Goal: Task Accomplishment & Management: Use online tool/utility

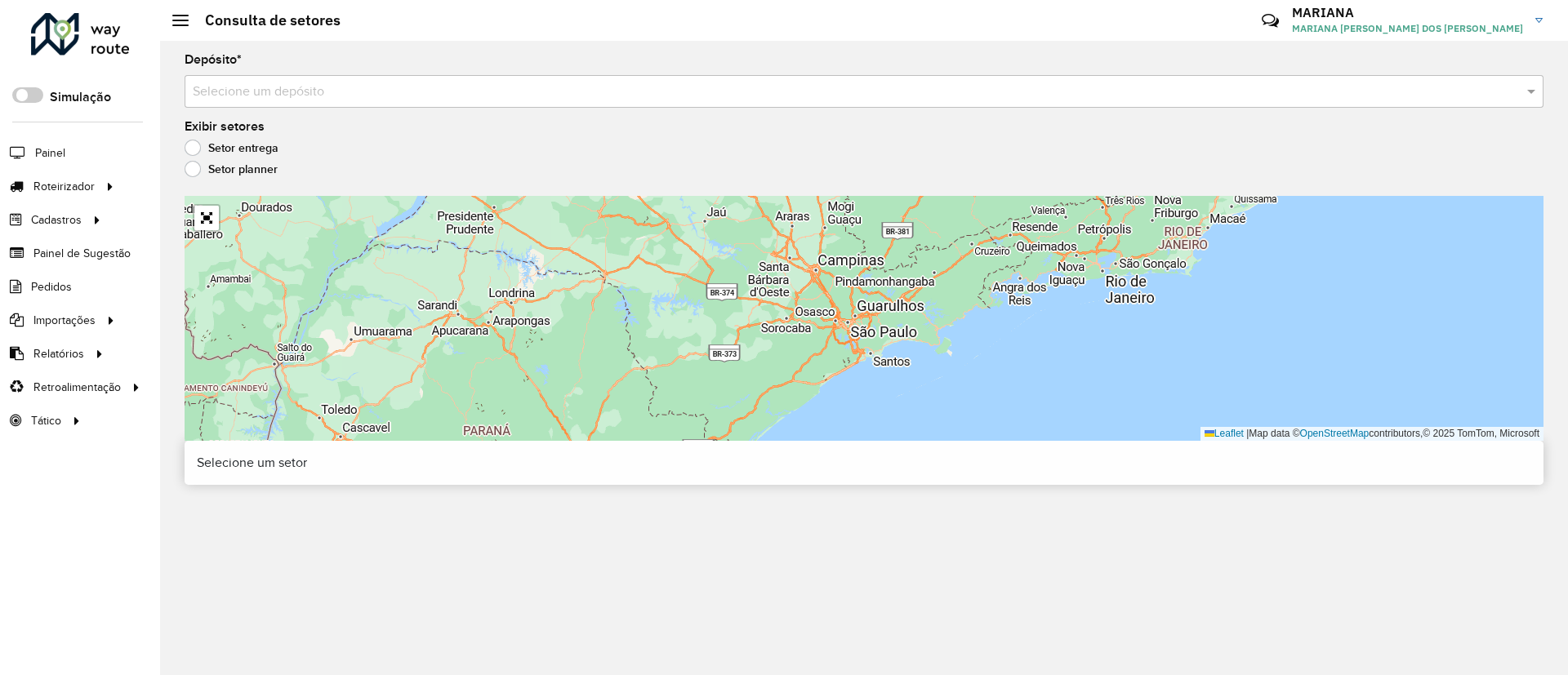
click at [256, 96] on input "text" at bounding box center [847, 92] width 1310 height 19
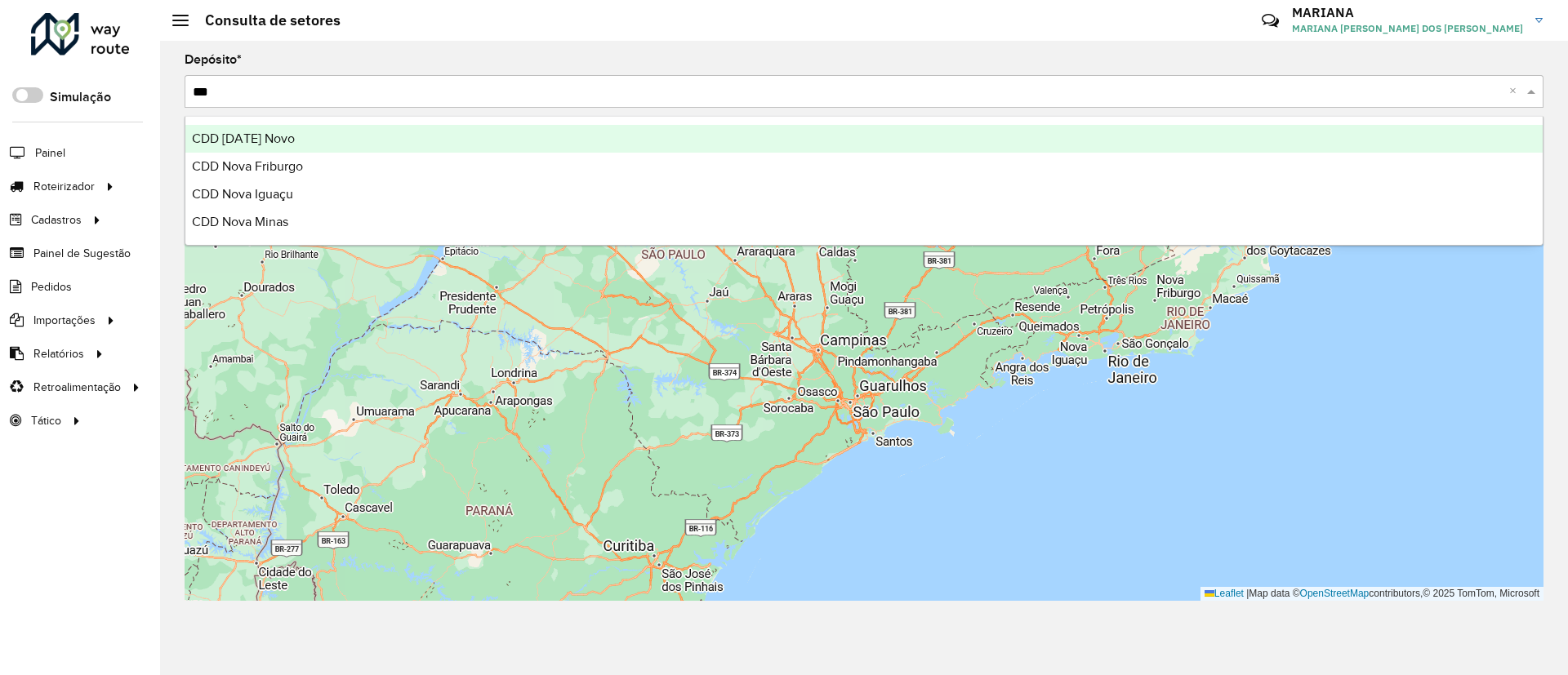
type input "****"
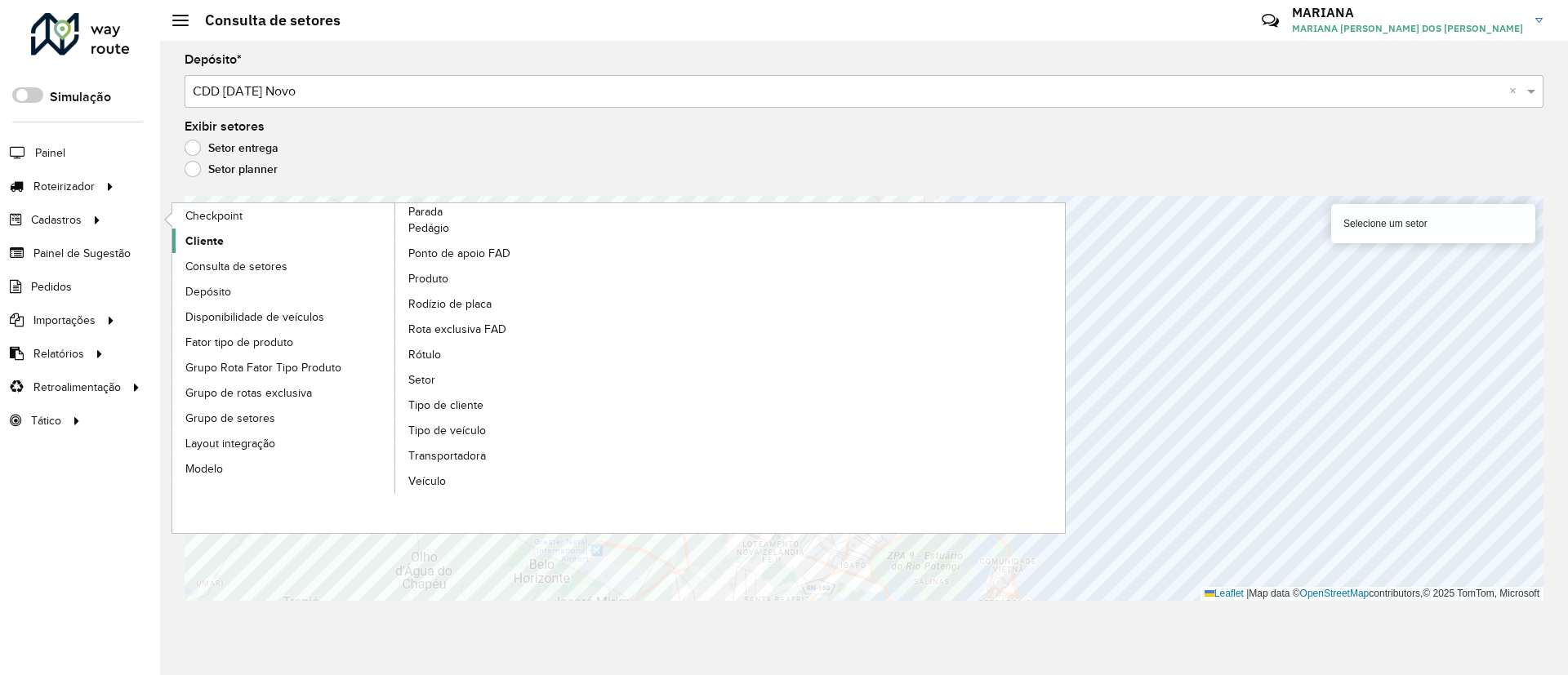
click at [191, 238] on span "Cliente" at bounding box center [205, 241] width 39 height 17
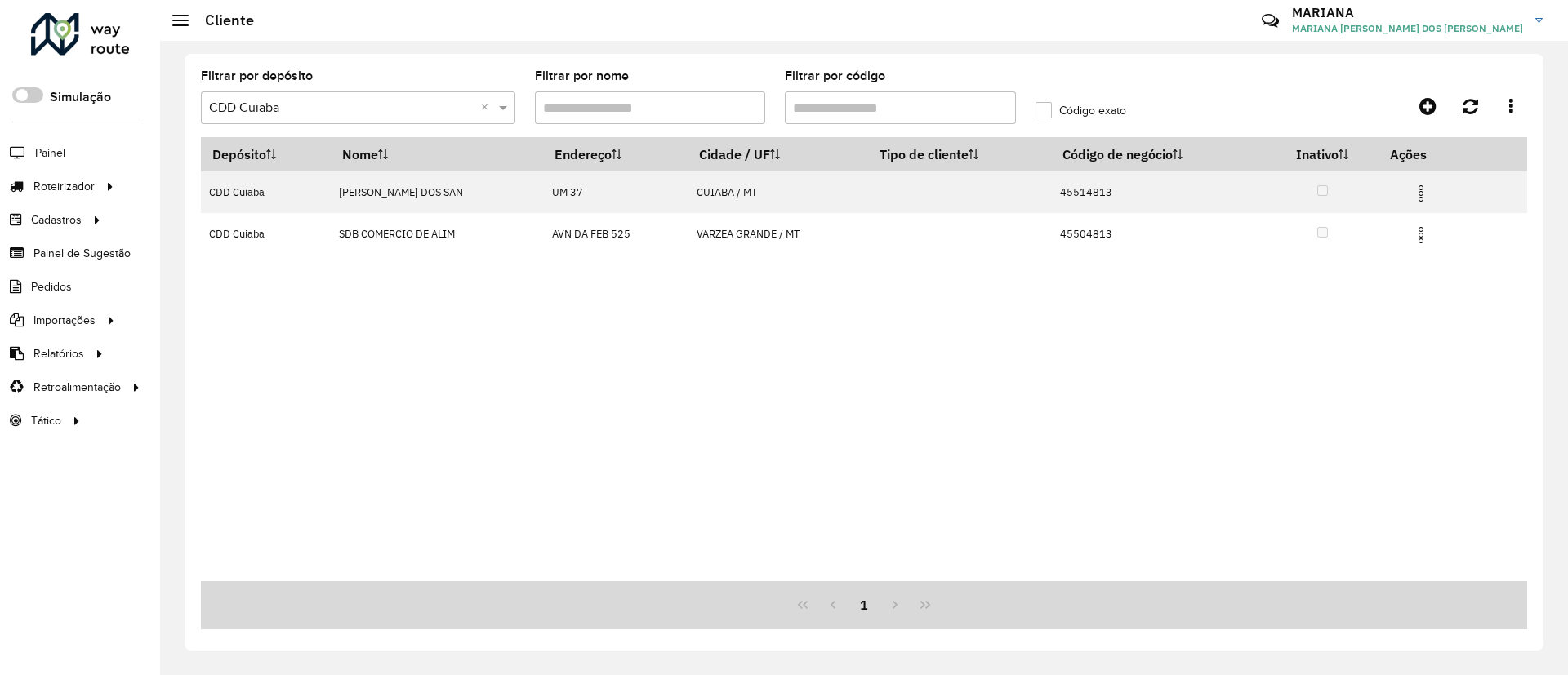
drag, startPoint x: 835, startPoint y: 112, endPoint x: 786, endPoint y: 118, distance: 49.4
click at [786, 118] on input "Filtrar por código" at bounding box center [899, 107] width 231 height 33
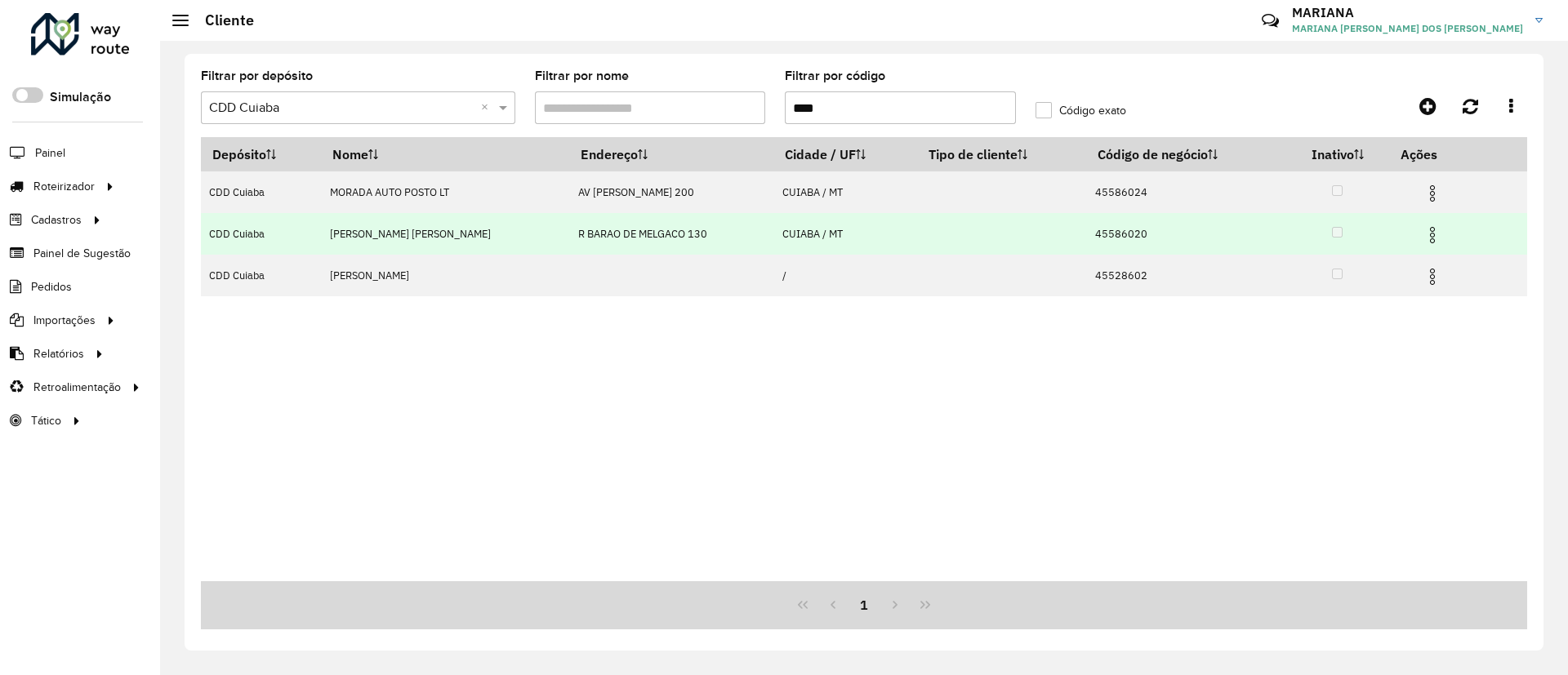
type input "****"
click at [1438, 234] on img at bounding box center [1432, 234] width 19 height 19
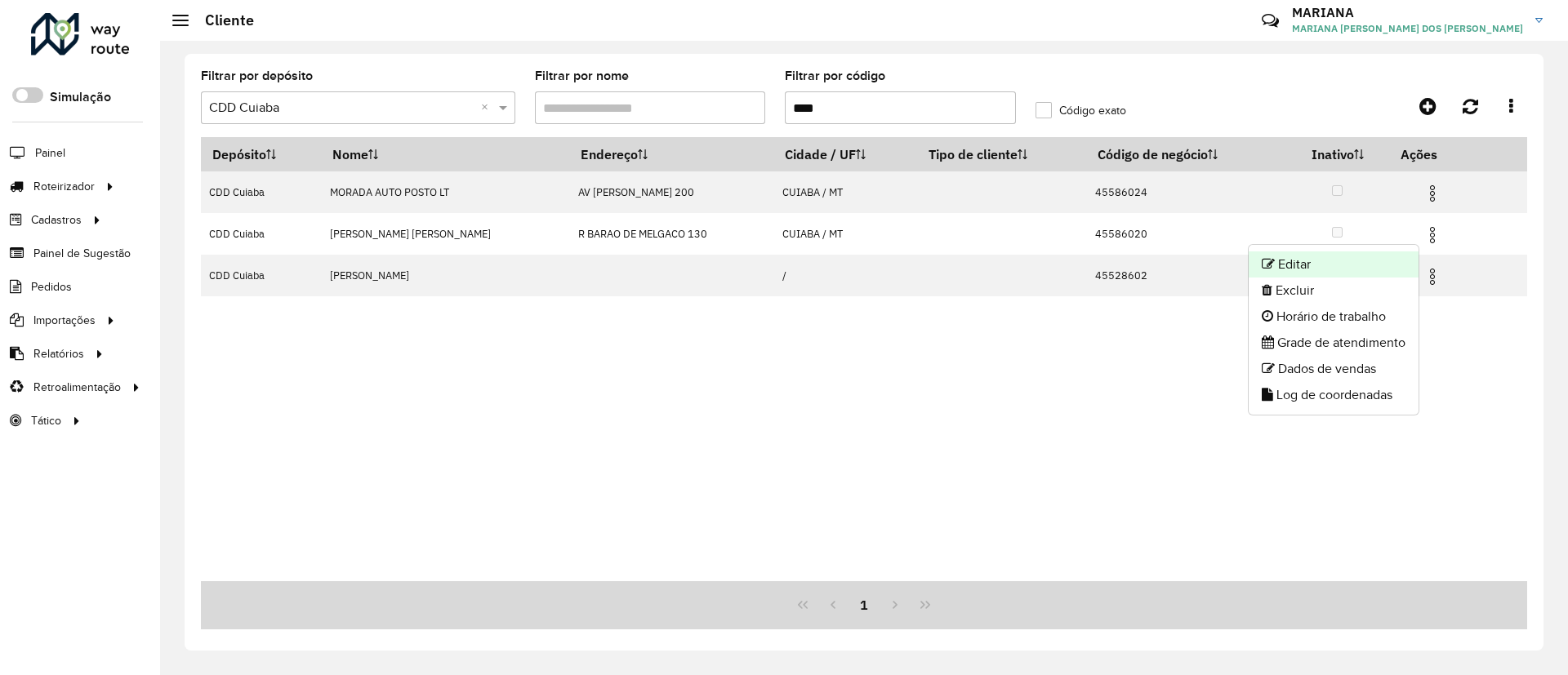
click at [1366, 268] on li "Editar" at bounding box center [1334, 264] width 170 height 26
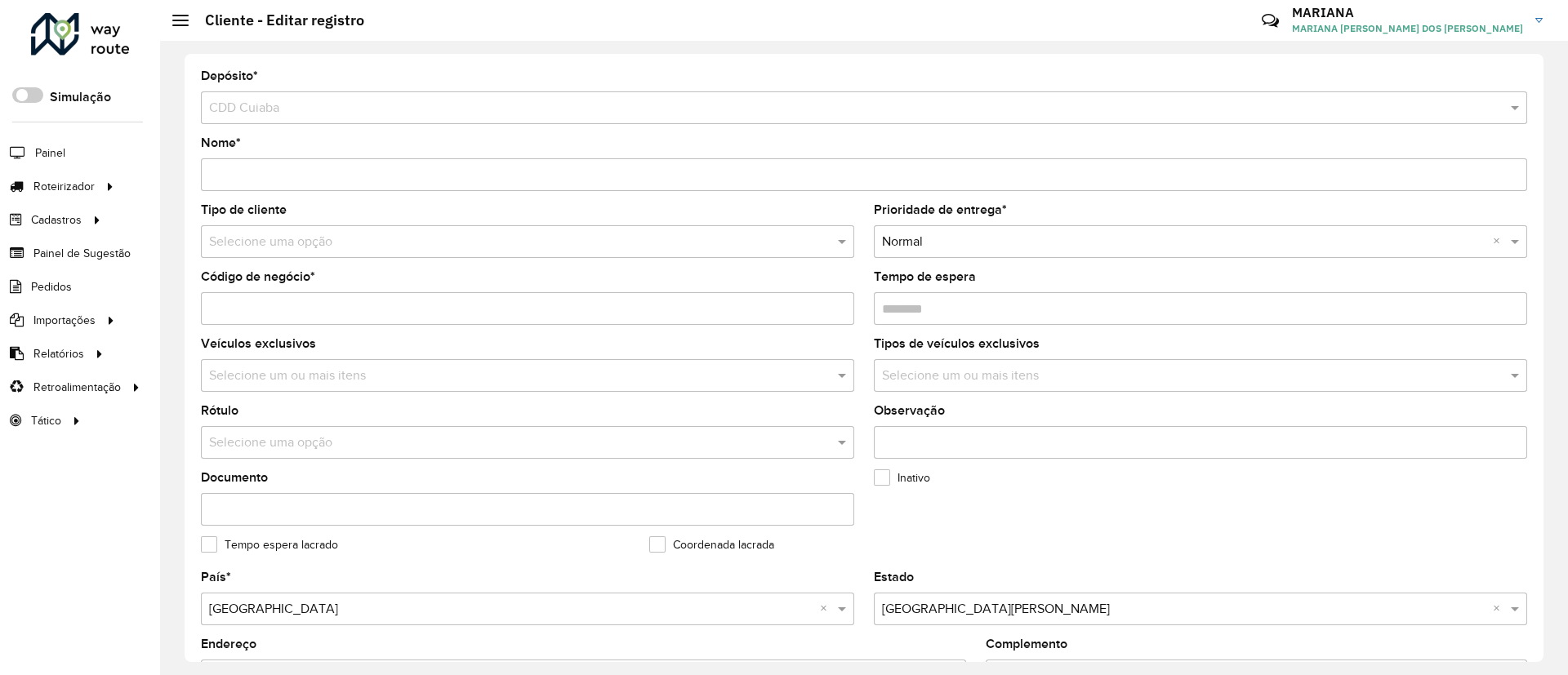
click at [297, 244] on input "text" at bounding box center [511, 242] width 605 height 19
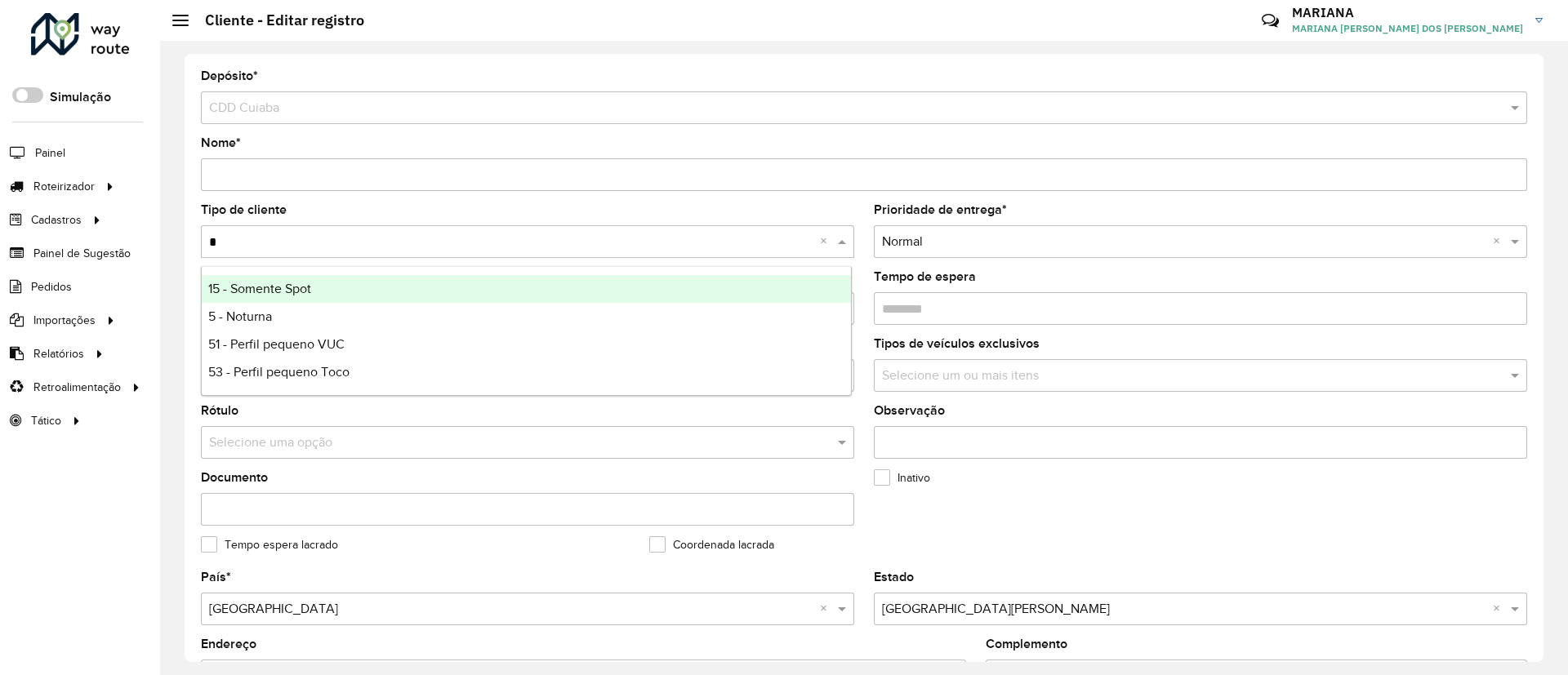
type input "**"
click at [322, 289] on span "51 - Perfil pequeno VUC" at bounding box center [276, 288] width 136 height 14
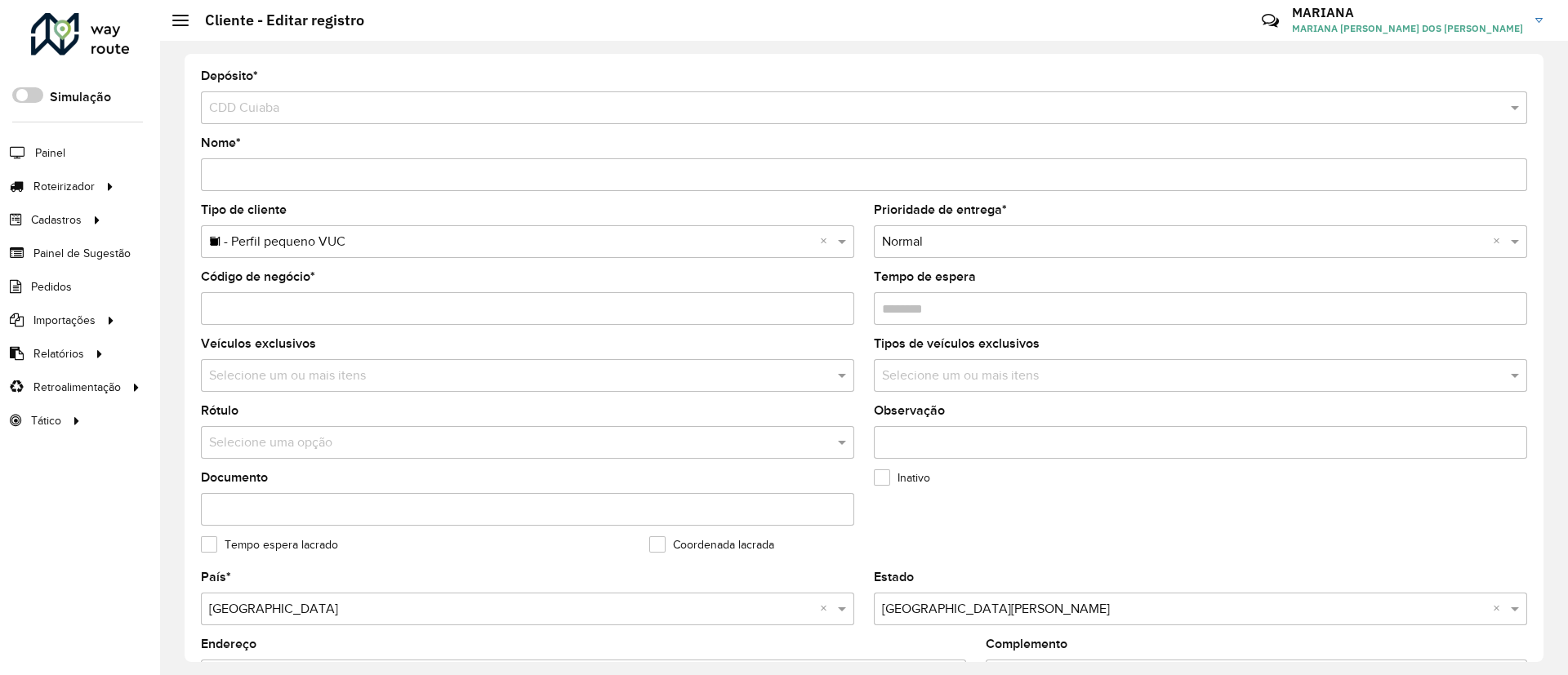
click at [248, 445] on input "text" at bounding box center [511, 442] width 605 height 19
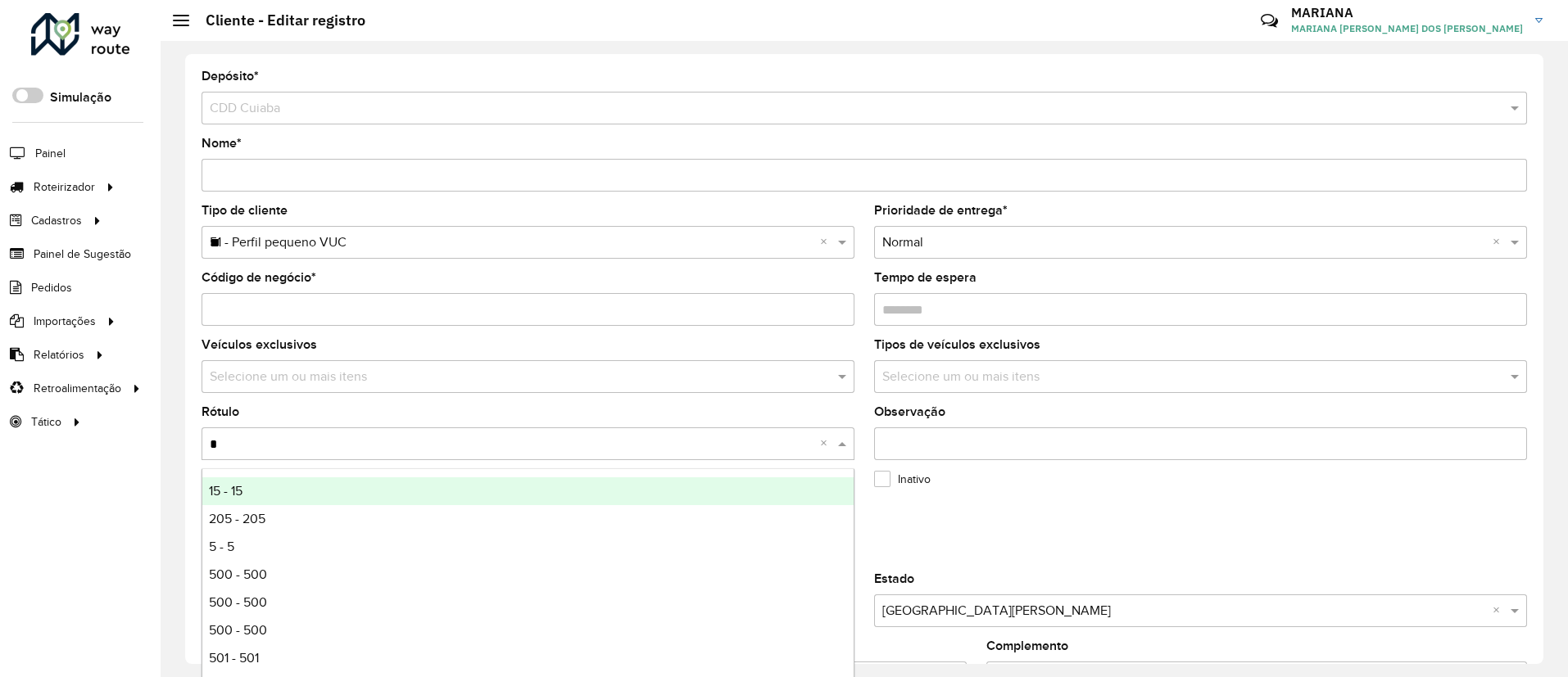
type input "**"
click at [264, 480] on div "51 - 51" at bounding box center [527, 491] width 651 height 28
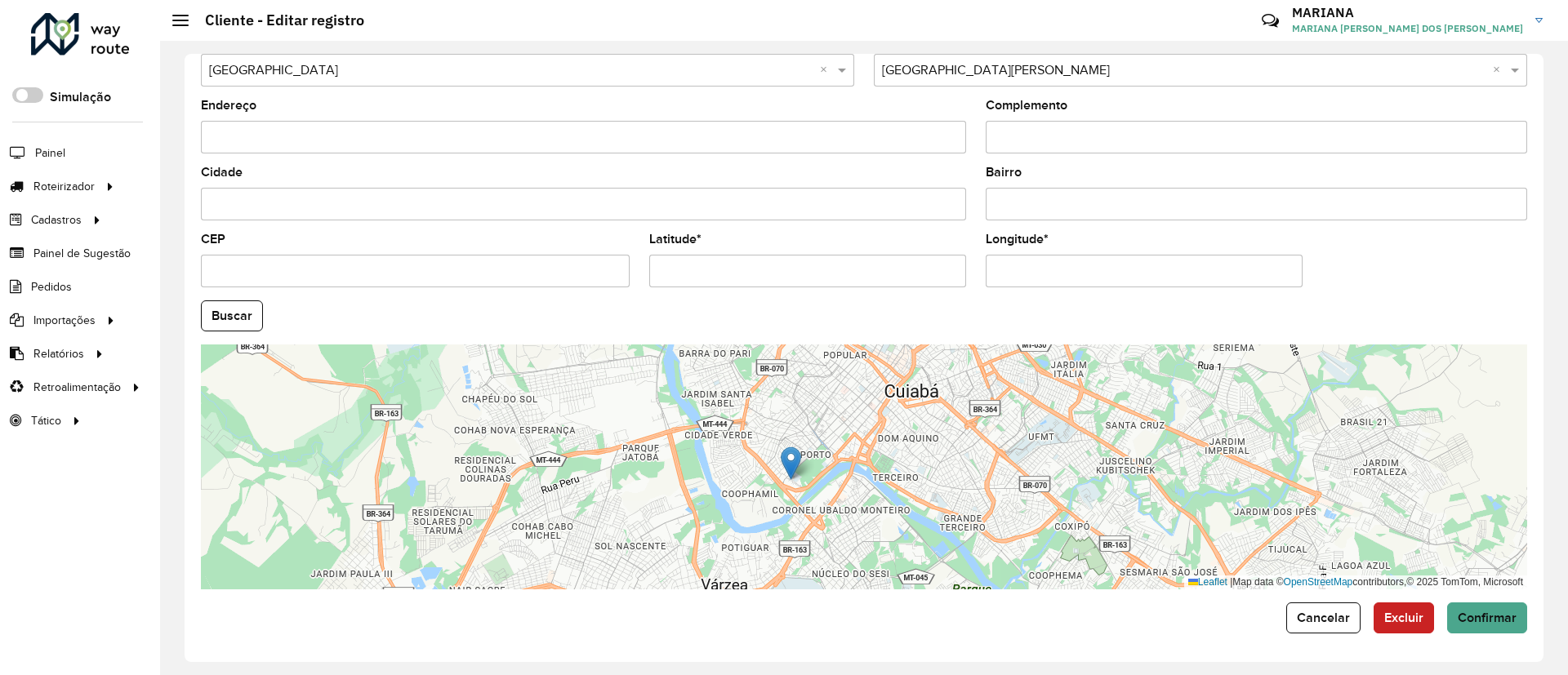
scroll to position [540, 0]
click at [1494, 630] on button "Confirmar" at bounding box center [1487, 617] width 80 height 31
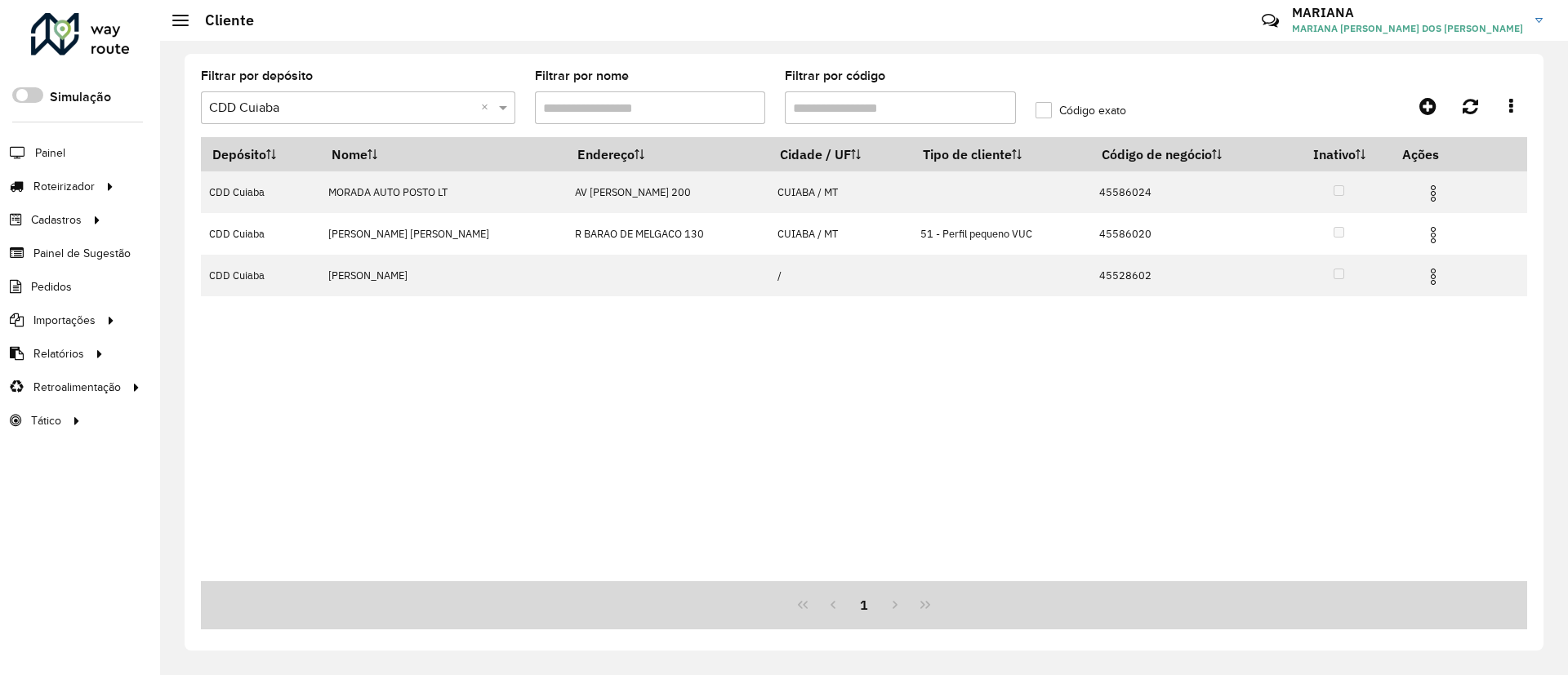
drag, startPoint x: 846, startPoint y: 121, endPoint x: 782, endPoint y: 111, distance: 64.8
click at [782, 111] on formly-field "Filtrar por código" at bounding box center [900, 104] width 251 height 67
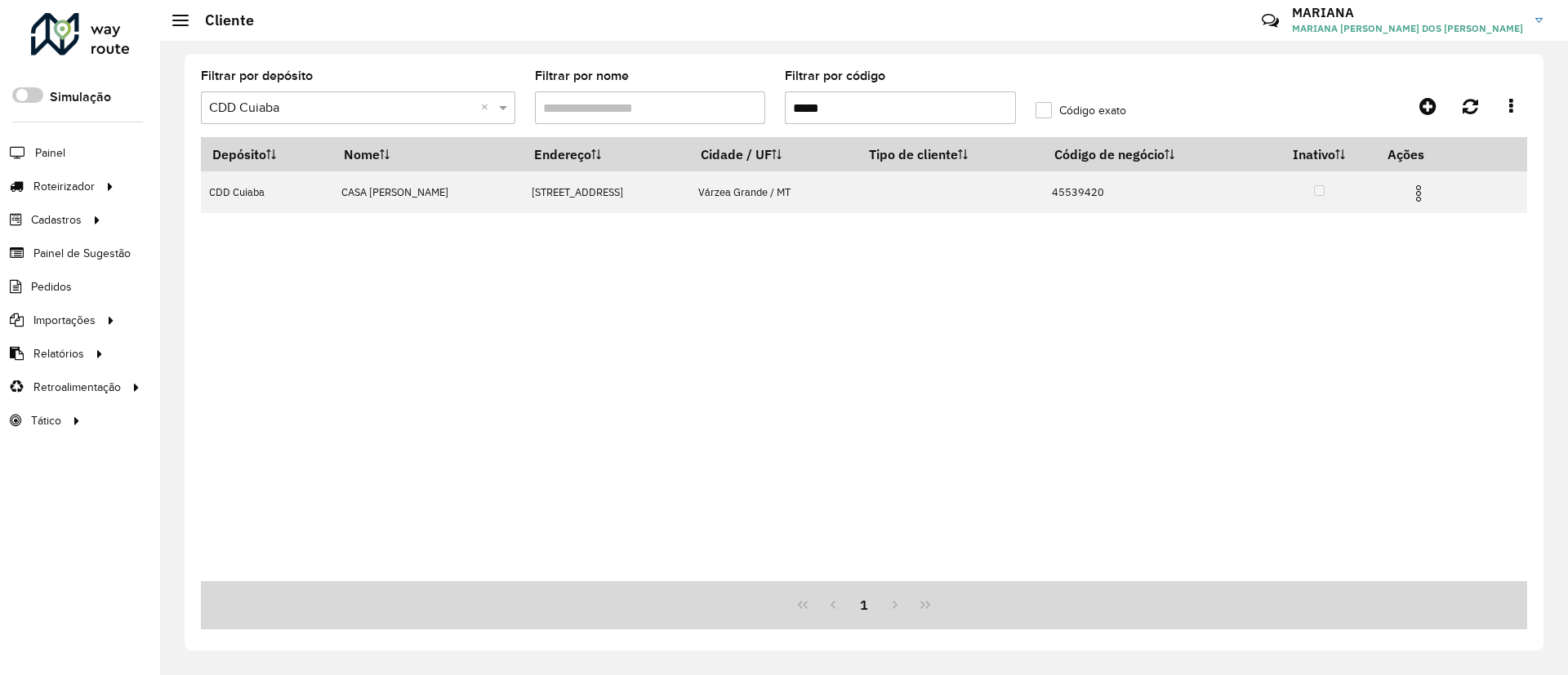
type input "*****"
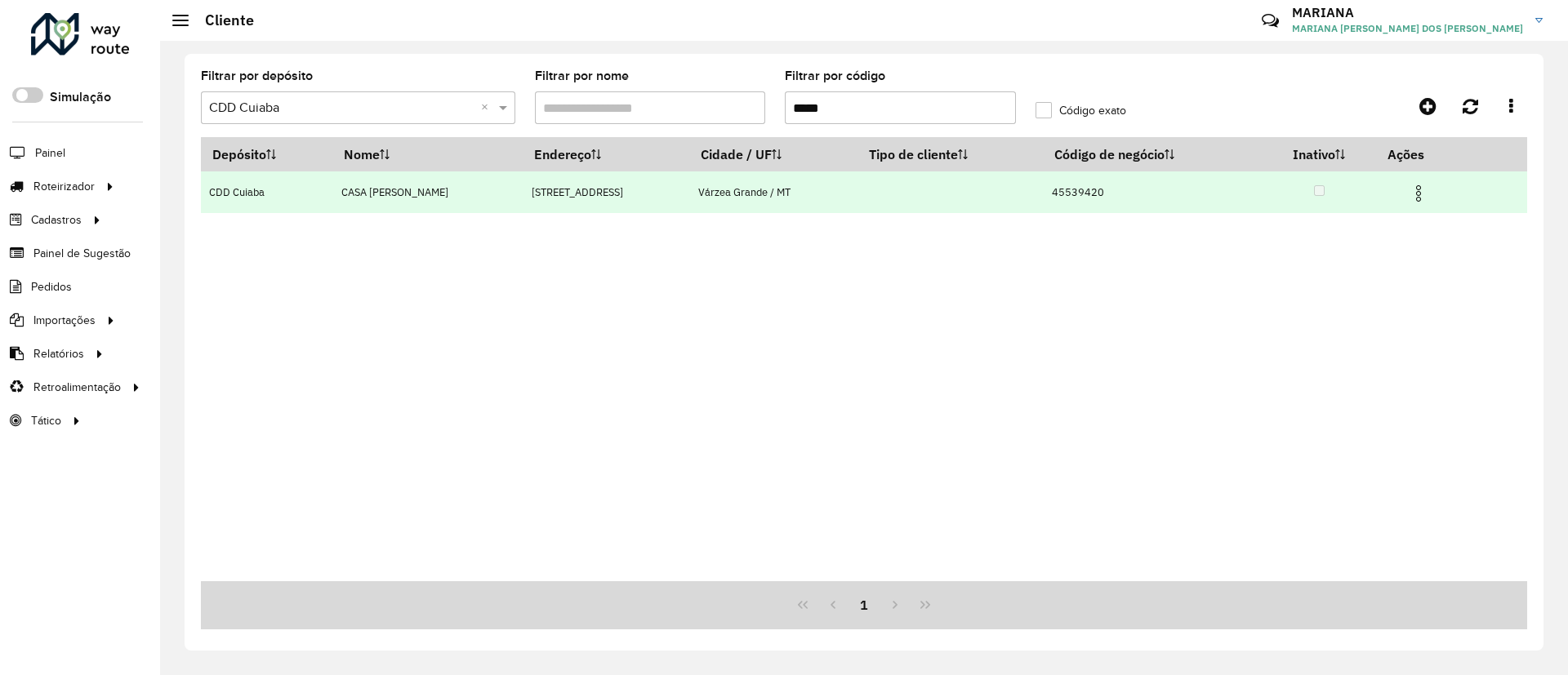
click at [1424, 201] on img at bounding box center [1418, 193] width 19 height 19
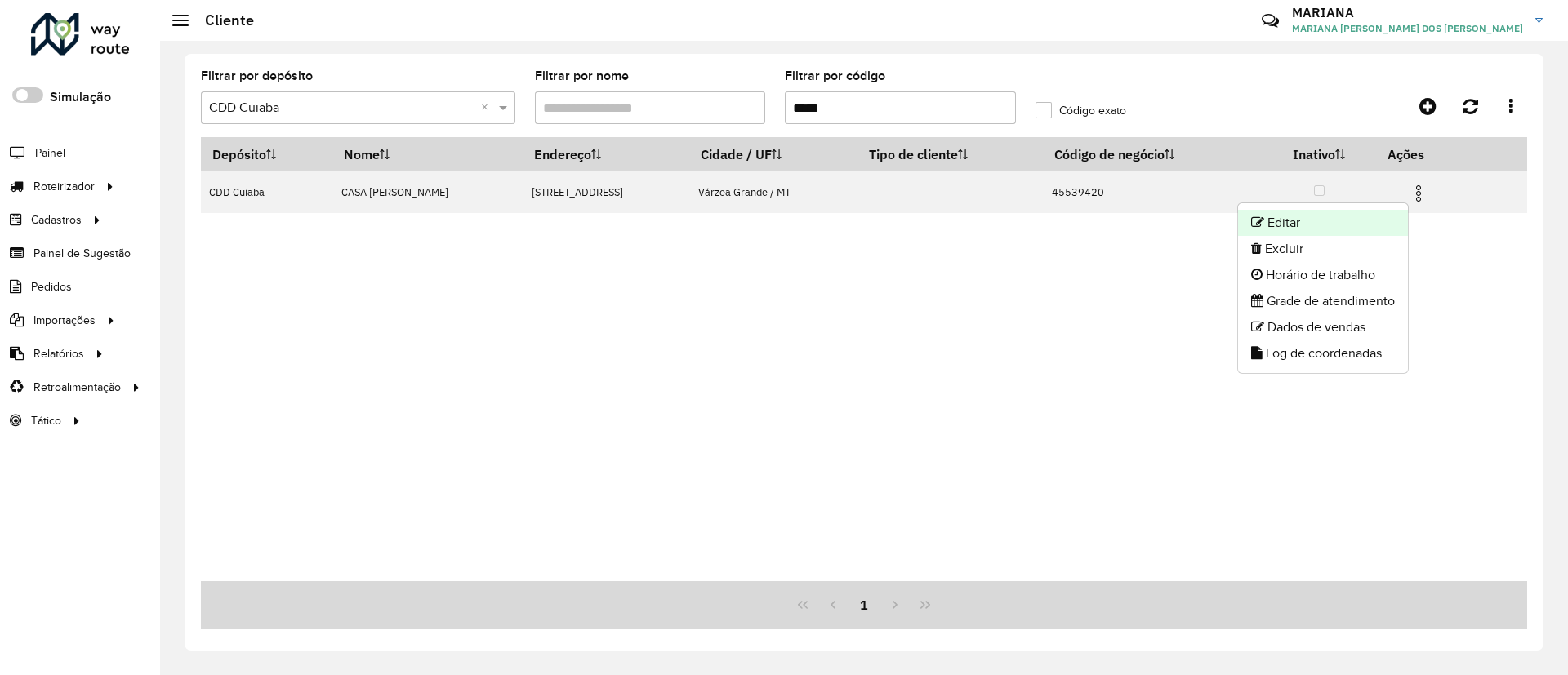
click at [1390, 217] on li "Editar" at bounding box center [1323, 222] width 170 height 26
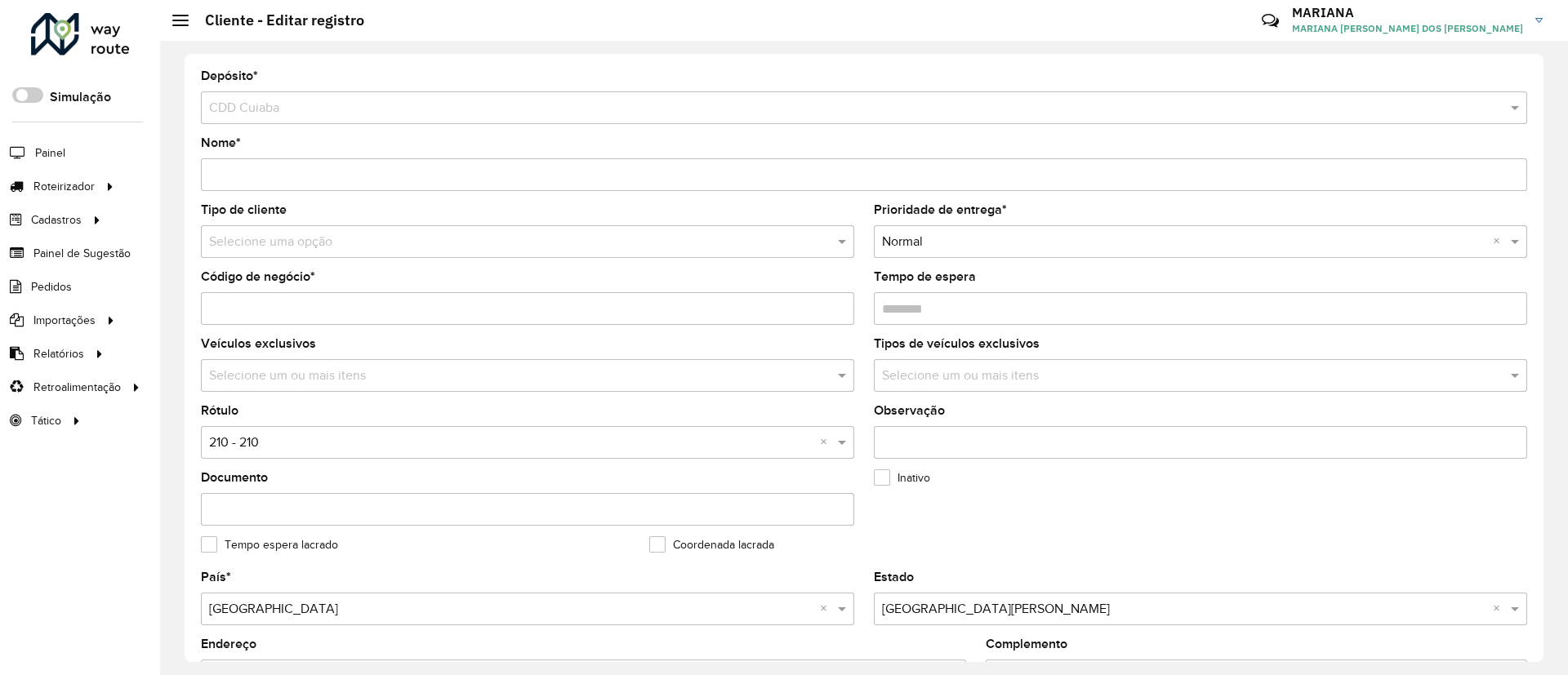
click at [298, 237] on input "text" at bounding box center [511, 242] width 605 height 19
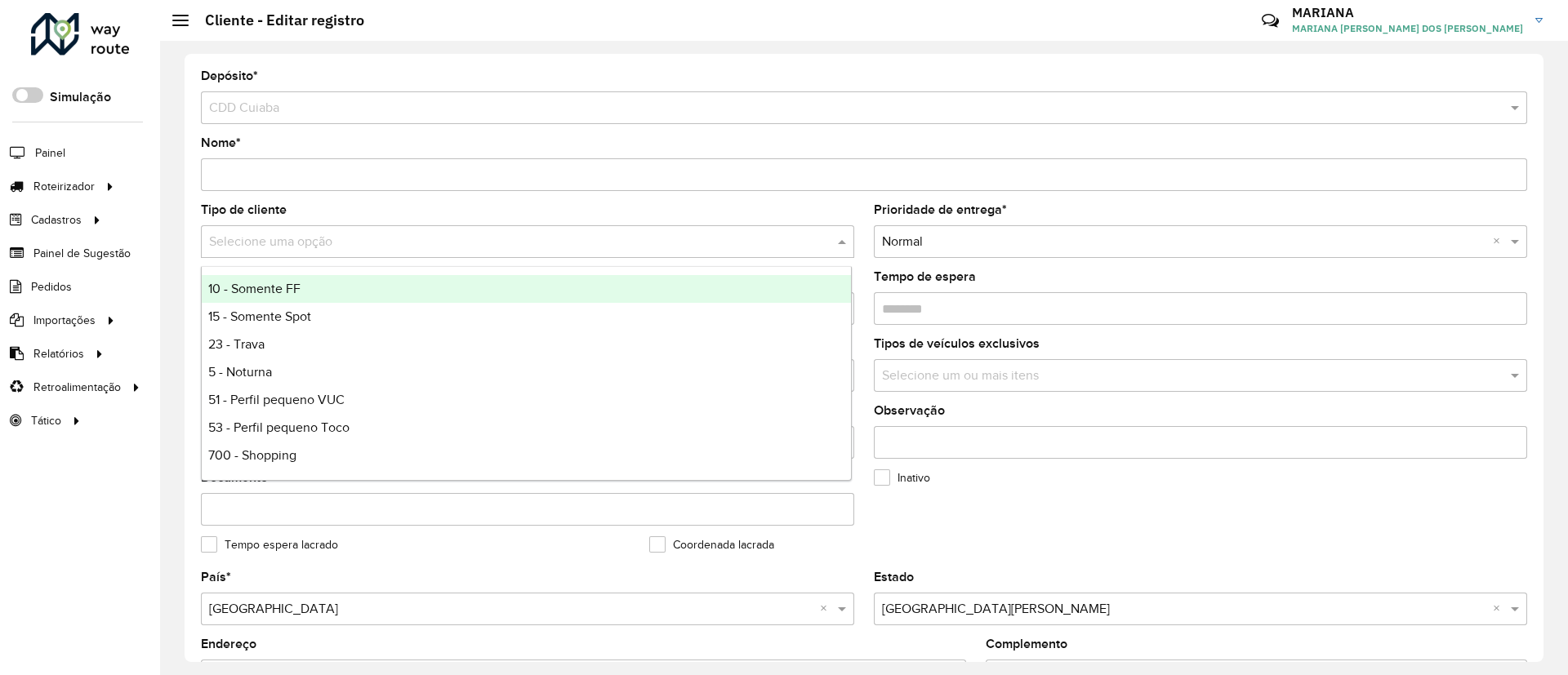
type input "*"
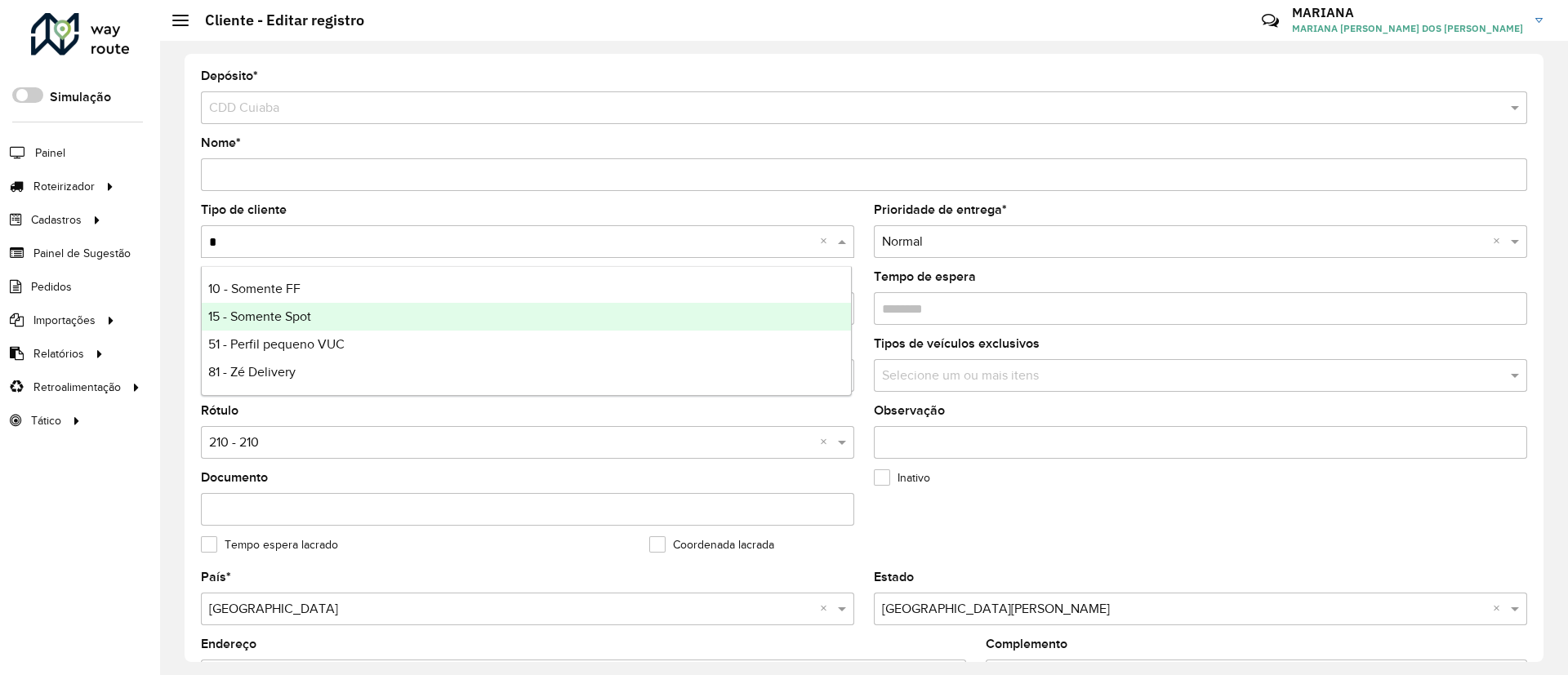
click at [233, 326] on div "15 - Somente Spot" at bounding box center [526, 317] width 649 height 28
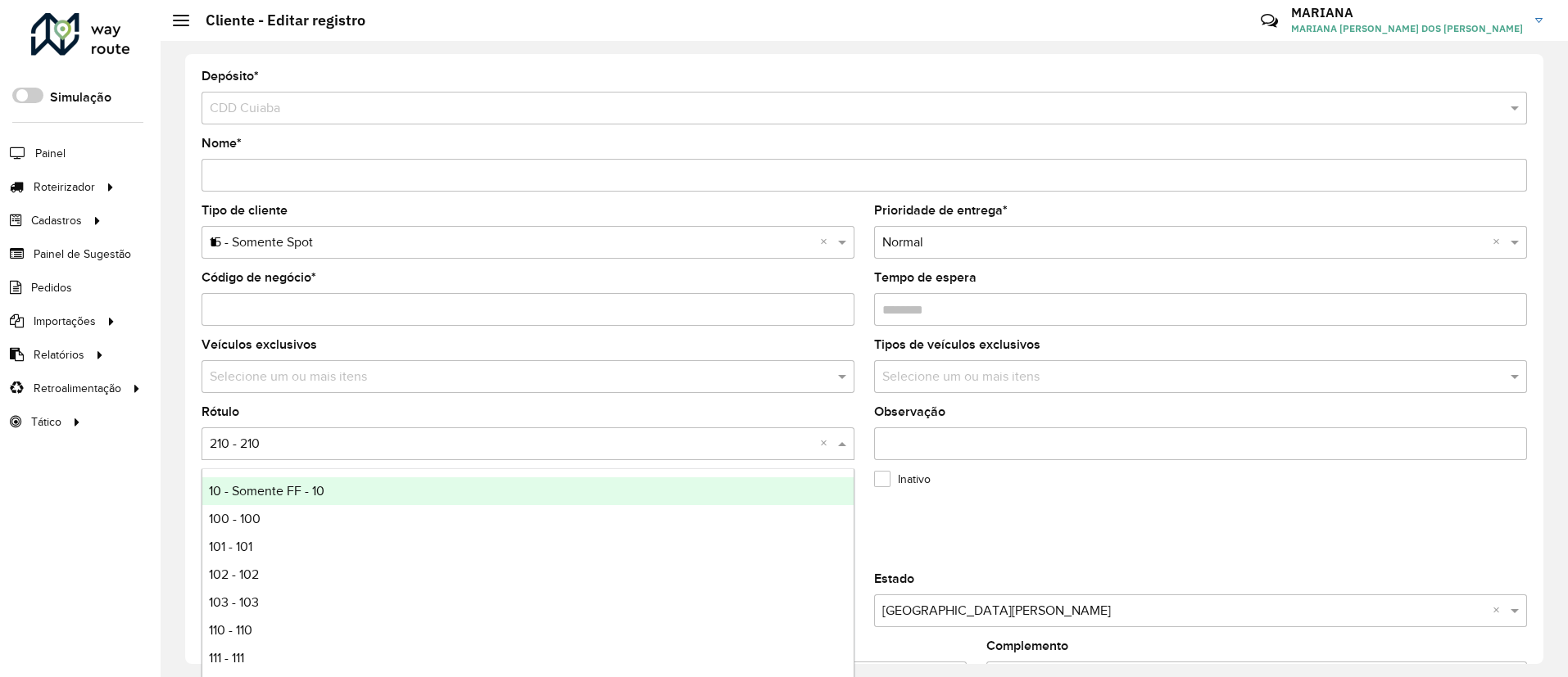
click at [254, 446] on input "text" at bounding box center [511, 444] width 604 height 19
type input "**"
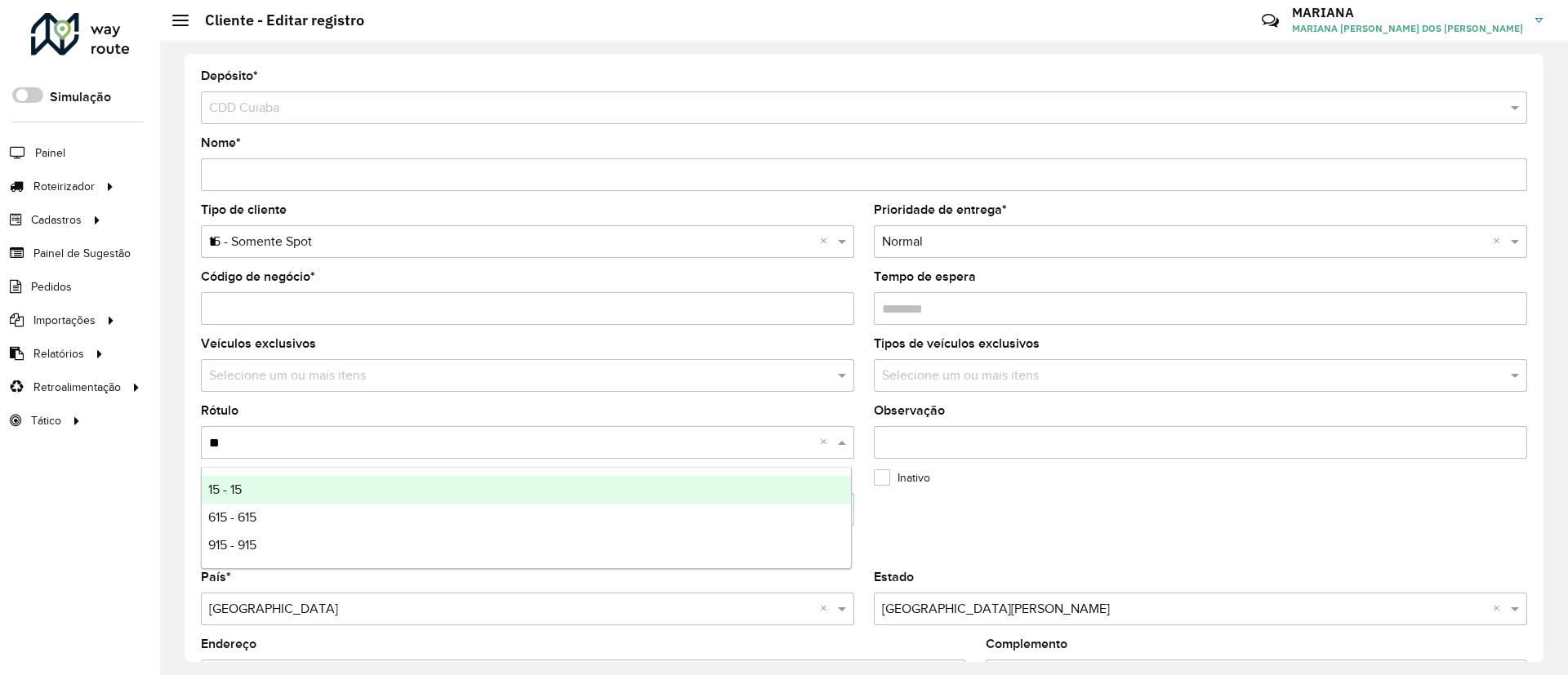
click at [251, 486] on div "15 - 15" at bounding box center [526, 489] width 649 height 28
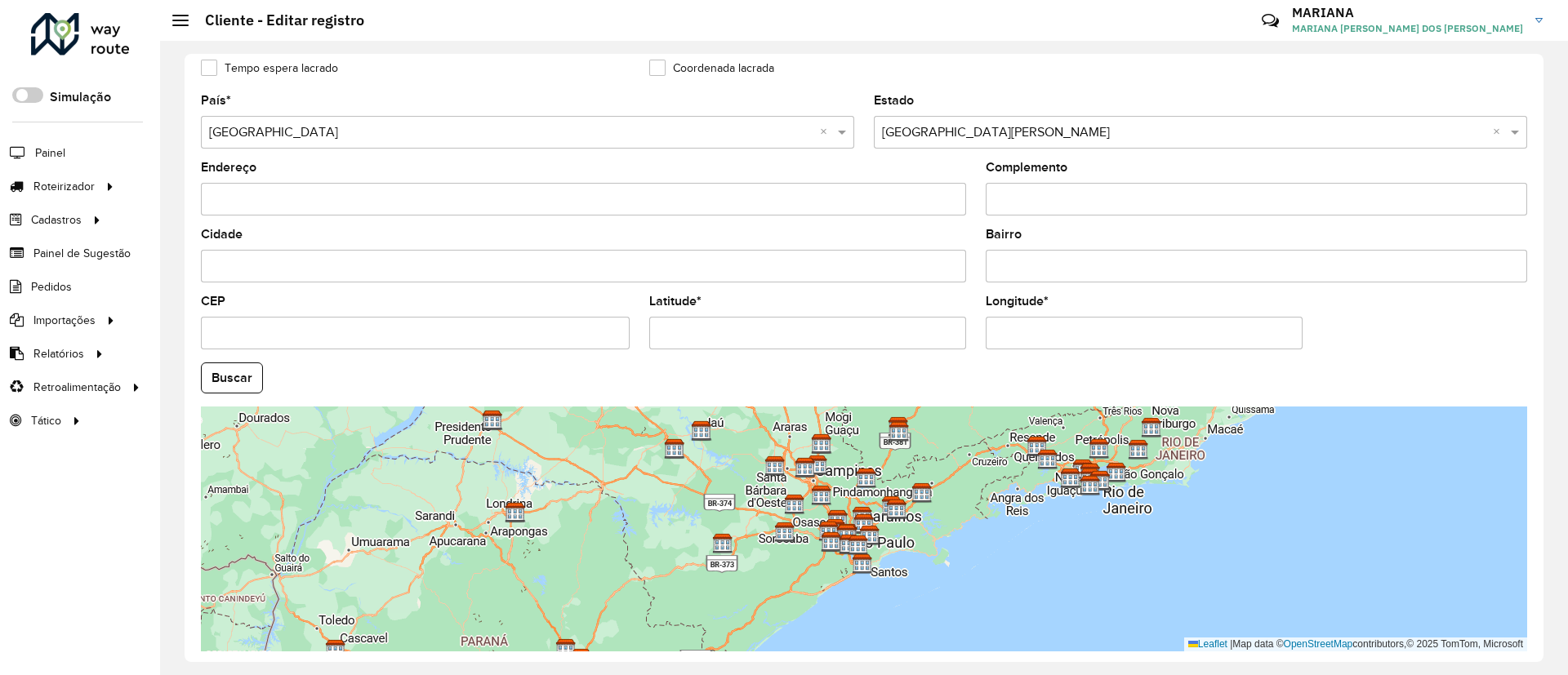
scroll to position [489, 0]
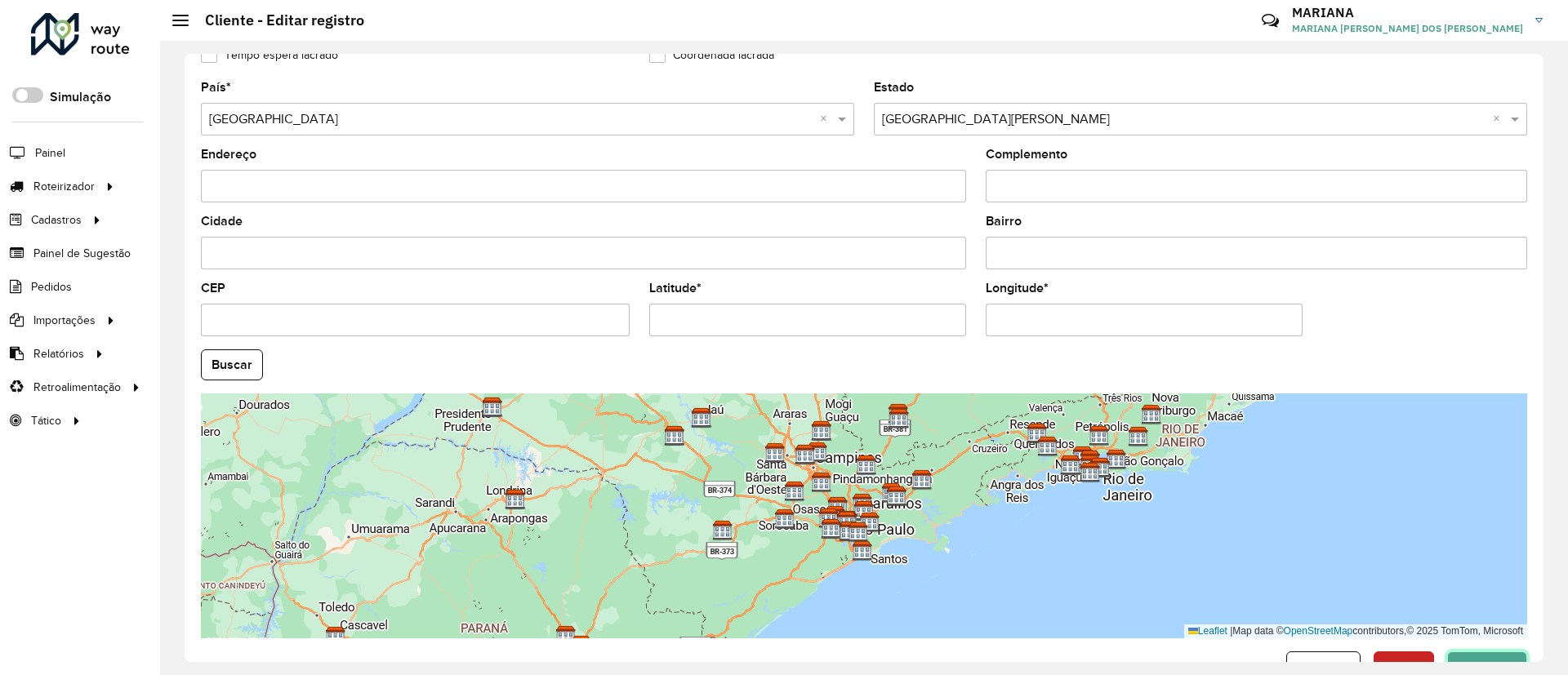
click at [1461, 652] on button "Confirmar" at bounding box center [1487, 667] width 80 height 31
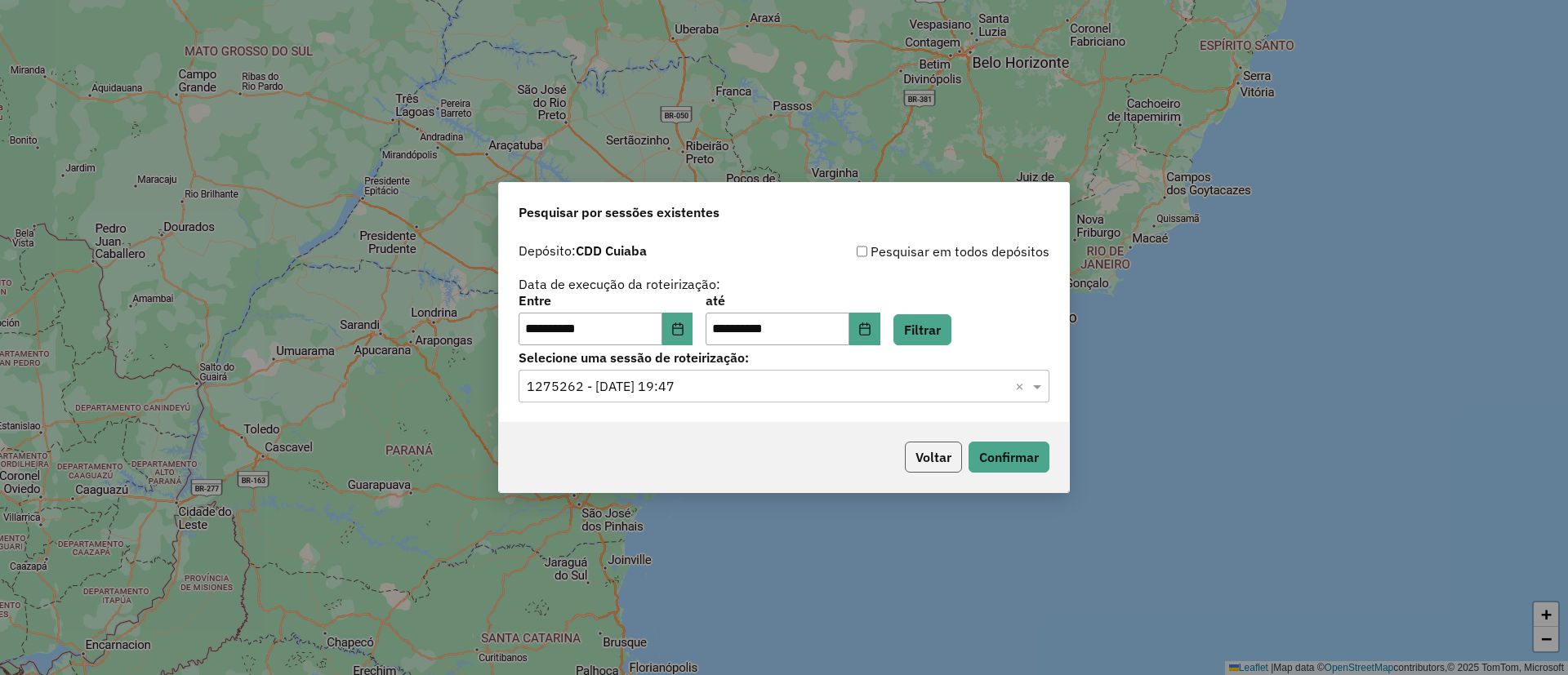
click at [918, 457] on button "Voltar" at bounding box center [933, 457] width 57 height 31
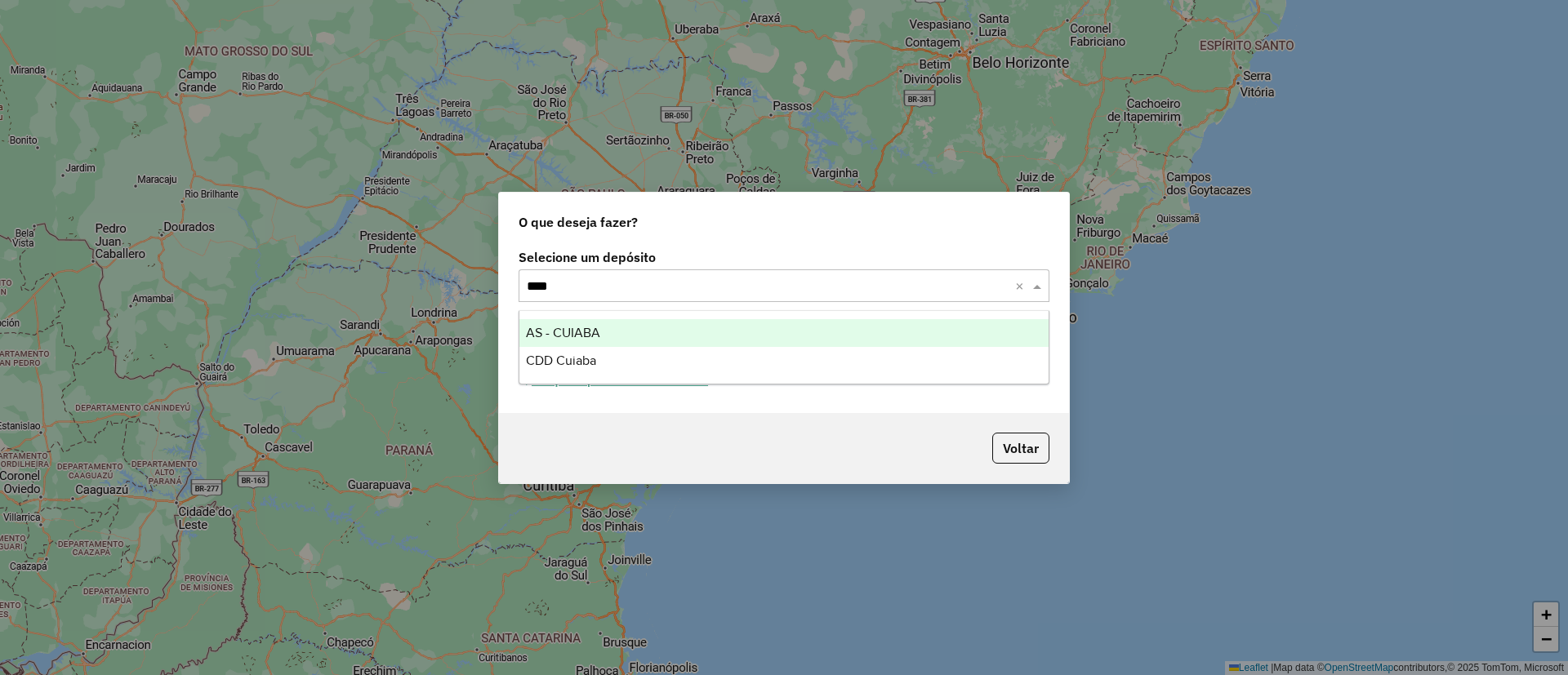
type input "***"
click at [718, 332] on div "AS - CUIABA" at bounding box center [784, 332] width 529 height 28
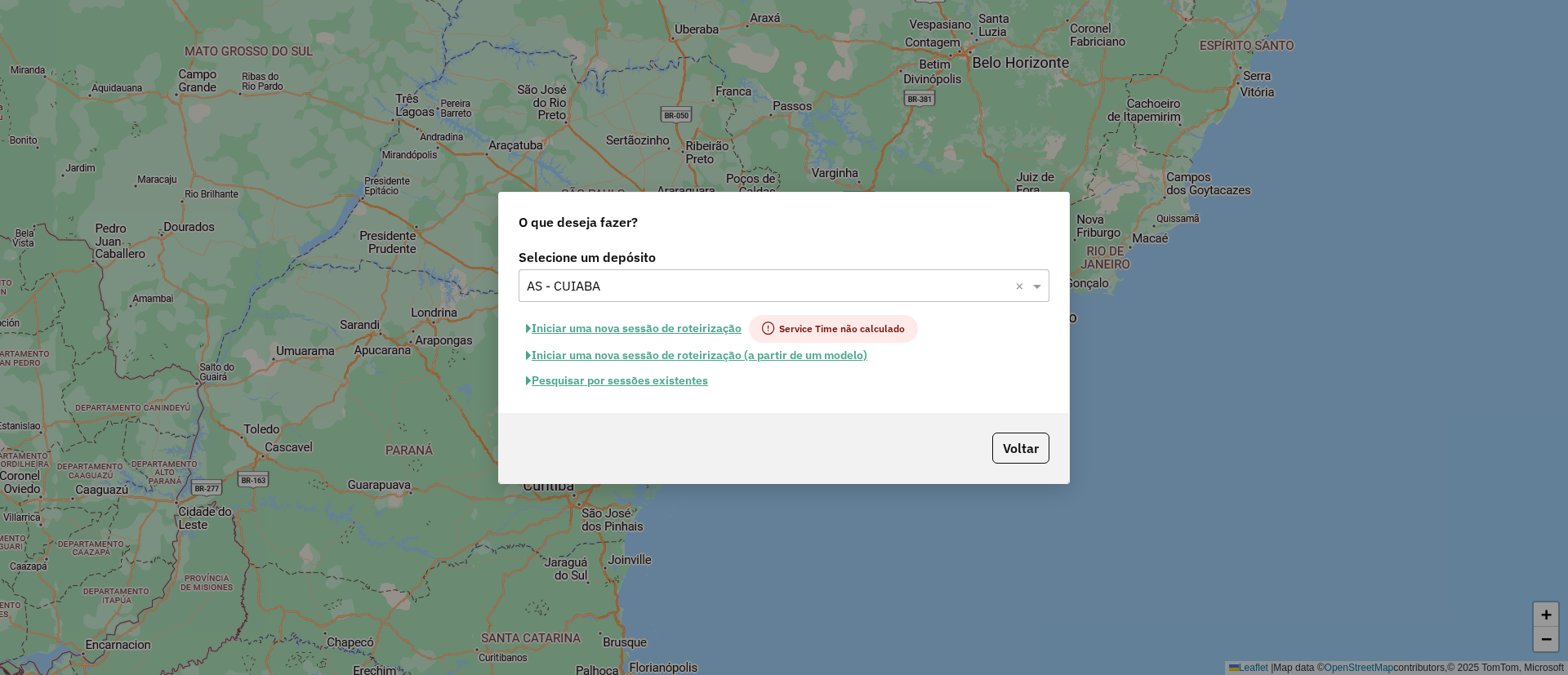
click at [593, 379] on button "Pesquisar por sessões existentes" at bounding box center [616, 381] width 197 height 25
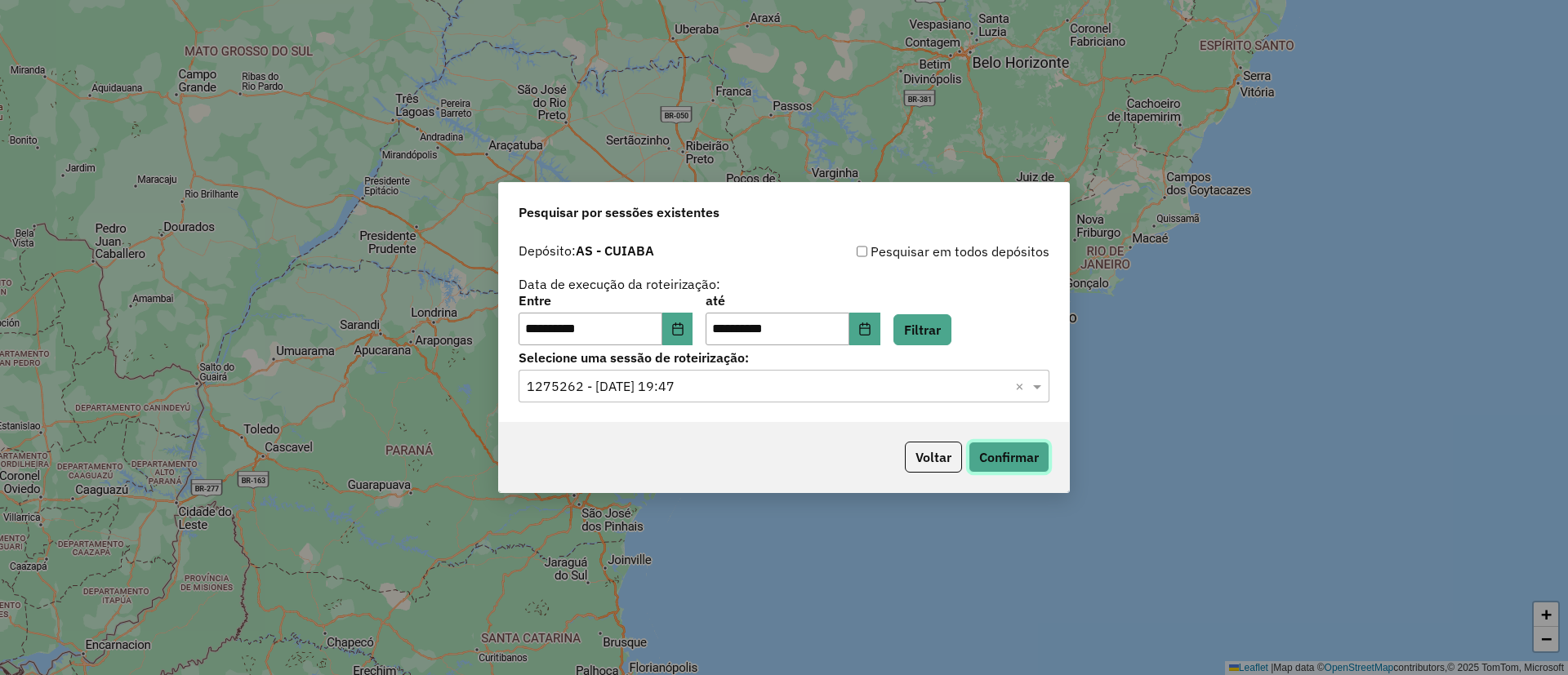
click at [1040, 459] on button "Confirmar" at bounding box center [1009, 457] width 81 height 31
click at [952, 335] on button "Filtrar" at bounding box center [922, 329] width 58 height 31
click at [624, 385] on input "text" at bounding box center [768, 386] width 482 height 19
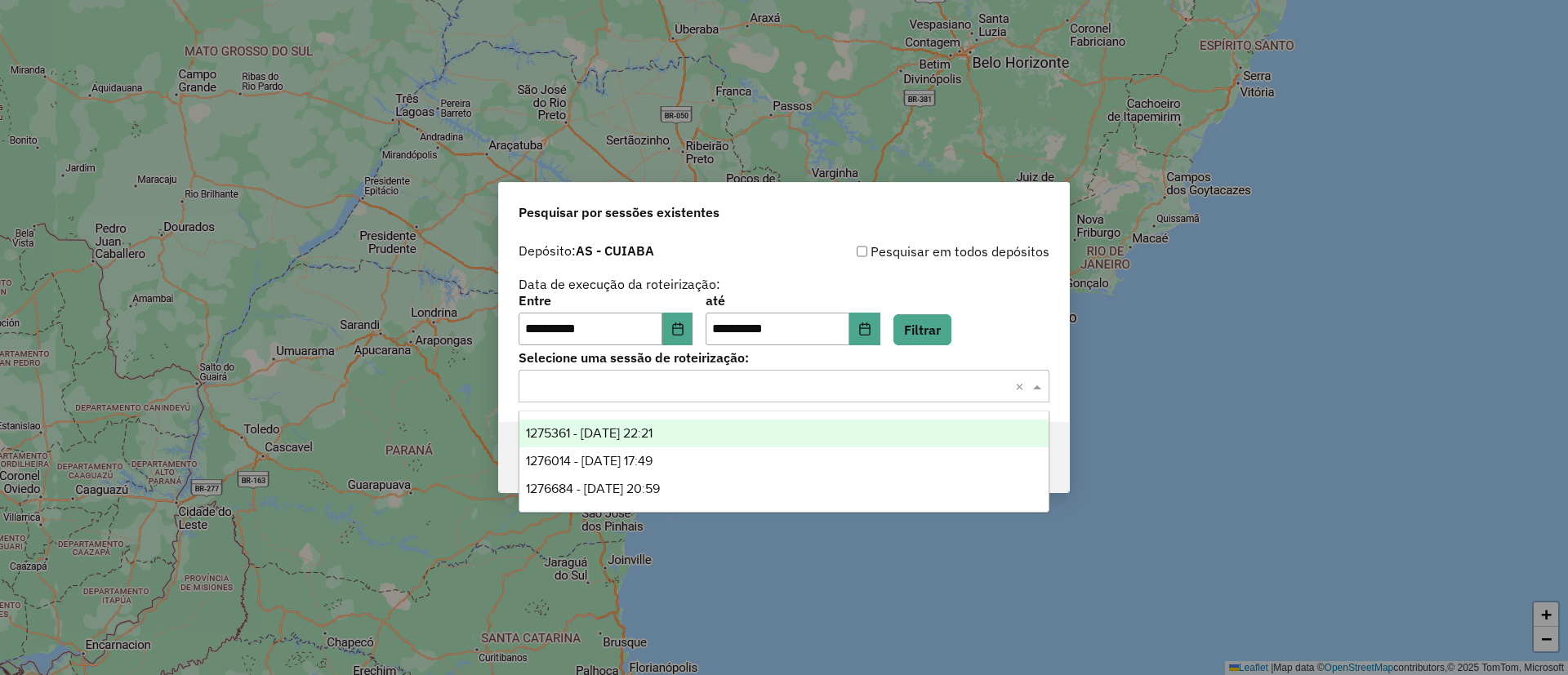
click at [621, 430] on span "1275361 - 13/09/2025 22:21" at bounding box center [589, 433] width 127 height 14
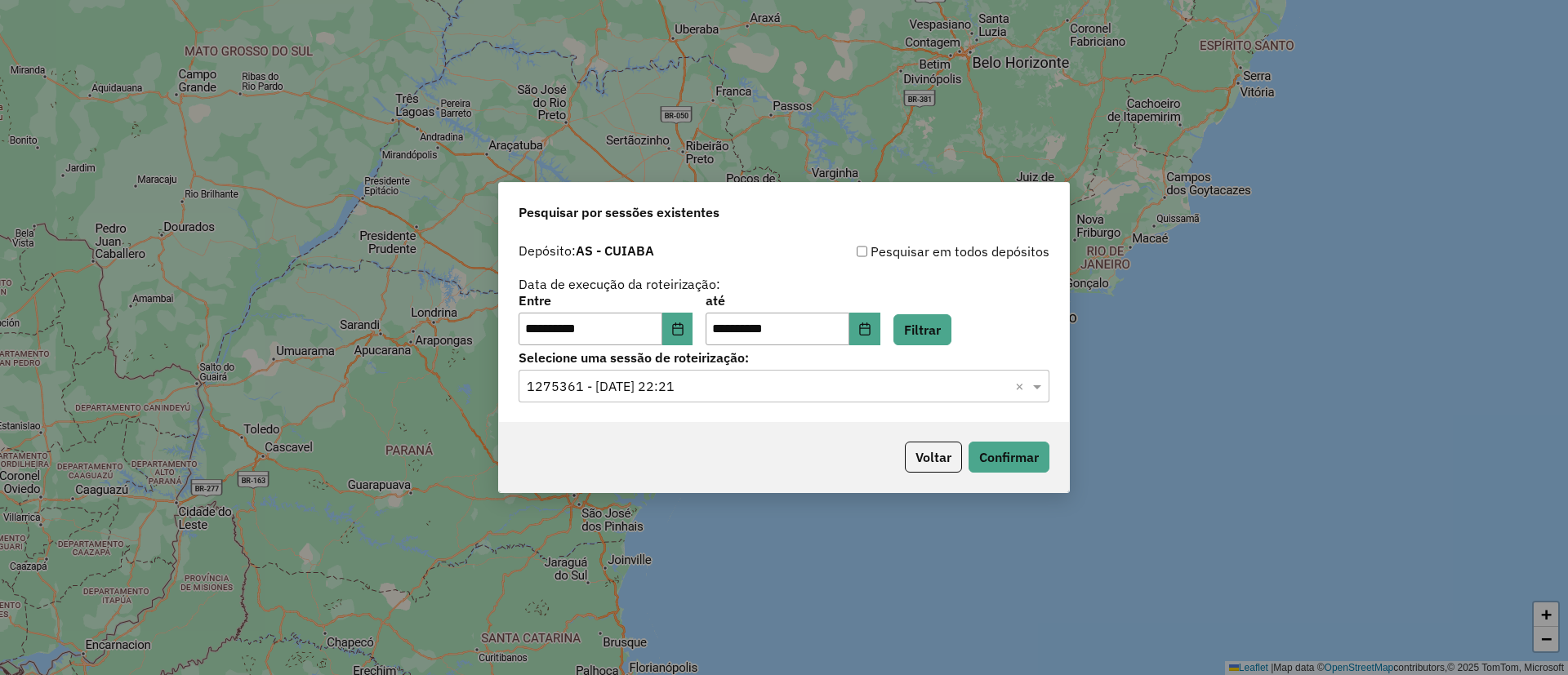
click at [1012, 439] on div "Voltar Confirmar" at bounding box center [784, 458] width 570 height 71
click at [1011, 455] on button "Confirmar" at bounding box center [1009, 457] width 81 height 31
click at [688, 342] on button "Choose Date" at bounding box center [678, 328] width 31 height 33
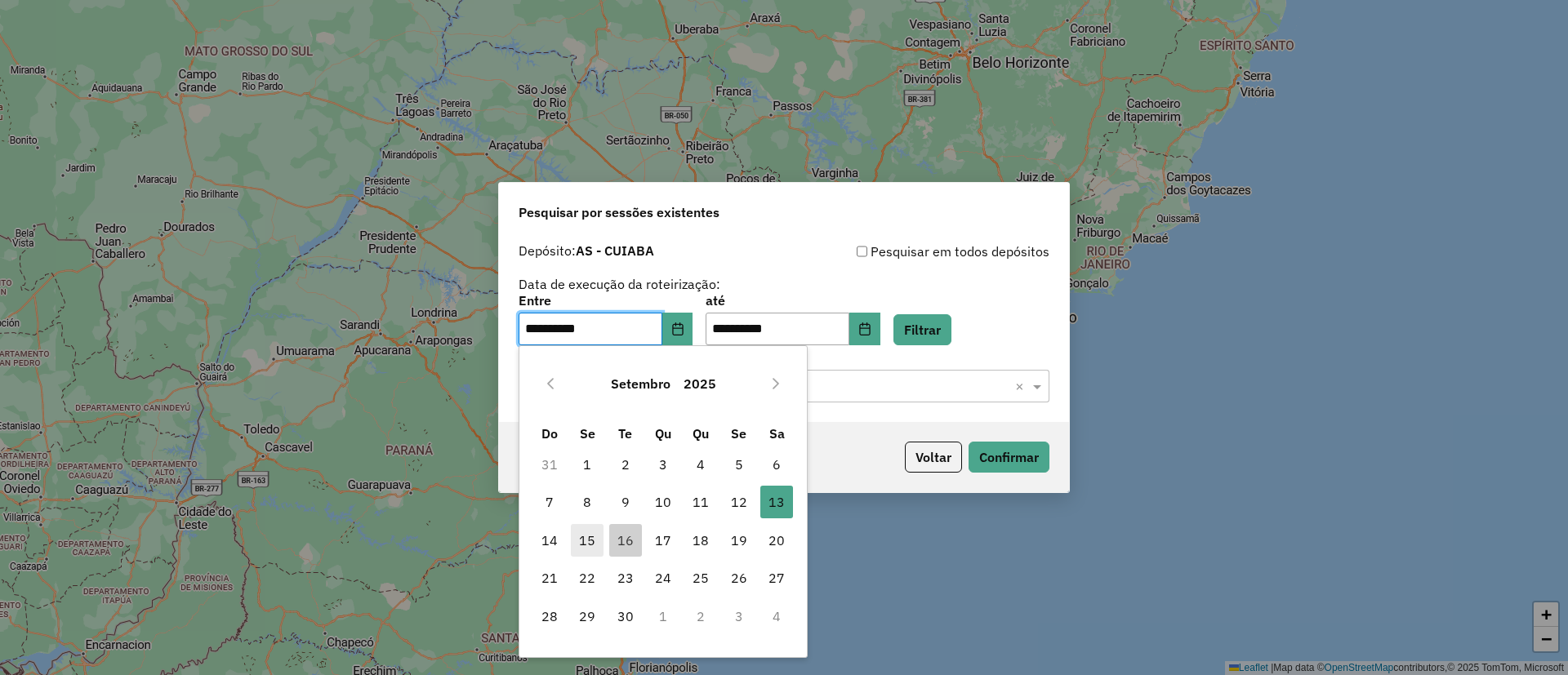
click at [589, 542] on span "15" at bounding box center [587, 540] width 33 height 33
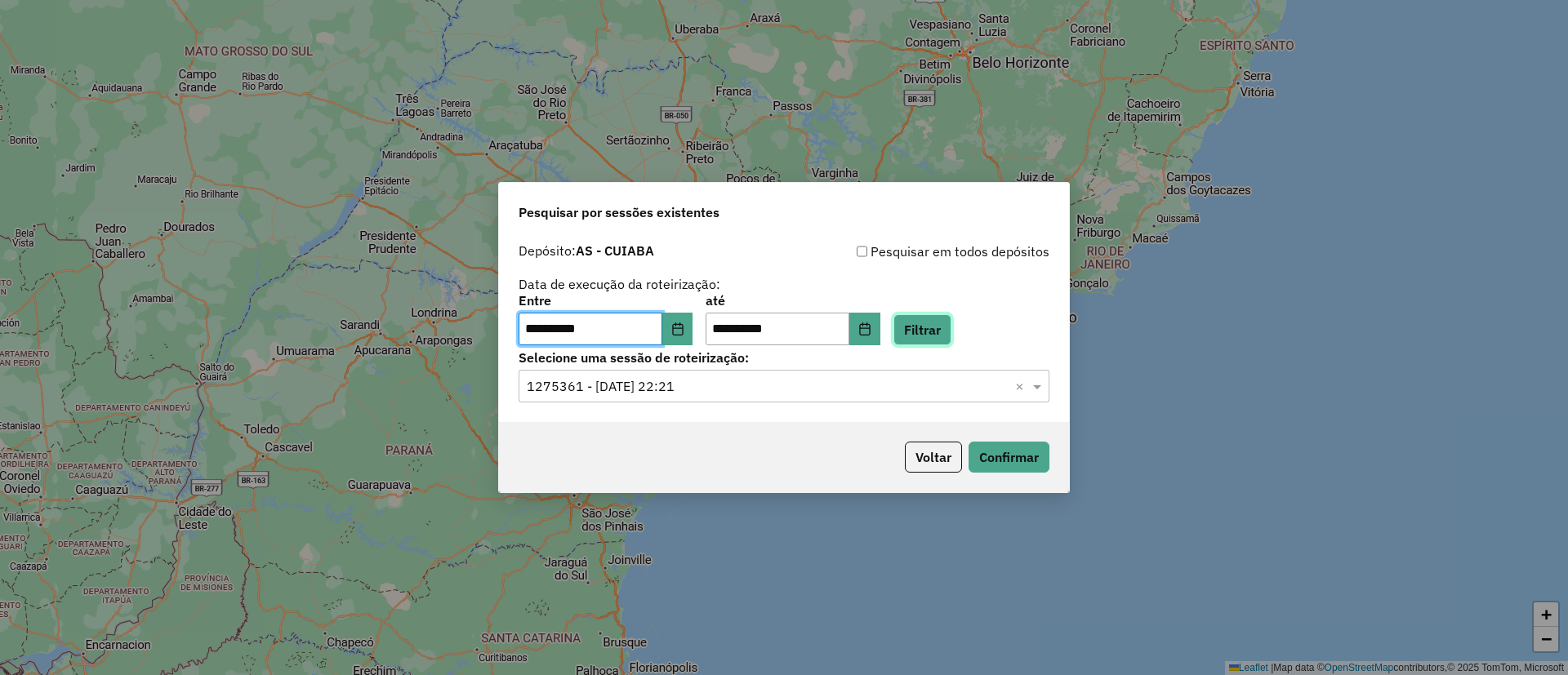
click at [948, 329] on button "Filtrar" at bounding box center [922, 329] width 58 height 31
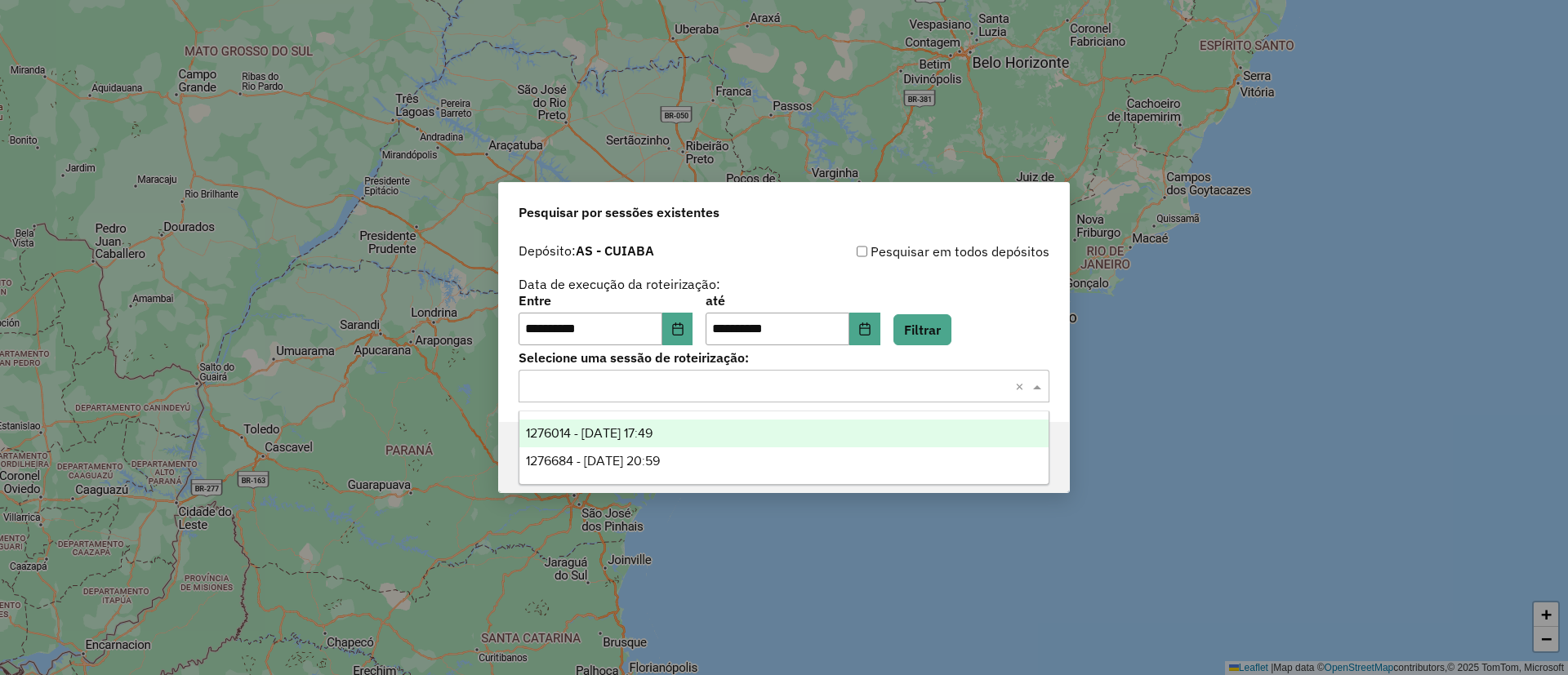
click at [599, 389] on input "text" at bounding box center [768, 386] width 482 height 19
click at [611, 421] on div "1276014 - 15/09/2025 17:49" at bounding box center [784, 433] width 529 height 28
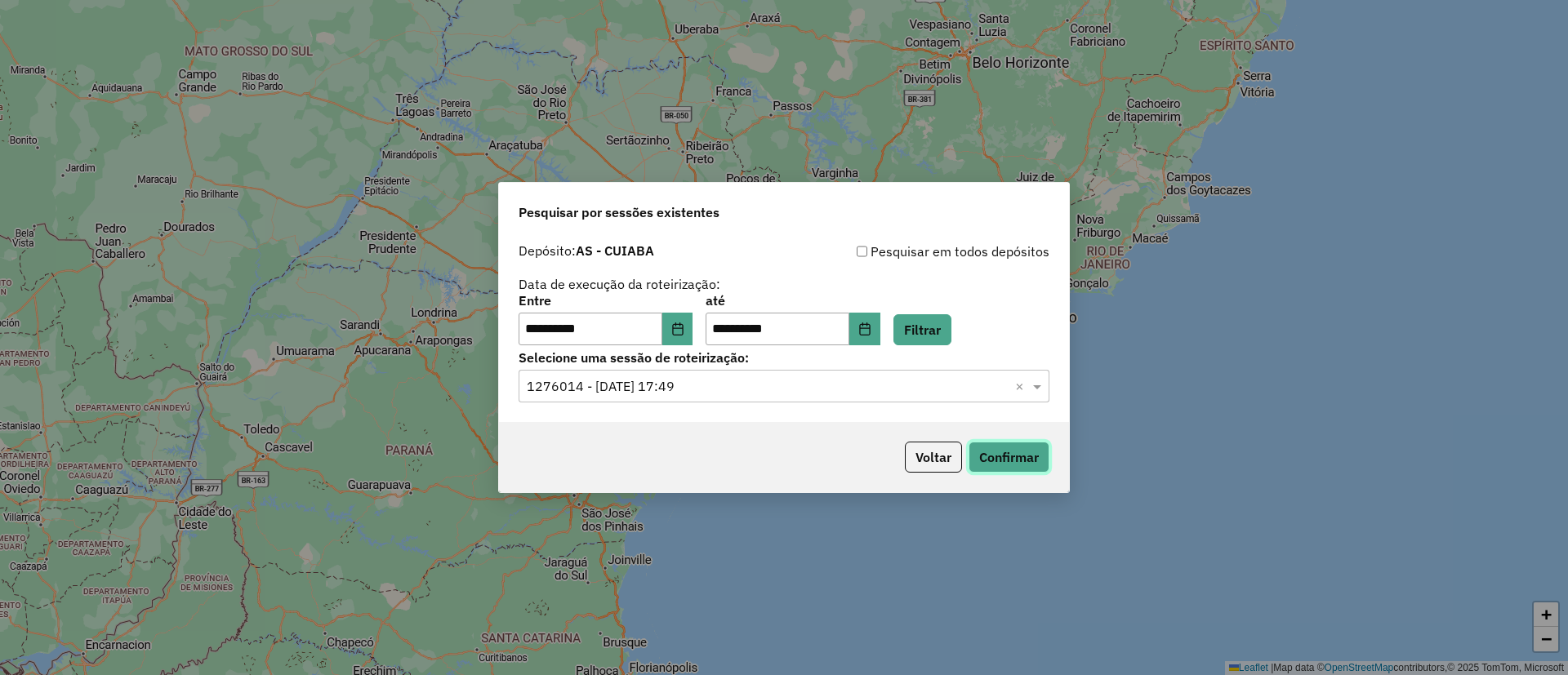
click at [994, 463] on button "Confirmar" at bounding box center [1009, 457] width 81 height 31
click at [927, 454] on button "Voltar" at bounding box center [933, 457] width 57 height 31
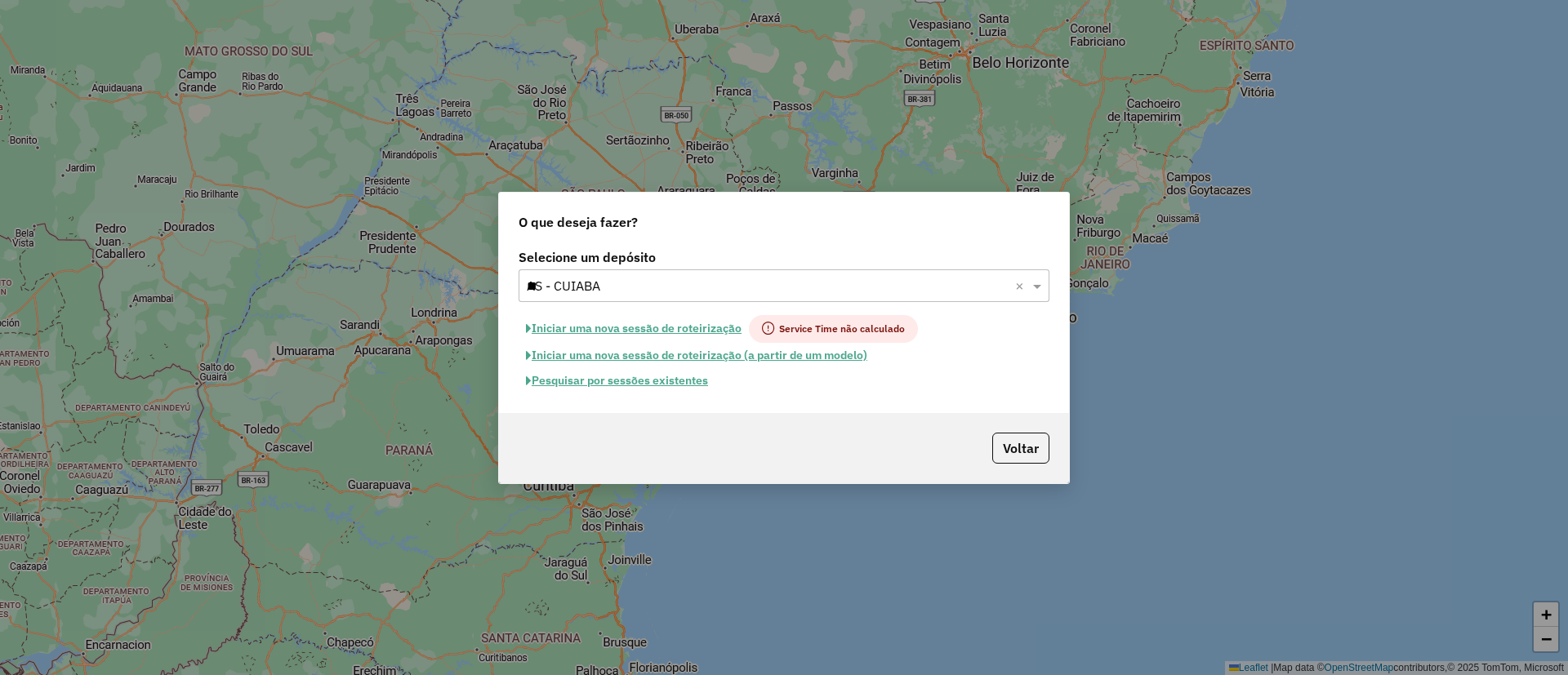
type input "***"
click at [619, 379] on button "Pesquisar por sessões existentes" at bounding box center [616, 381] width 197 height 25
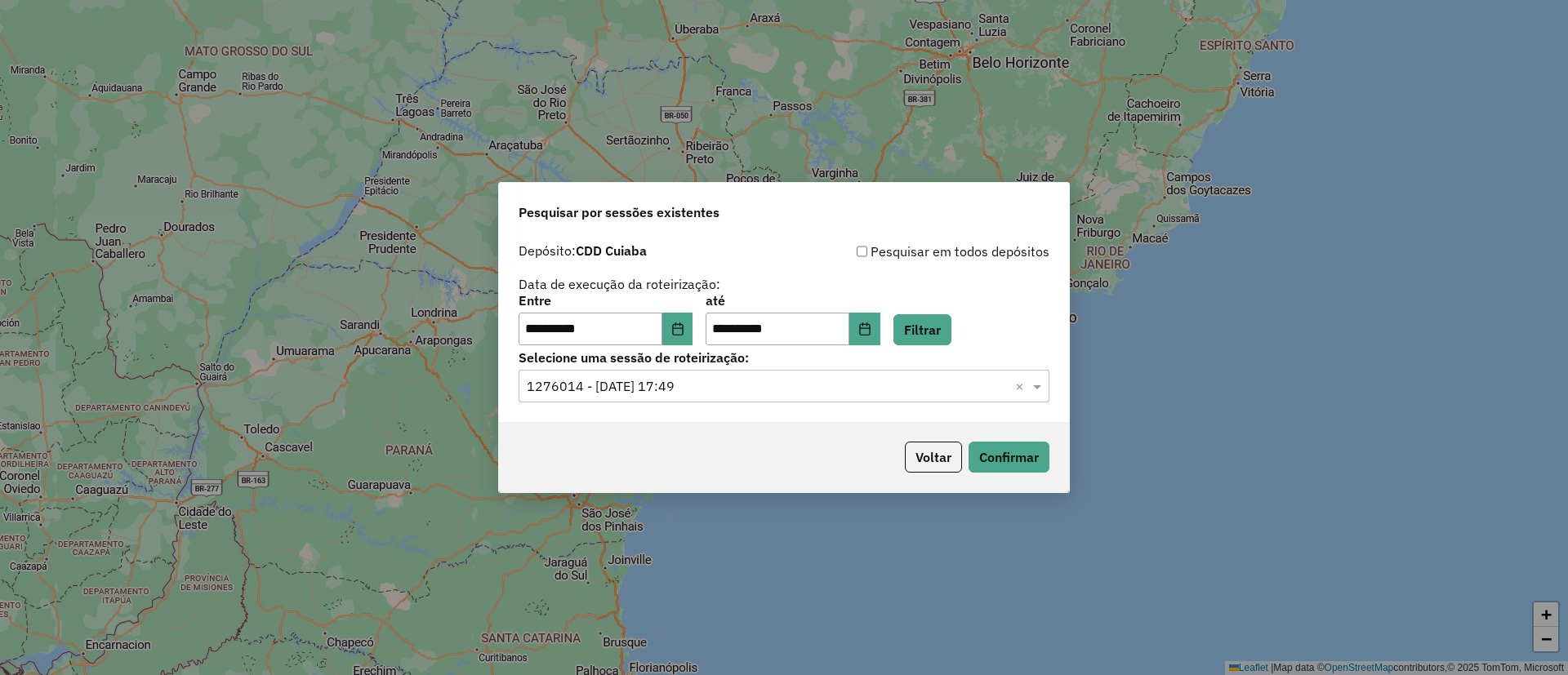
click at [712, 395] on input "text" at bounding box center [768, 386] width 482 height 19
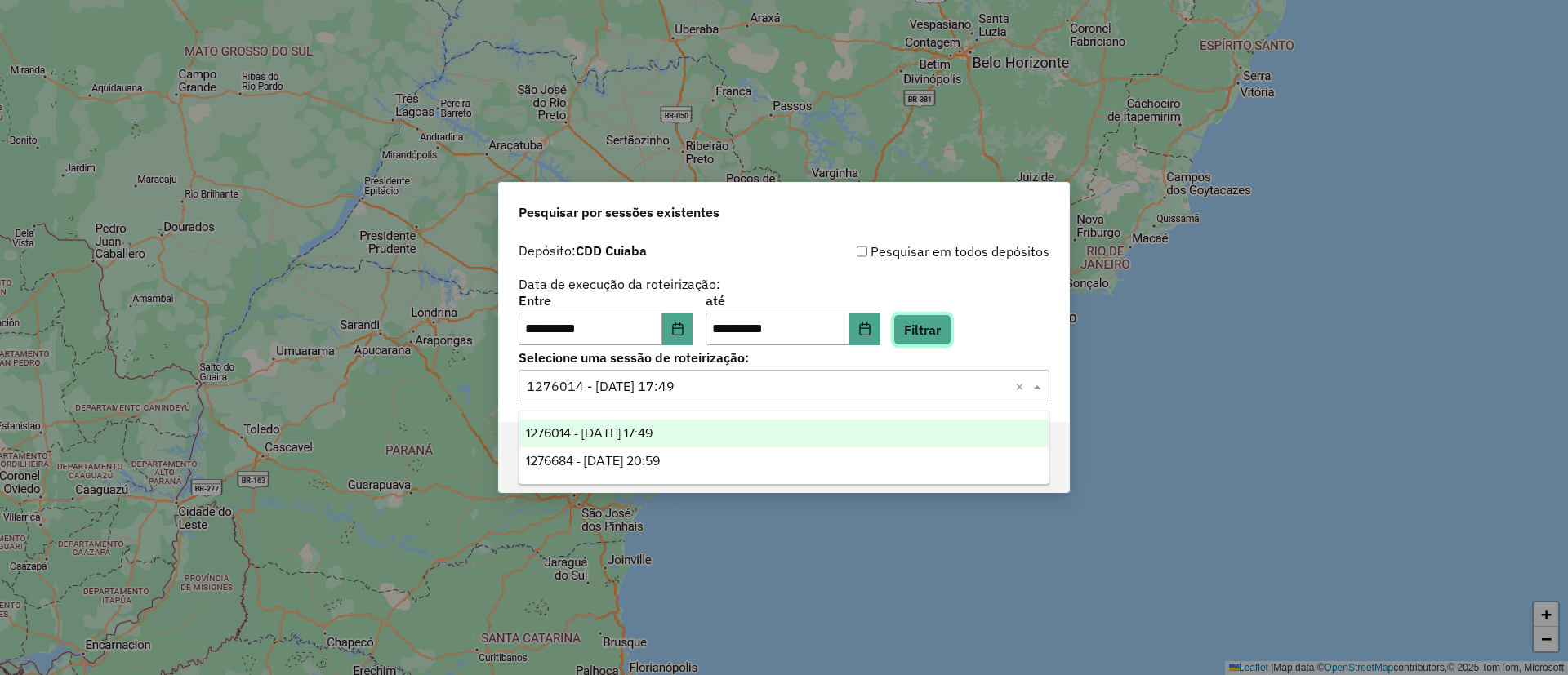
click at [945, 327] on button "Filtrar" at bounding box center [922, 329] width 58 height 31
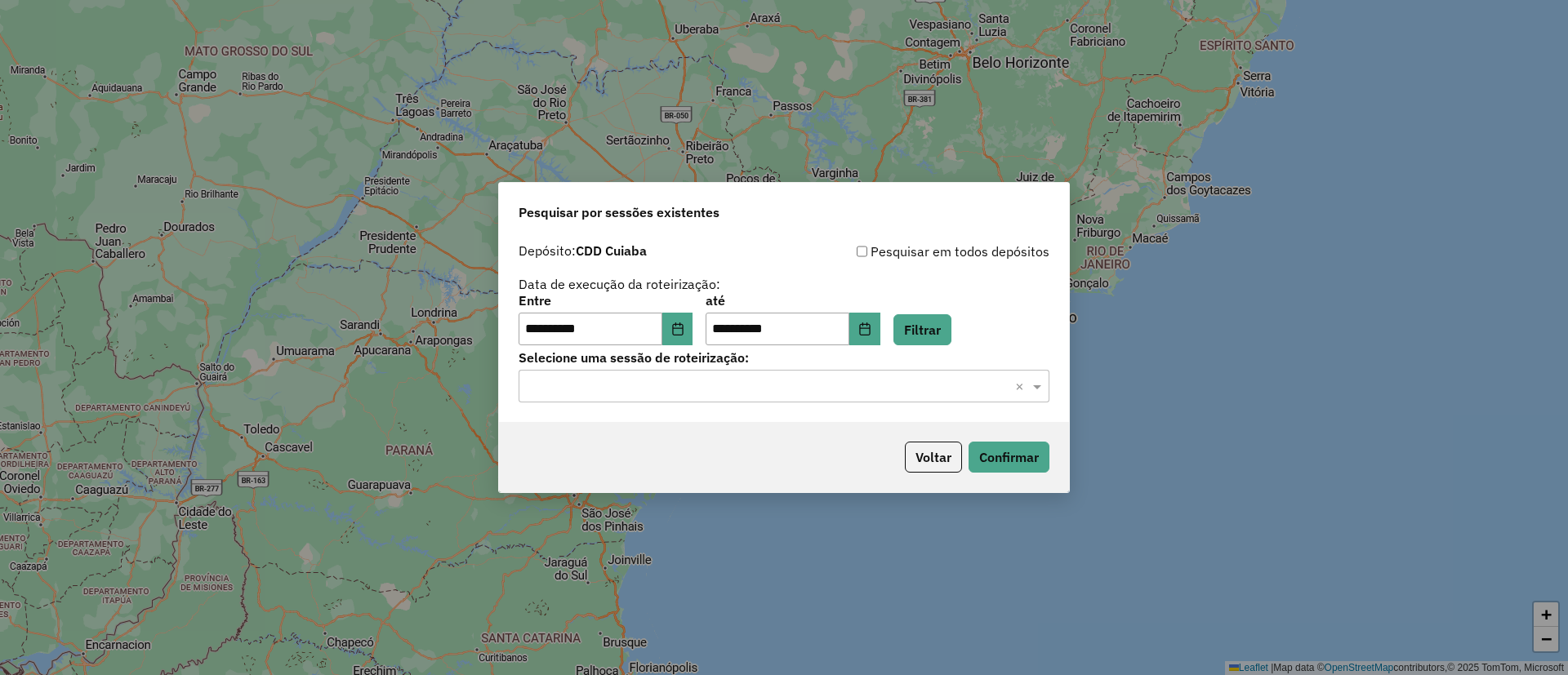
click at [668, 381] on input "text" at bounding box center [768, 386] width 482 height 19
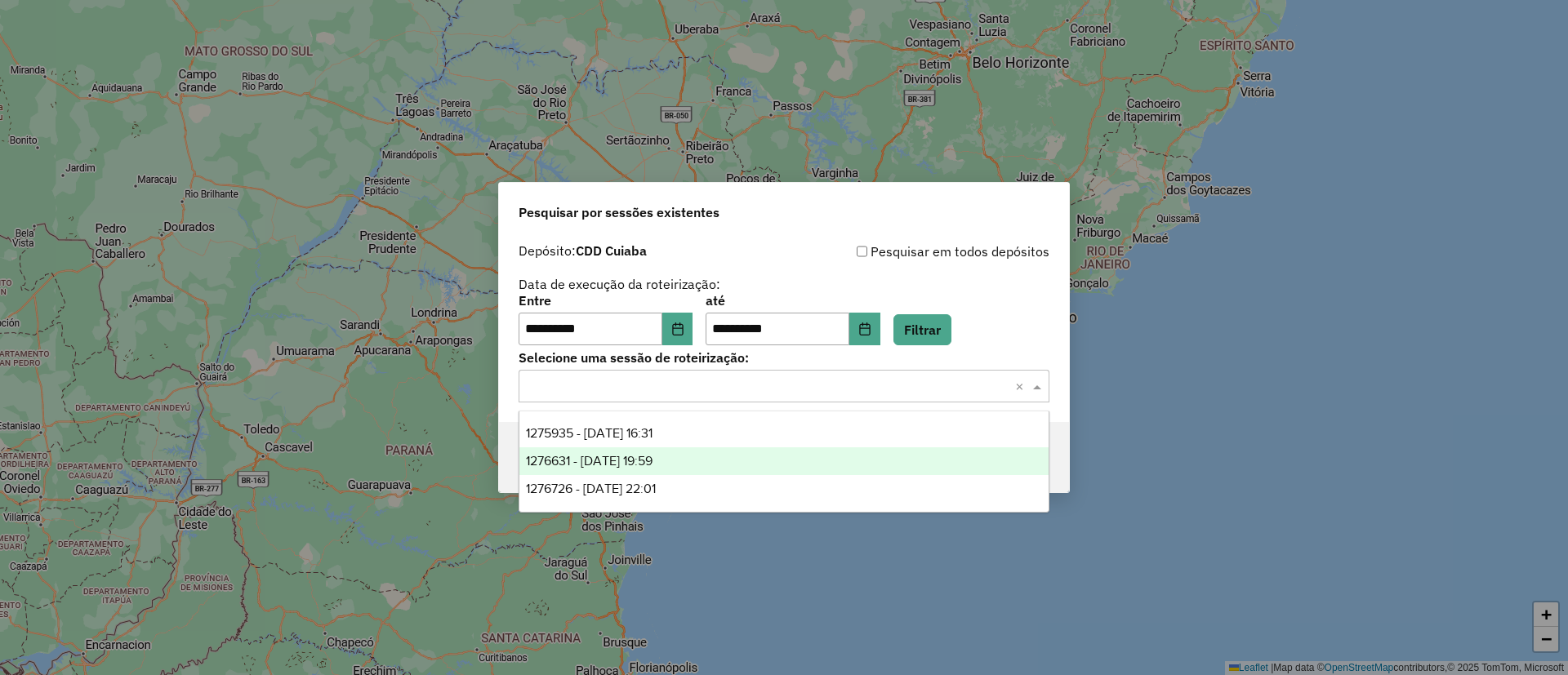
click at [630, 457] on span "1276631 - 16/09/2025 19:59" at bounding box center [589, 461] width 127 height 14
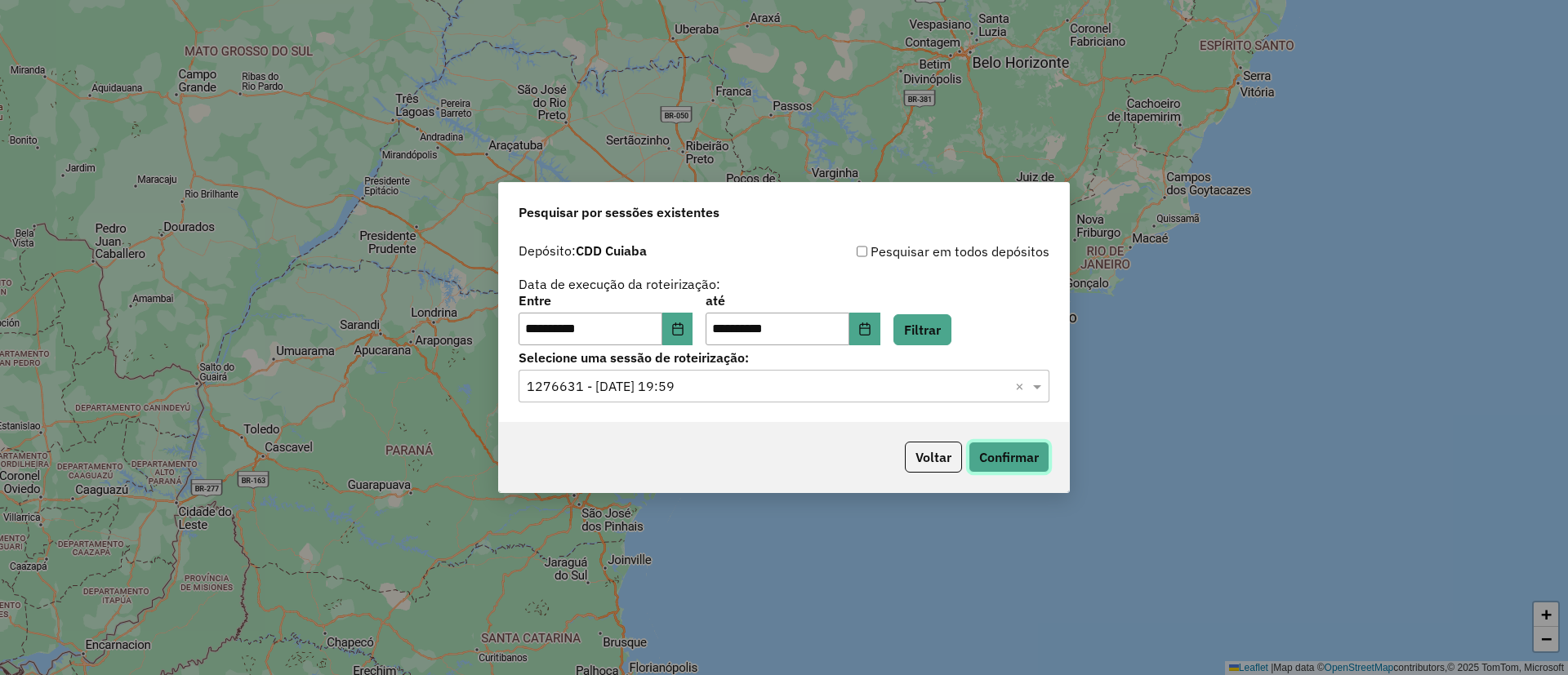
click at [999, 464] on button "Confirmar" at bounding box center [1009, 457] width 81 height 31
click at [693, 310] on div "**********" at bounding box center [605, 320] width 174 height 50
click at [683, 331] on icon "Choose Date" at bounding box center [678, 329] width 13 height 13
click at [891, 395] on input "text" at bounding box center [768, 386] width 482 height 19
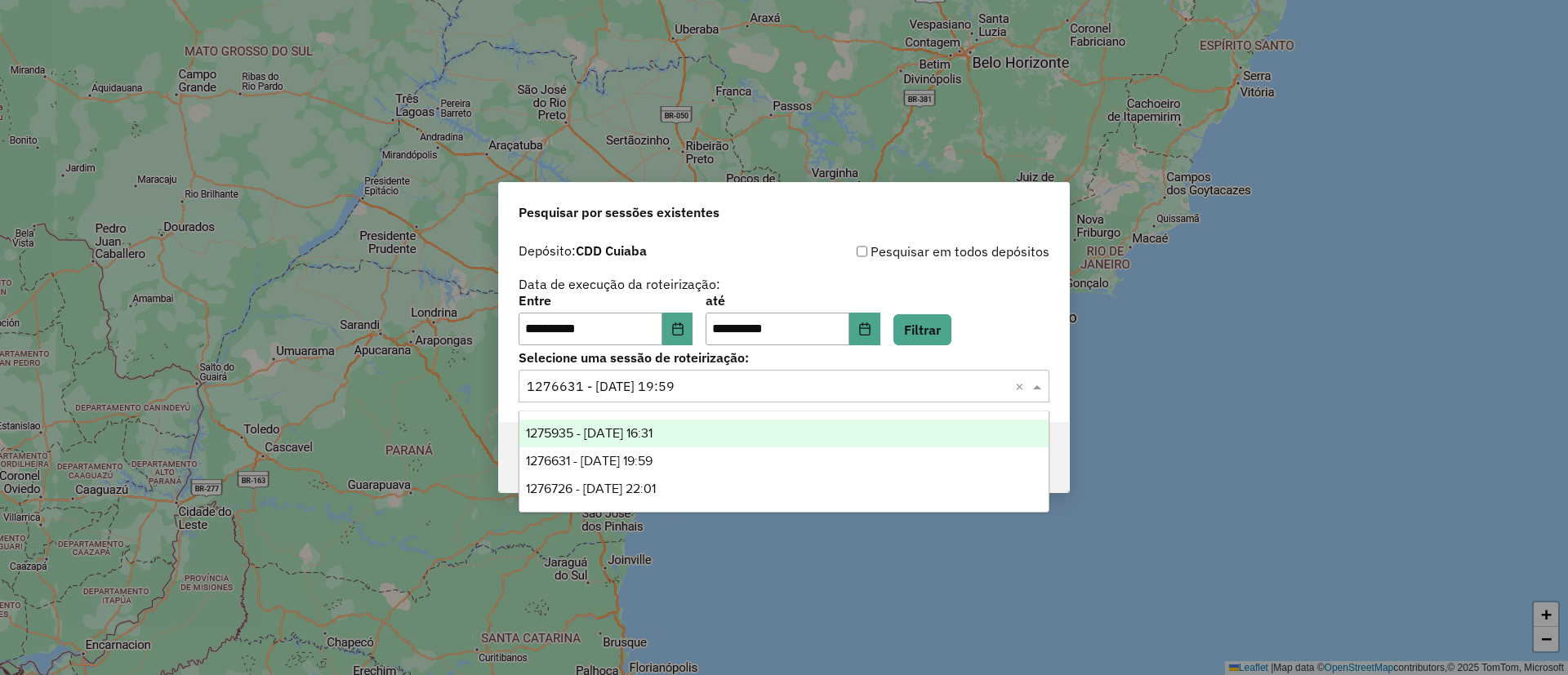
click at [689, 437] on div "1275935 - 15/09/2025 16:31" at bounding box center [784, 433] width 529 height 28
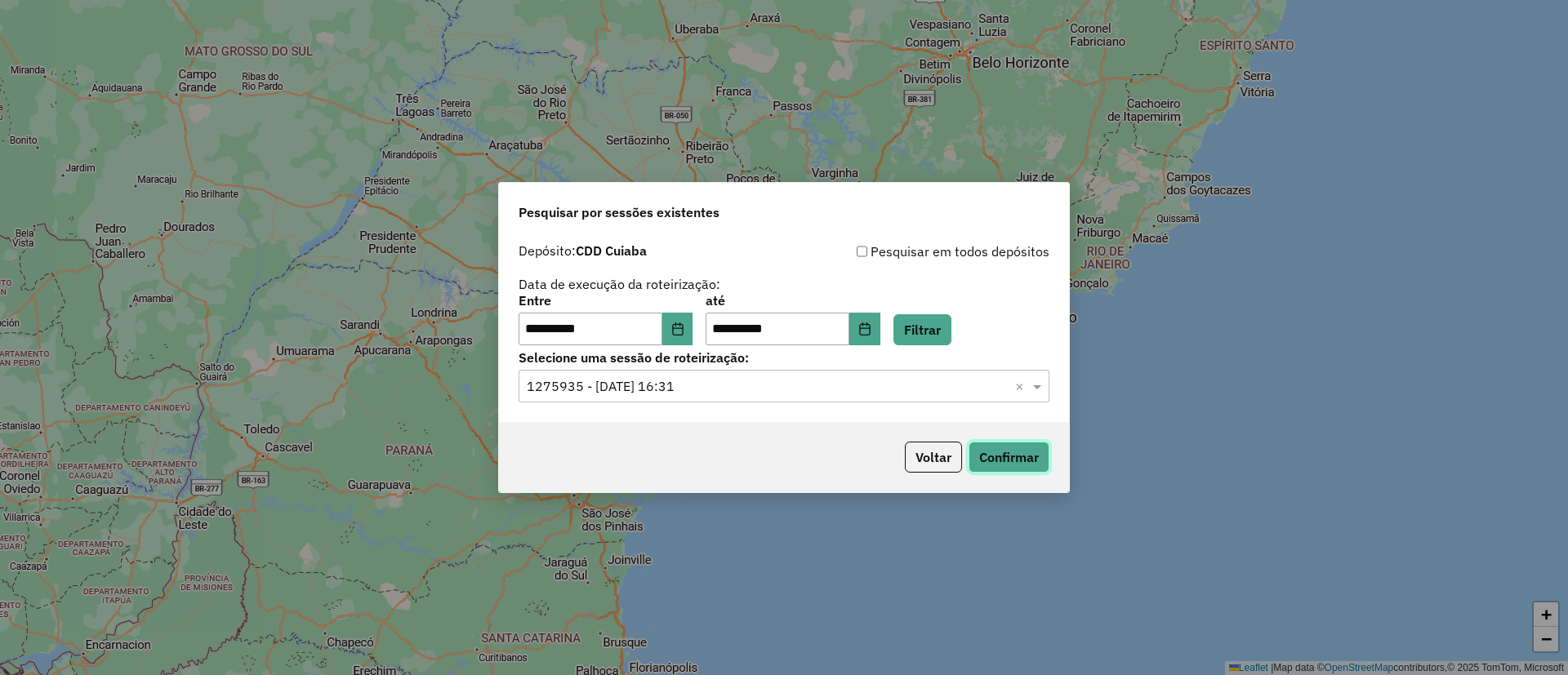
click at [1037, 452] on button "Confirmar" at bounding box center [1009, 457] width 81 height 31
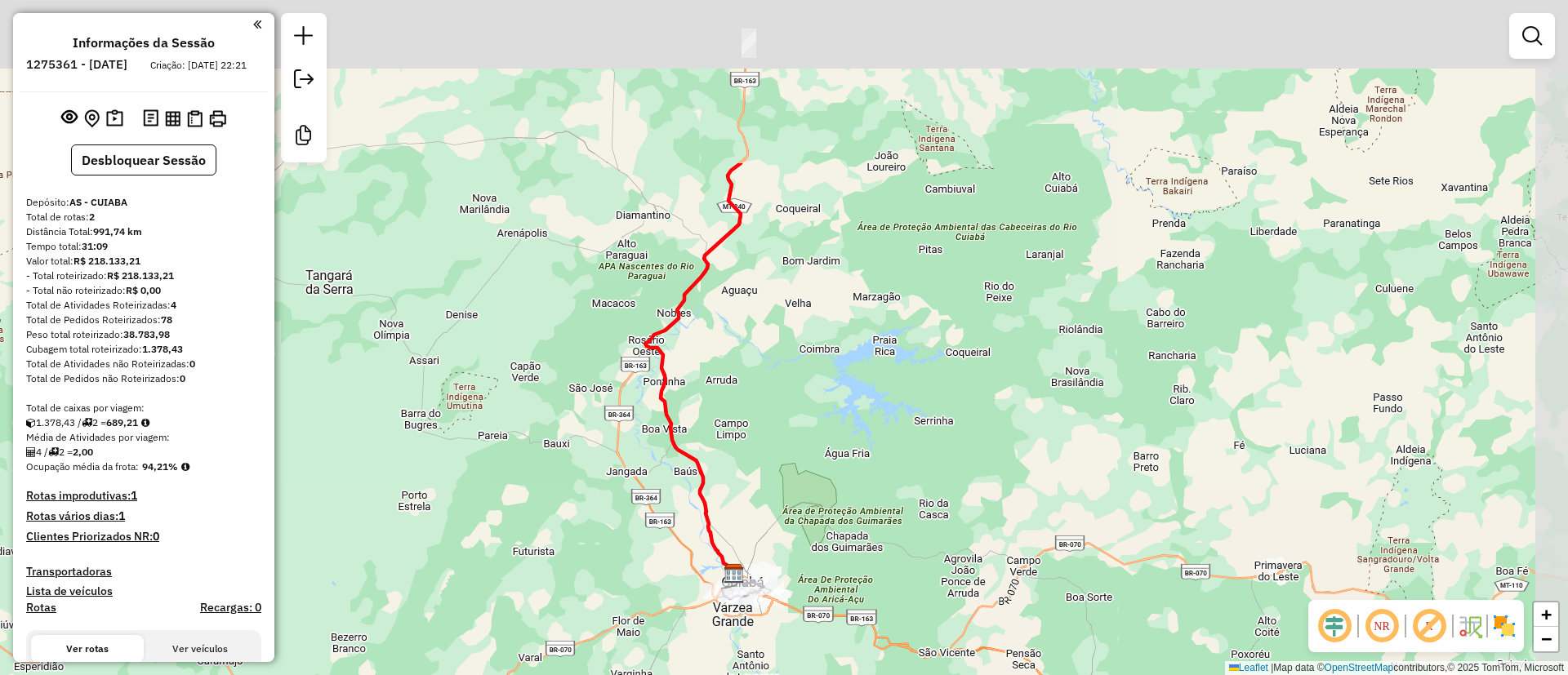
drag, startPoint x: 824, startPoint y: 261, endPoint x: 777, endPoint y: 484, distance: 227.9
click at [777, 484] on div "Janela de atendimento Grade de atendimento Capacidade Transportadoras Veículos …" at bounding box center [784, 338] width 1568 height 675
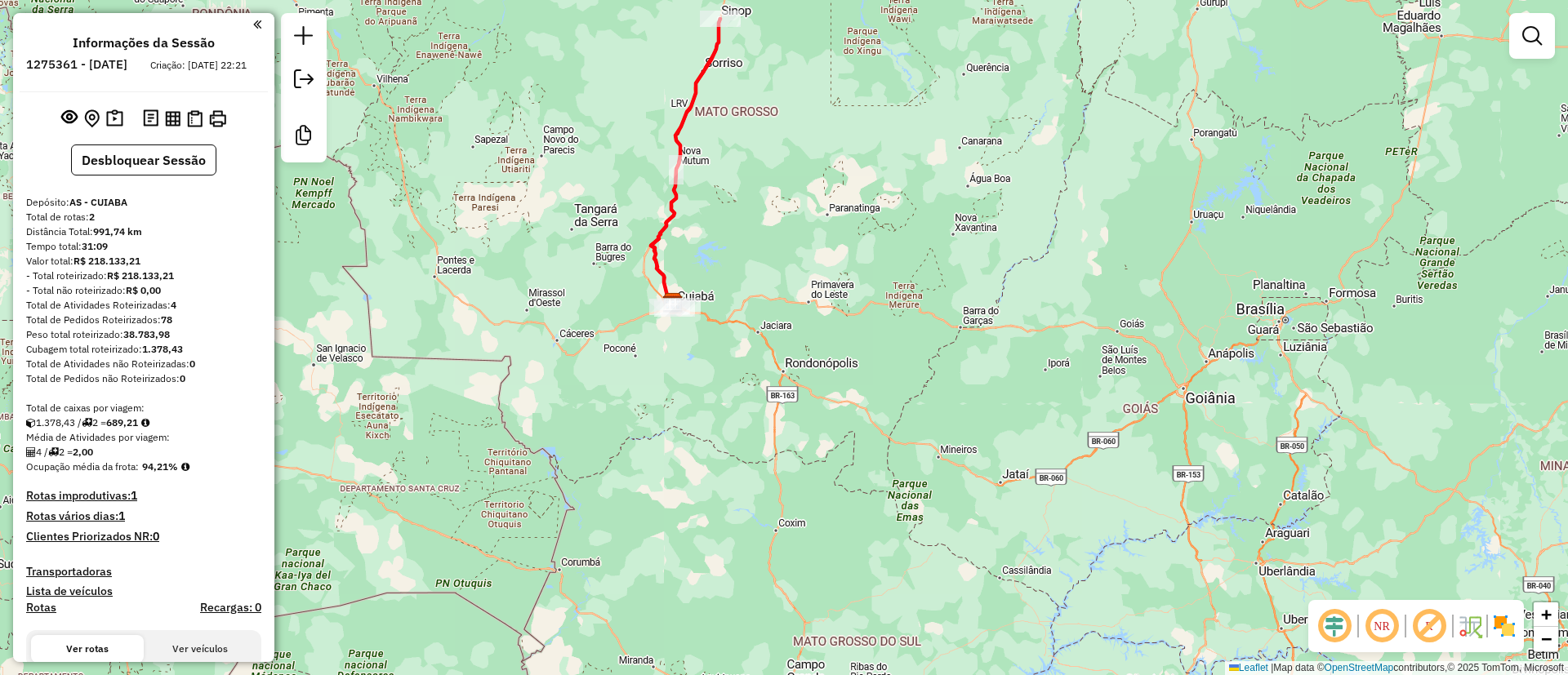
drag, startPoint x: 793, startPoint y: 251, endPoint x: 772, endPoint y: 526, distance: 275.8
click at [772, 526] on div "Janela de atendimento Grade de atendimento Capacidade Transportadoras Veículos …" at bounding box center [784, 338] width 1568 height 675
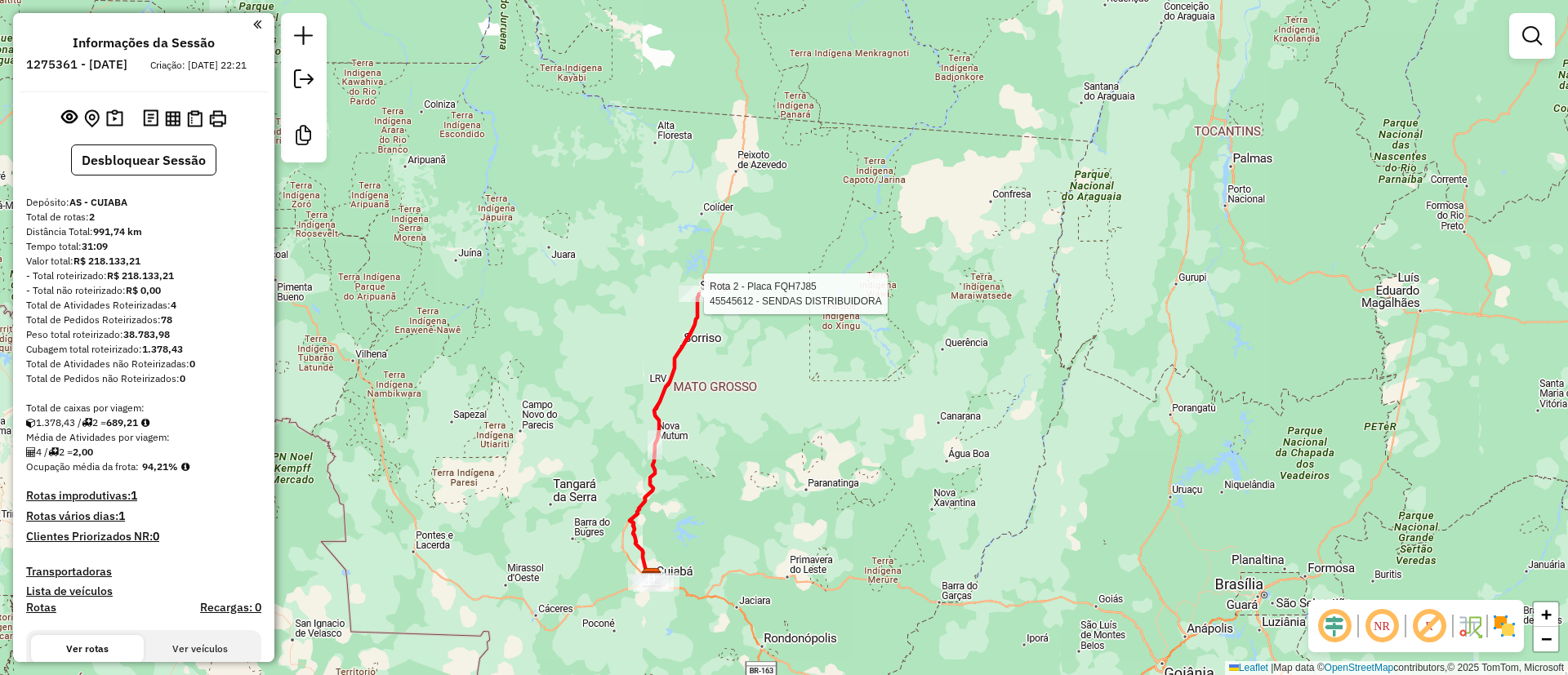
select select "**********"
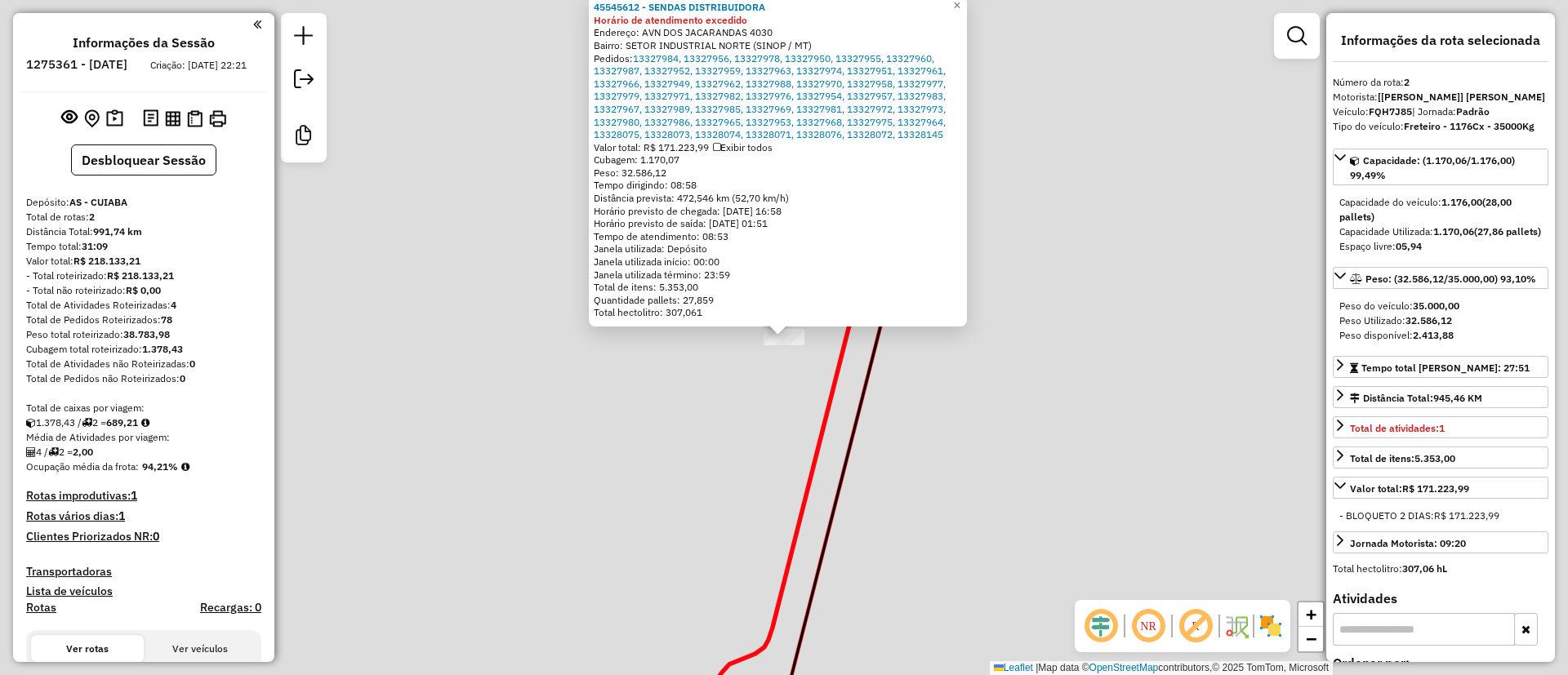
scroll to position [220, 0]
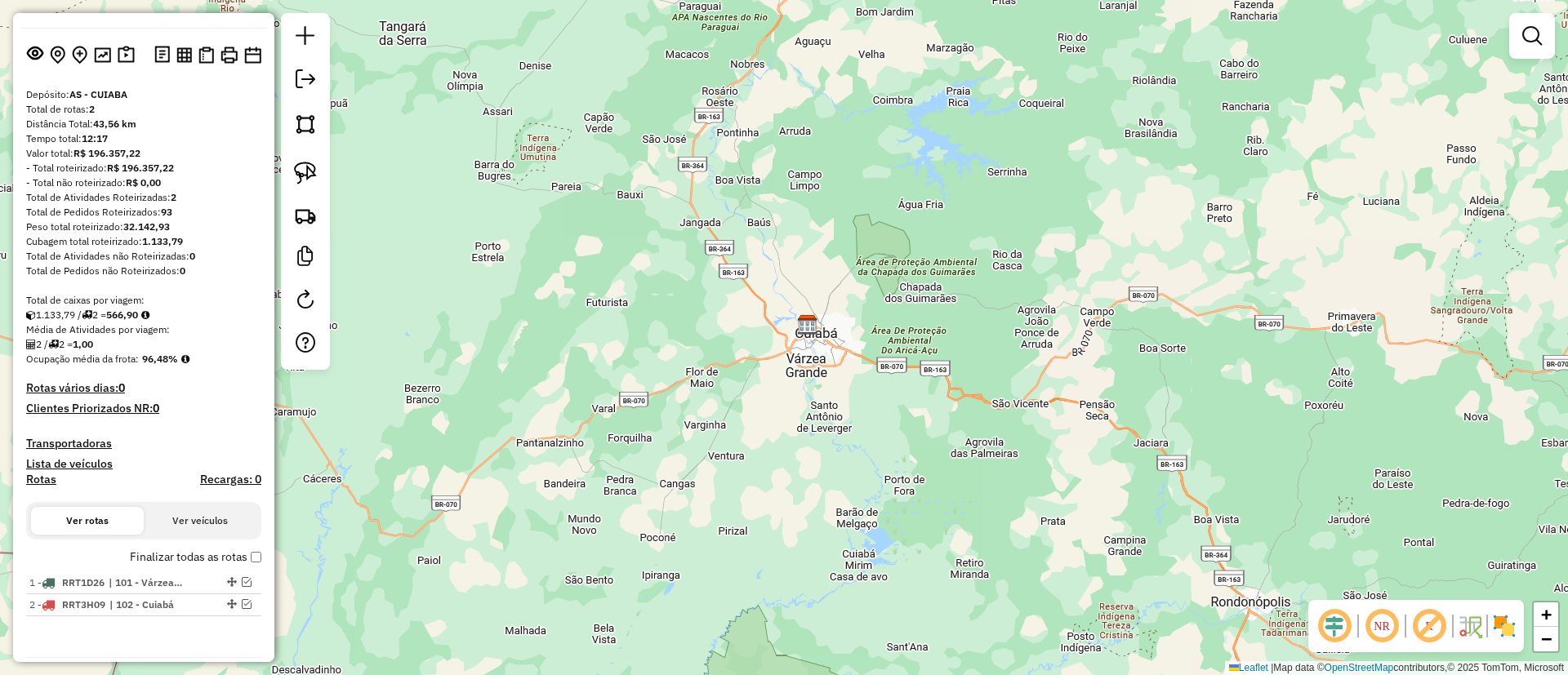
scroll to position [141, 0]
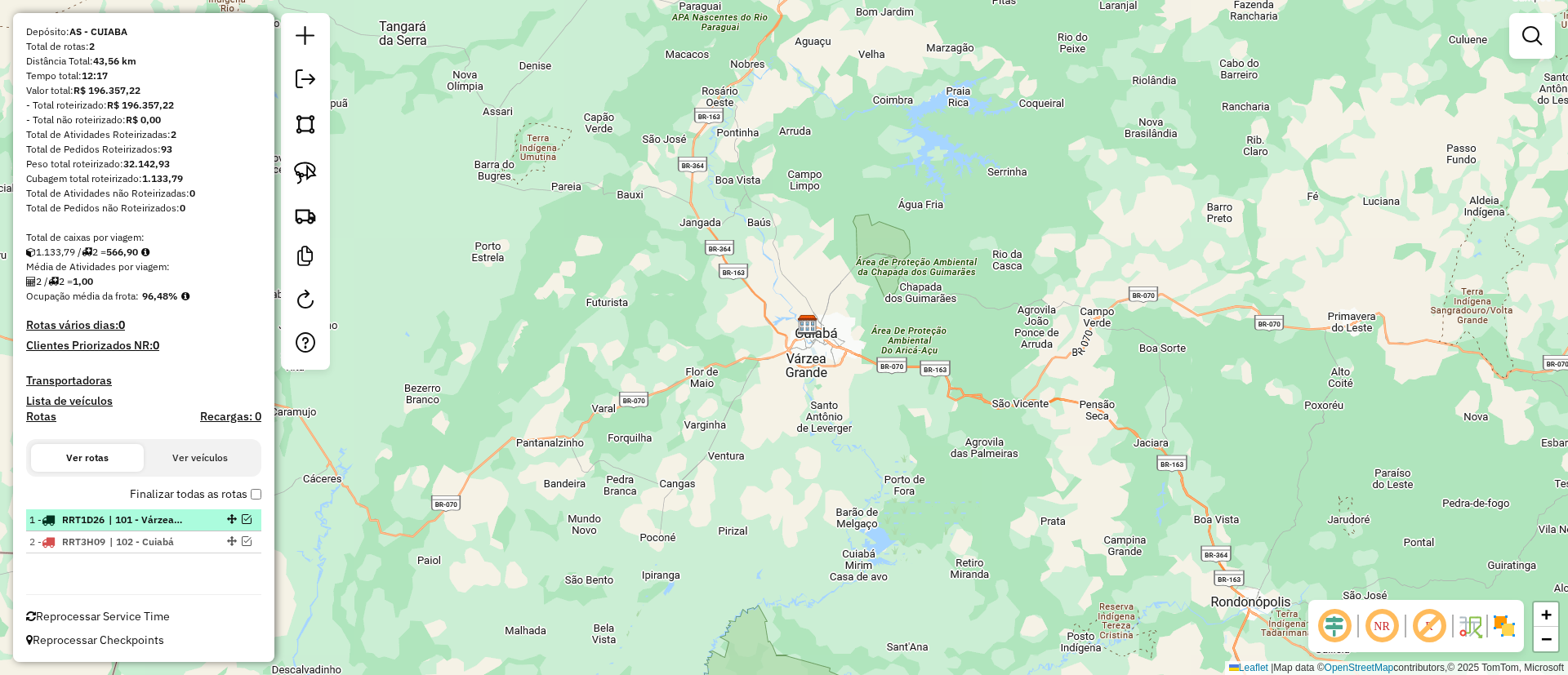
click at [143, 530] on li "1 - RRT1D26 | 101 - [GEOGRAPHIC_DATA]" at bounding box center [144, 521] width 235 height 22
select select "**********"
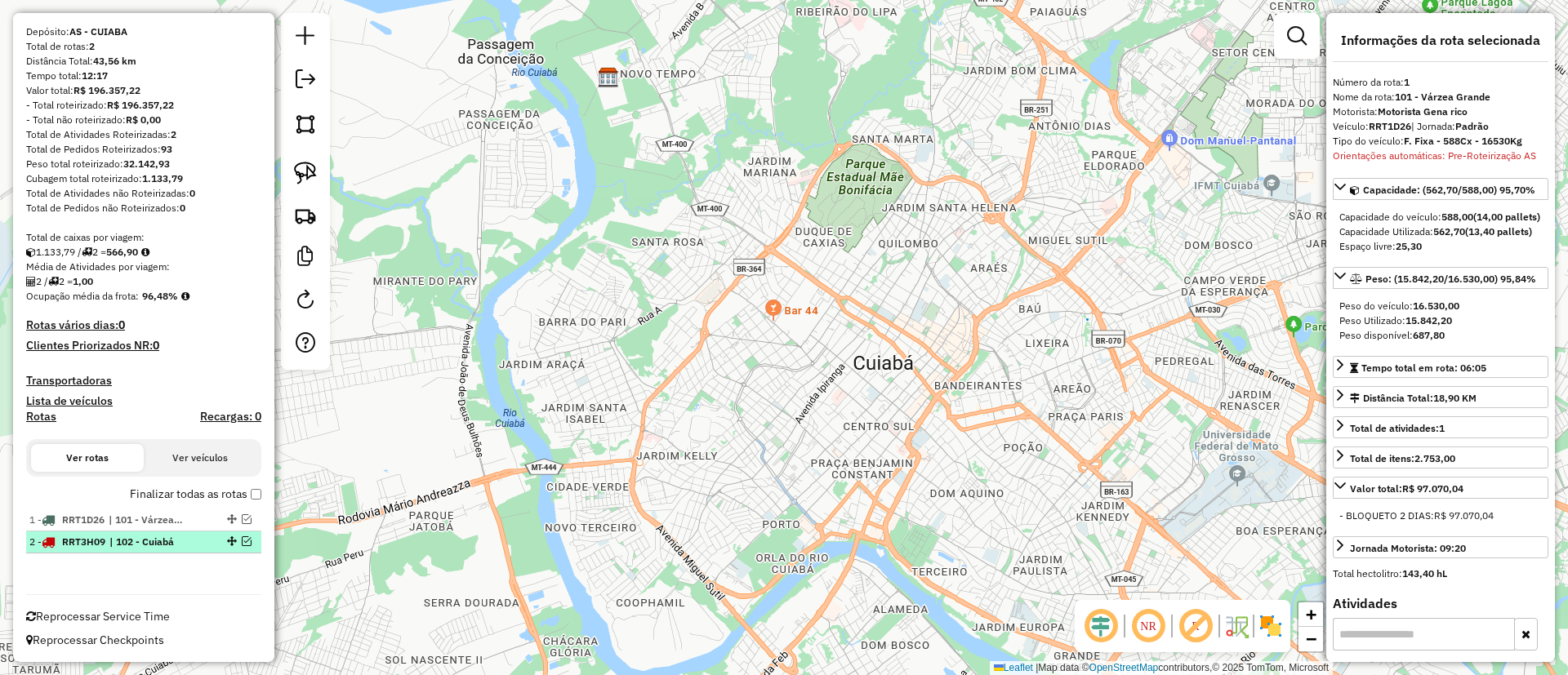
click at [188, 535] on div "2 - RRT3H09 | 102 - Cuiabá" at bounding box center [116, 542] width 173 height 15
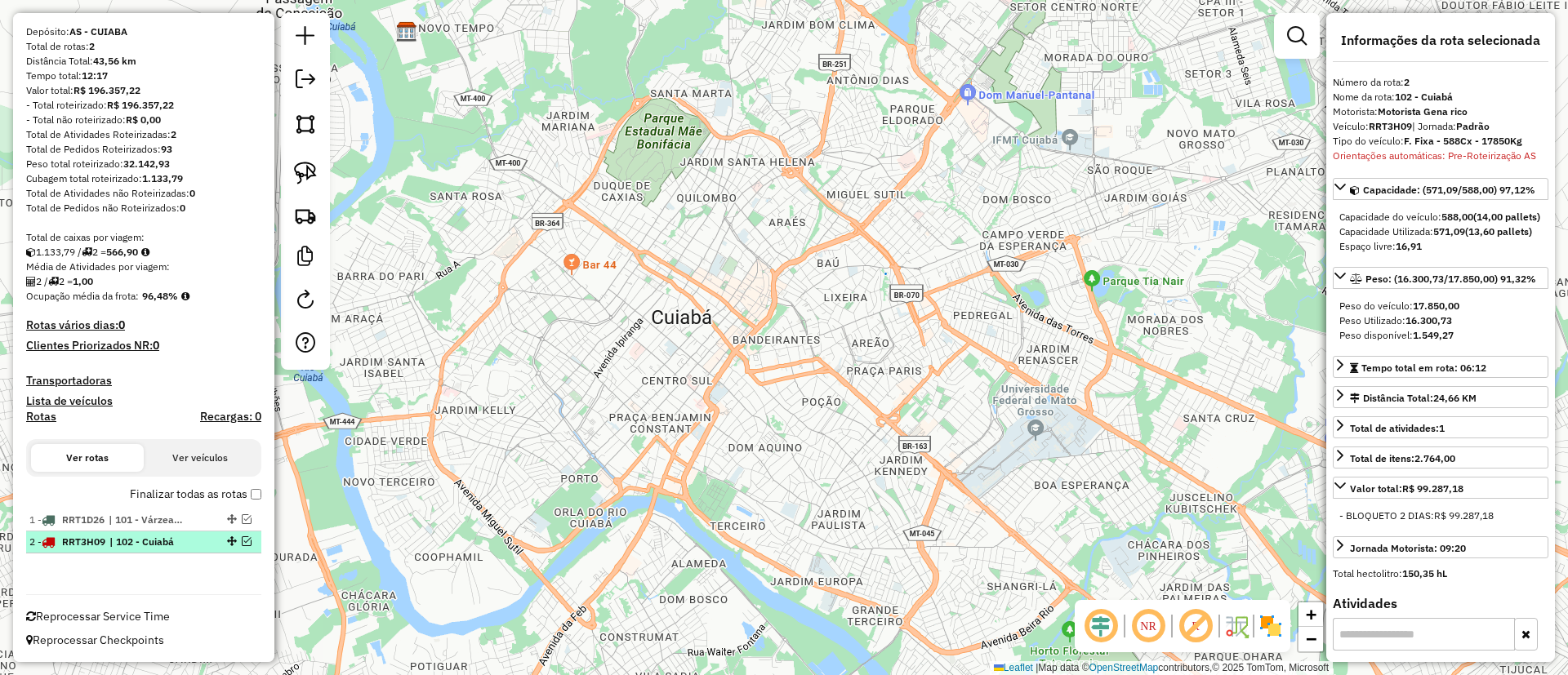
click at [245, 542] on em at bounding box center [247, 542] width 10 height 10
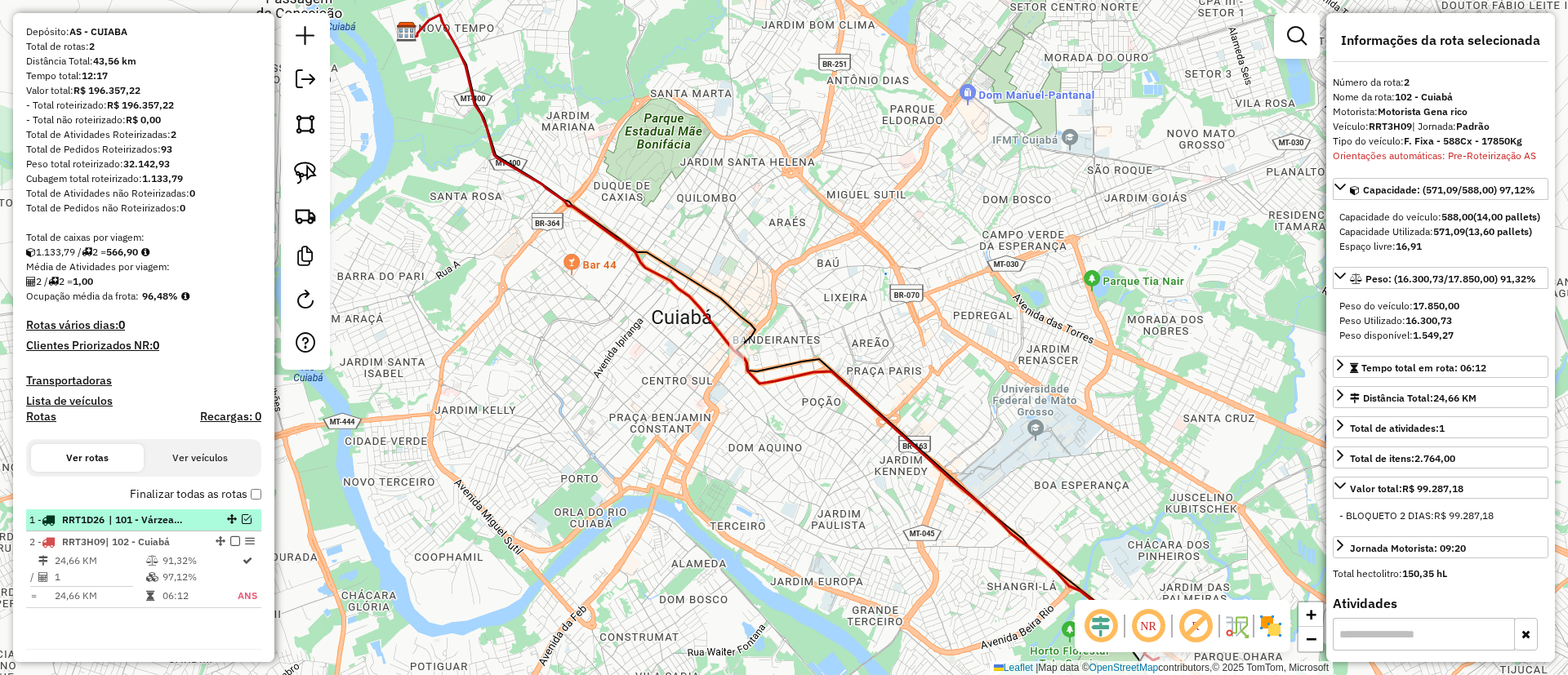
click at [243, 519] on em at bounding box center [247, 520] width 10 height 10
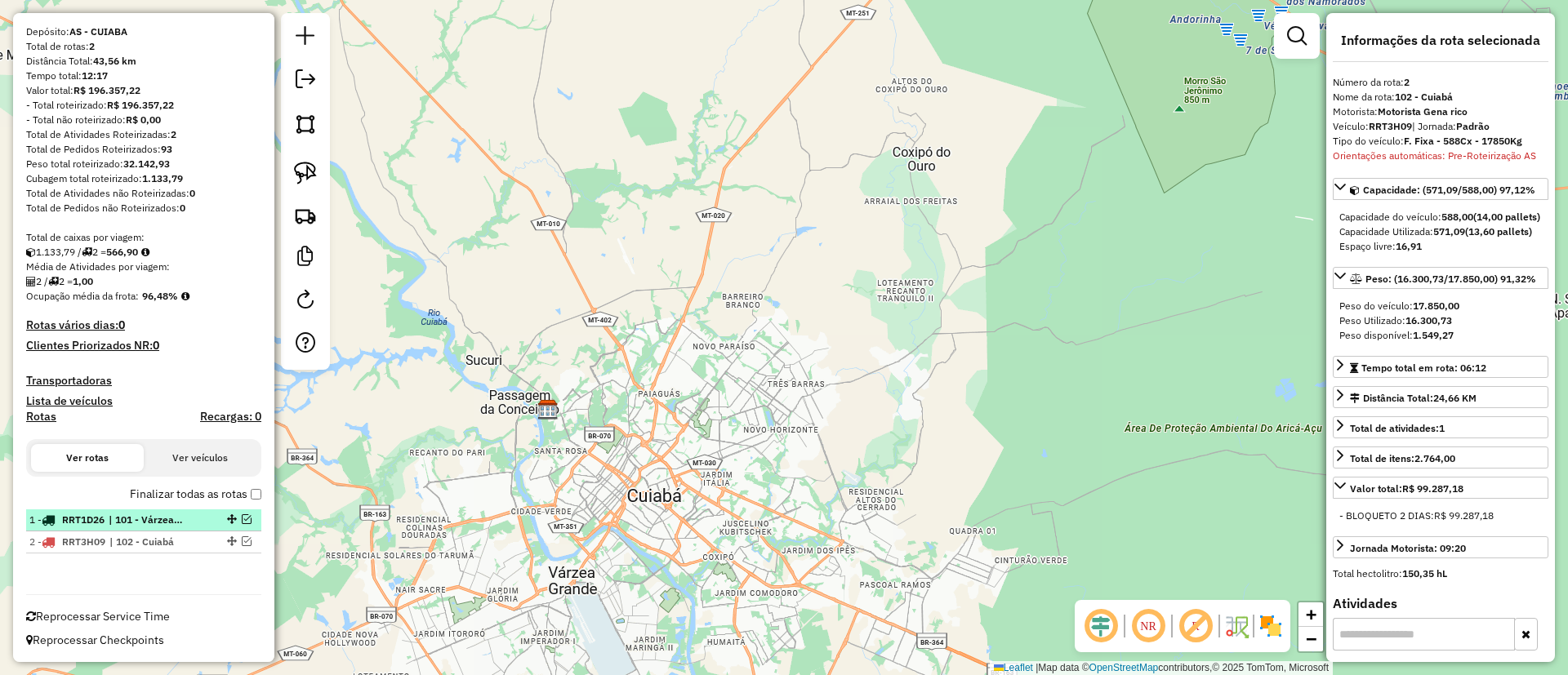
click at [133, 522] on span "| 101 - Várzea Grande" at bounding box center [145, 521] width 75 height 15
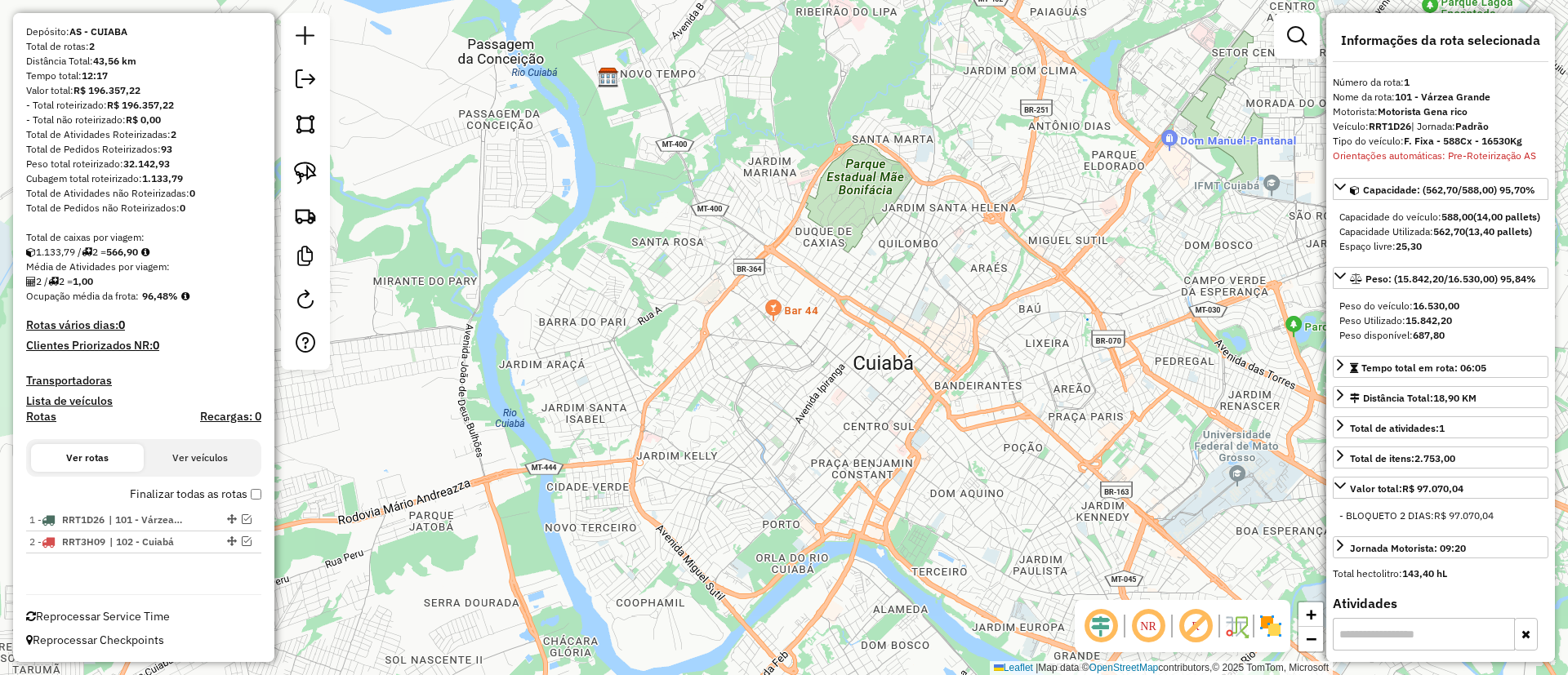
click at [1394, 125] on strong "RRT1D26" at bounding box center [1390, 126] width 43 height 13
copy div "RRT1D26"
click at [251, 500] on label "Finalizar todas as rotas" at bounding box center [196, 494] width 132 height 17
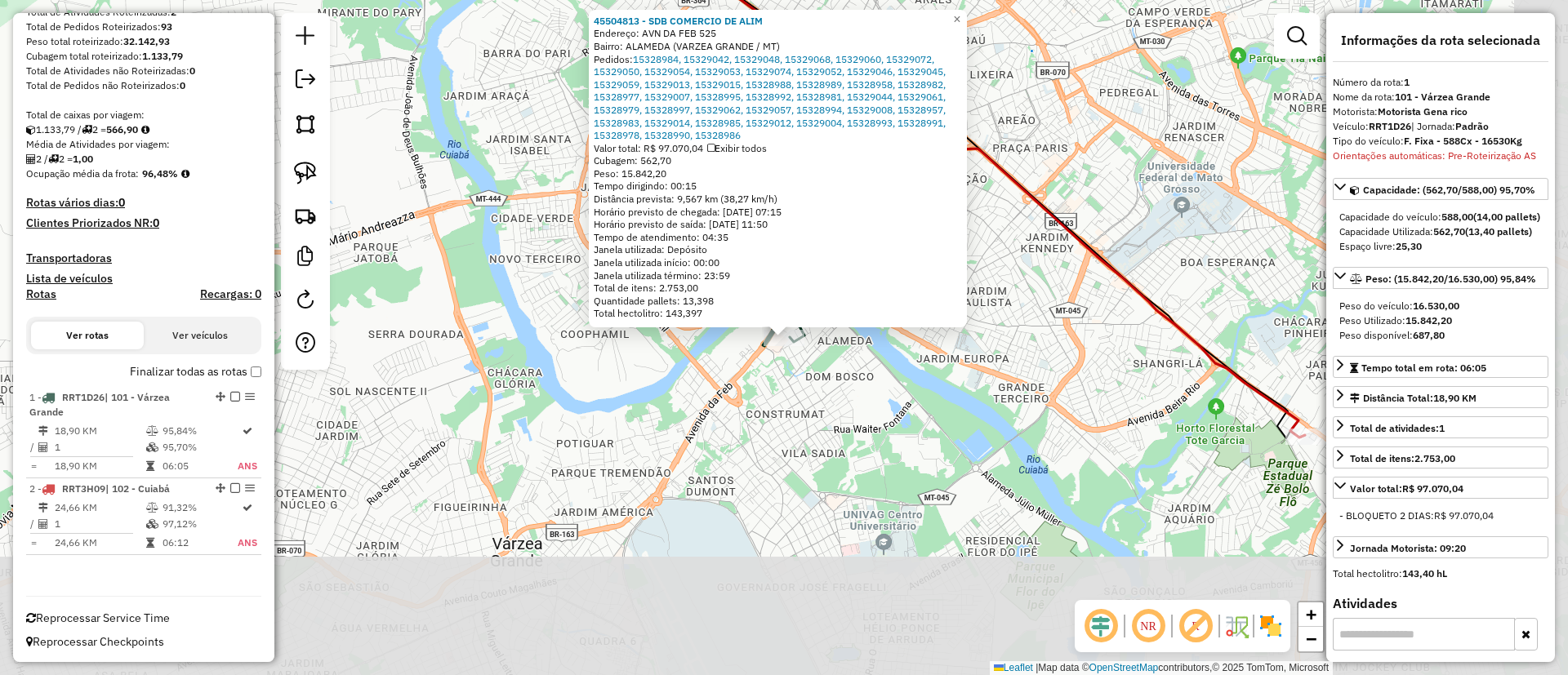
scroll to position [265, 0]
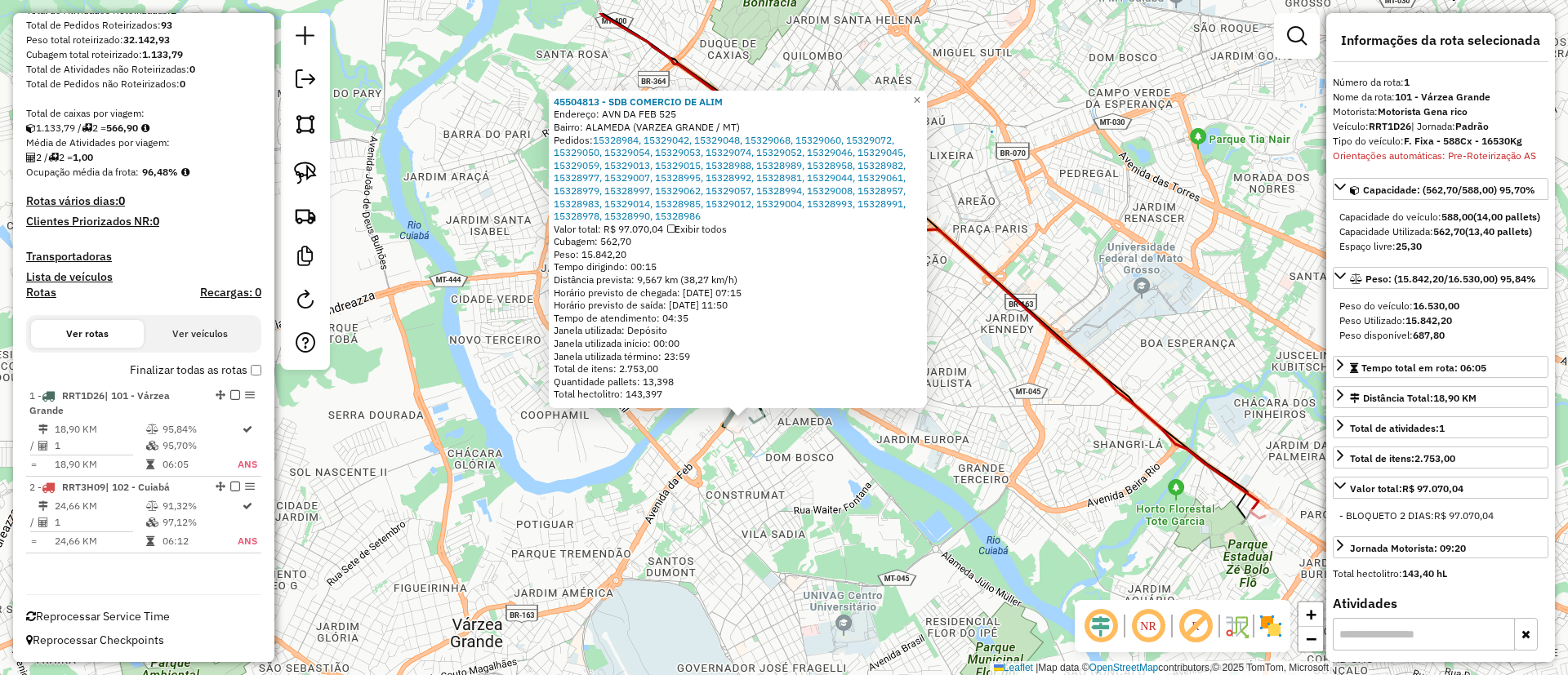
drag, startPoint x: 899, startPoint y: 451, endPoint x: 859, endPoint y: 531, distance: 89.4
click at [859, 531] on div "45504813 - SDB COMERCIO DE ALIM Endereço: AVN DA FEB 525 Bairro: ALAMEDA (VARZE…" at bounding box center [784, 338] width 1568 height 675
click at [1261, 526] on div at bounding box center [1266, 517] width 41 height 16
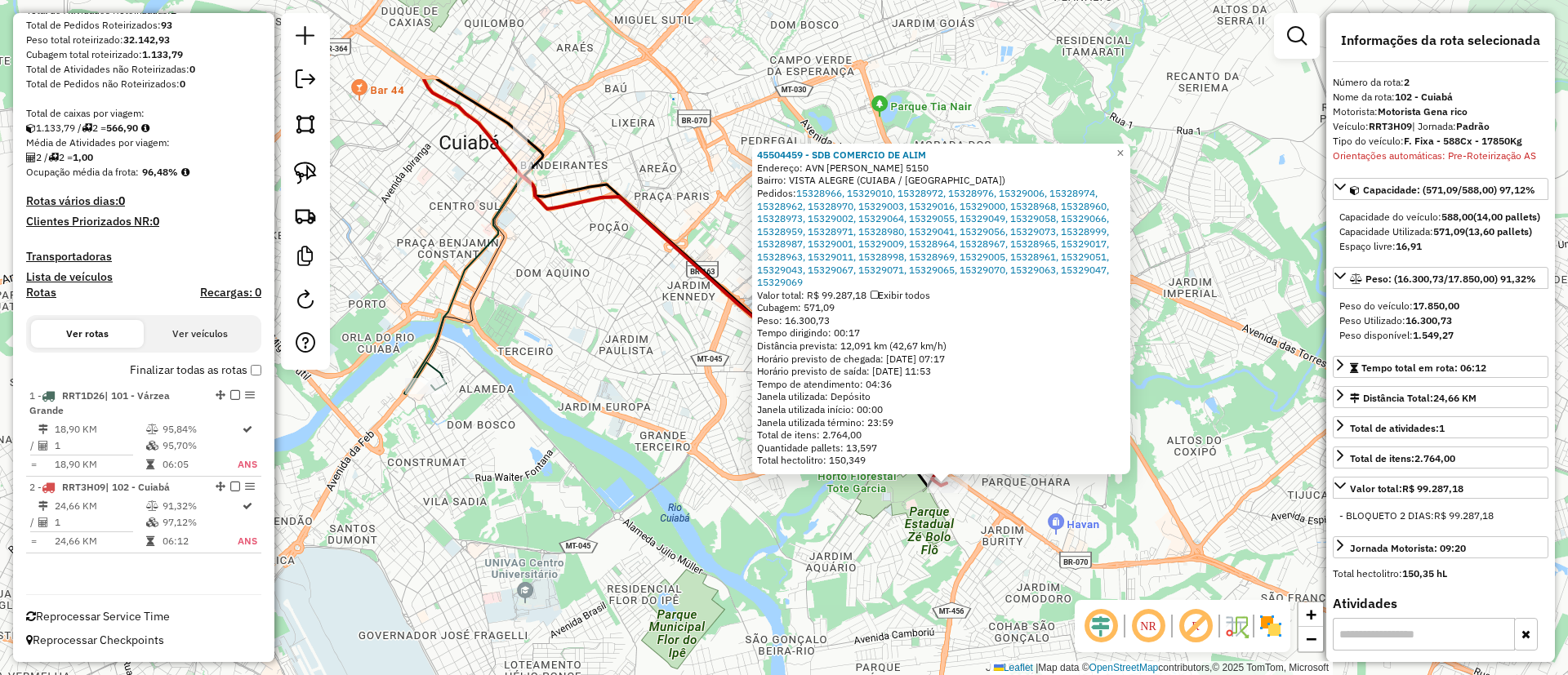
drag, startPoint x: 705, startPoint y: 421, endPoint x: 860, endPoint y: 566, distance: 212.2
click at [875, 570] on div "45504459 - SDB COMERCIO DE ALIM Endereço: AVN FERNANDO CORREA DA COSTA 5150 Bai…" at bounding box center [784, 338] width 1568 height 675
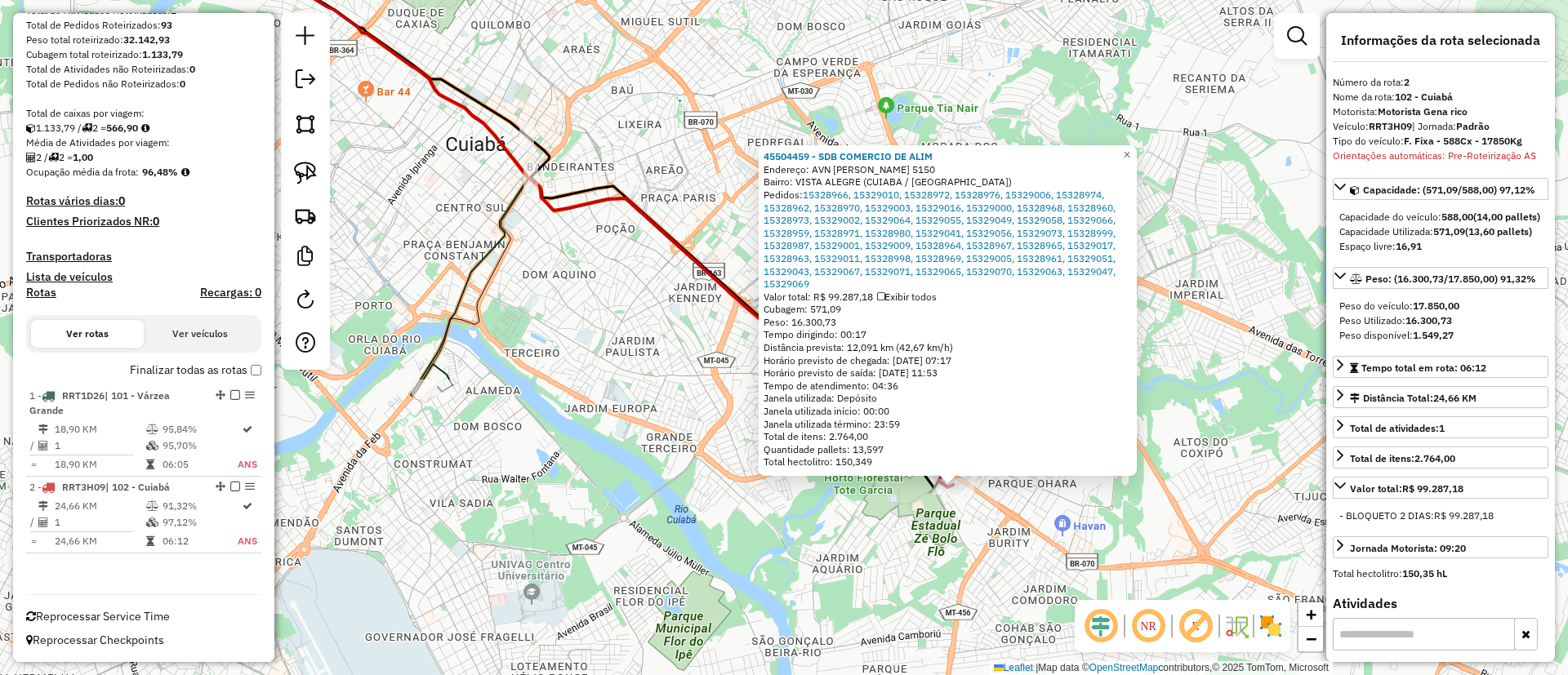
click at [716, 521] on div "45504459 - SDB COMERCIO DE ALIM Endereço: AVN FERNANDO CORREA DA COSTA 5150 Bai…" at bounding box center [784, 338] width 1568 height 675
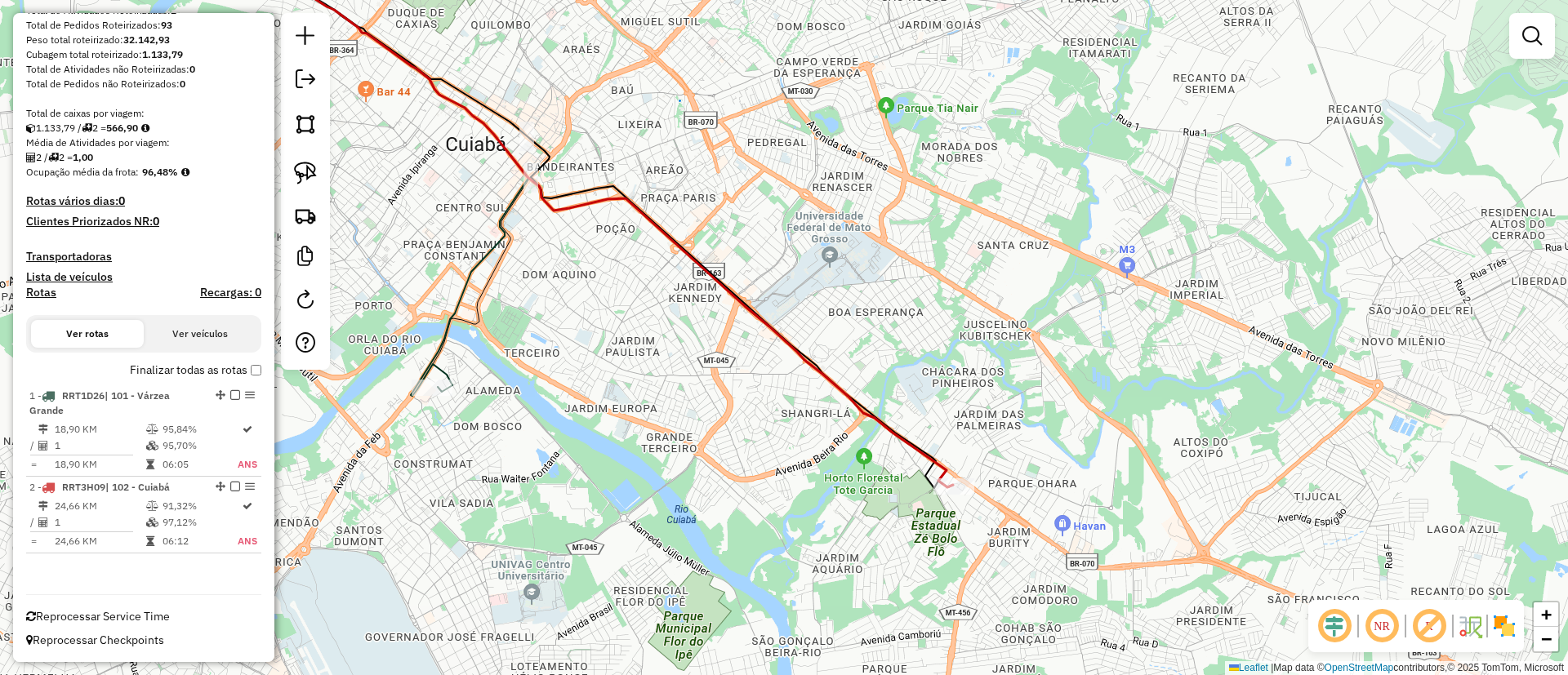
click at [658, 473] on div "Janela de atendimento Grade de atendimento Capacidade Transportadoras Veículos …" at bounding box center [784, 338] width 1568 height 675
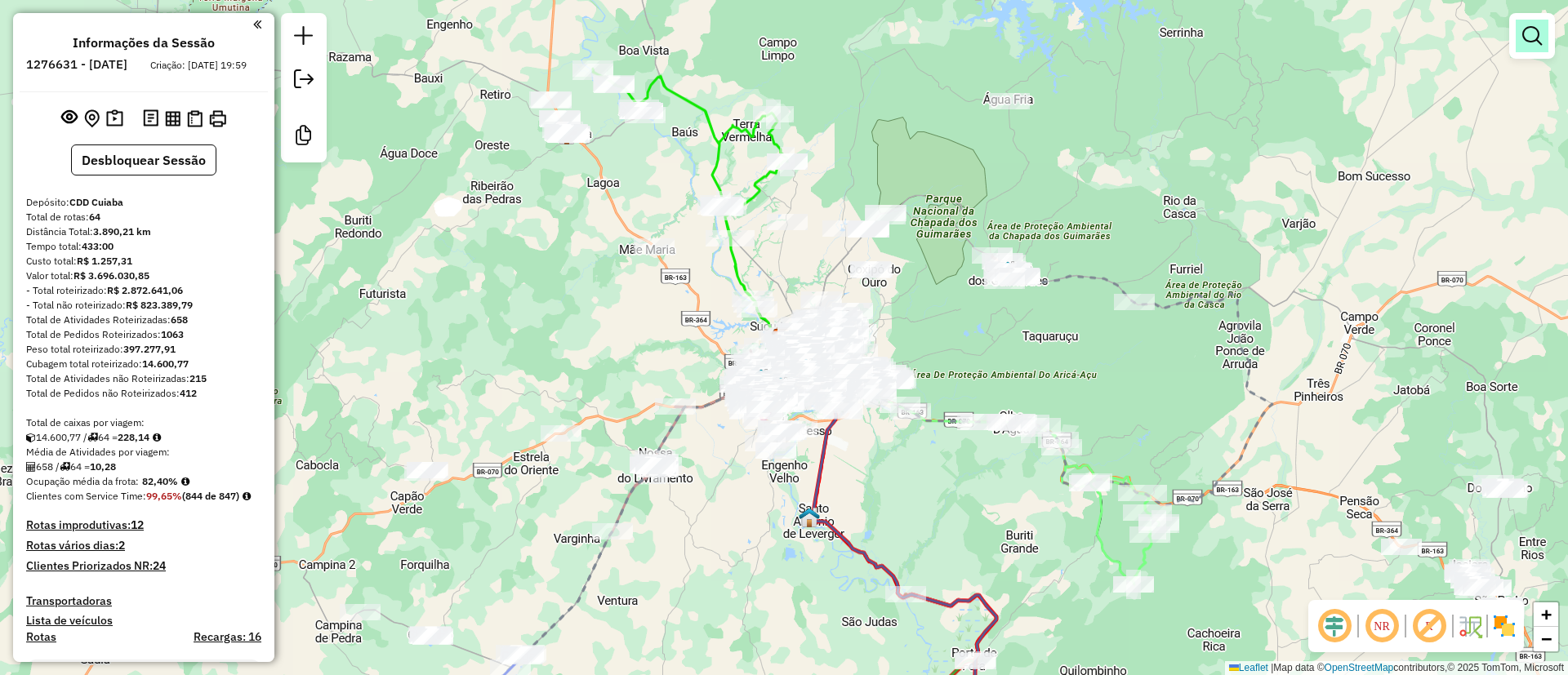
click at [1544, 37] on link at bounding box center [1532, 35] width 33 height 33
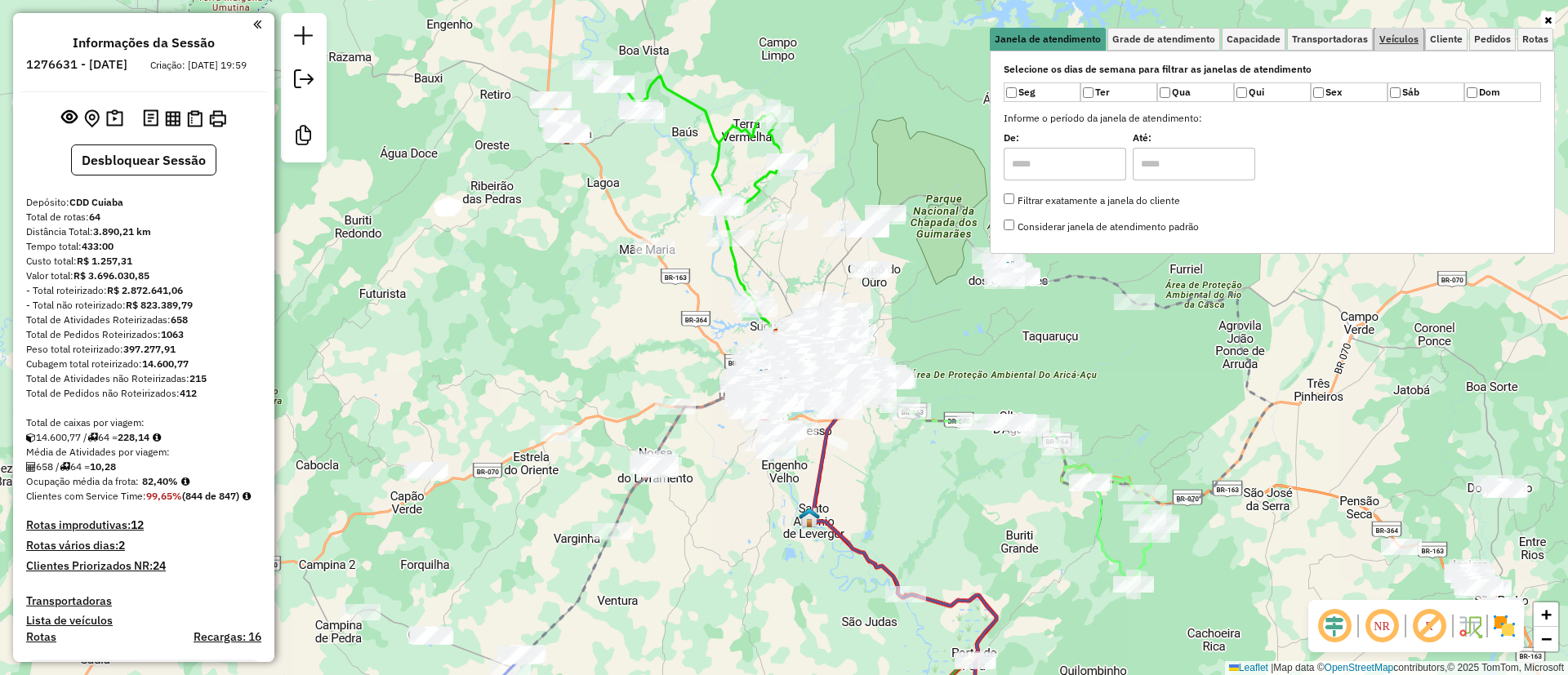
click at [1417, 37] on span "Veículos" at bounding box center [1398, 39] width 39 height 10
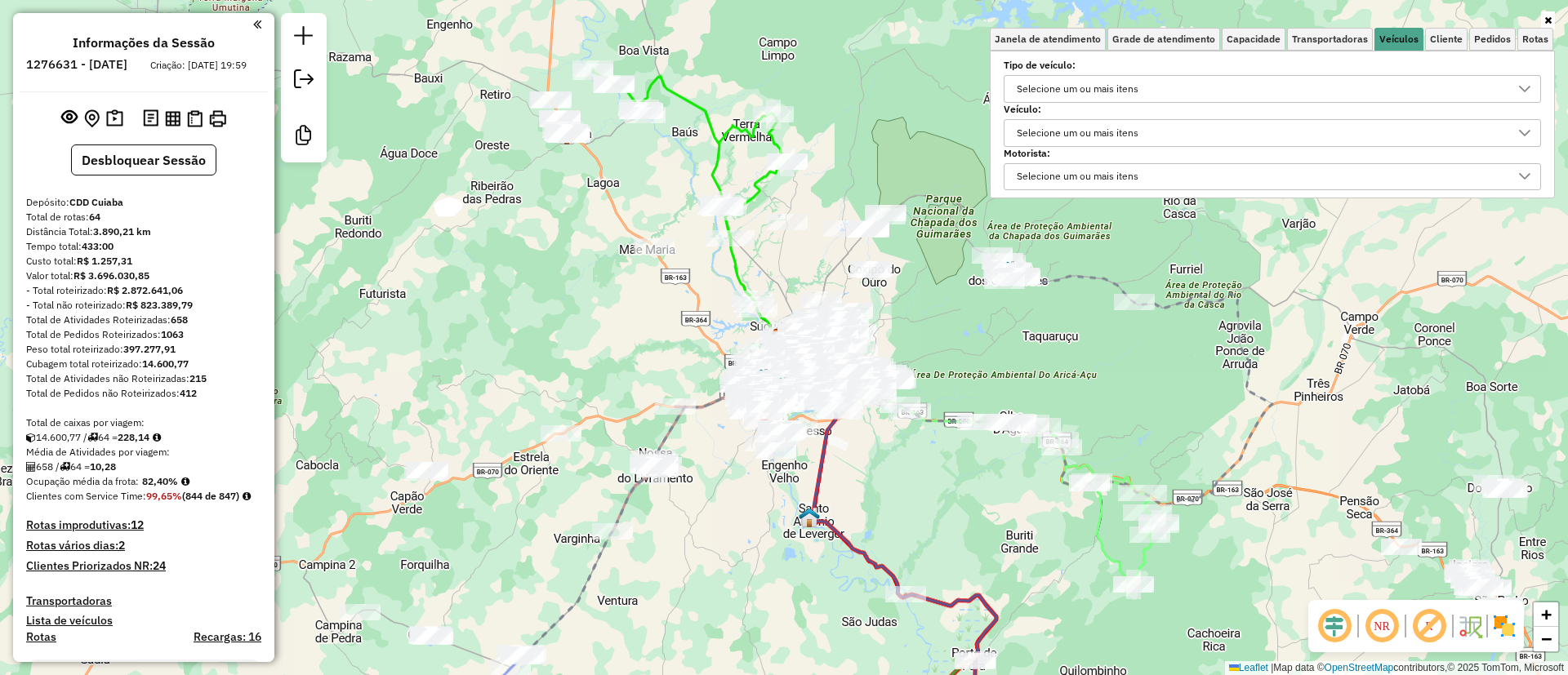
click at [1198, 88] on div "Selecione um ou mais itens" at bounding box center [1260, 88] width 498 height 26
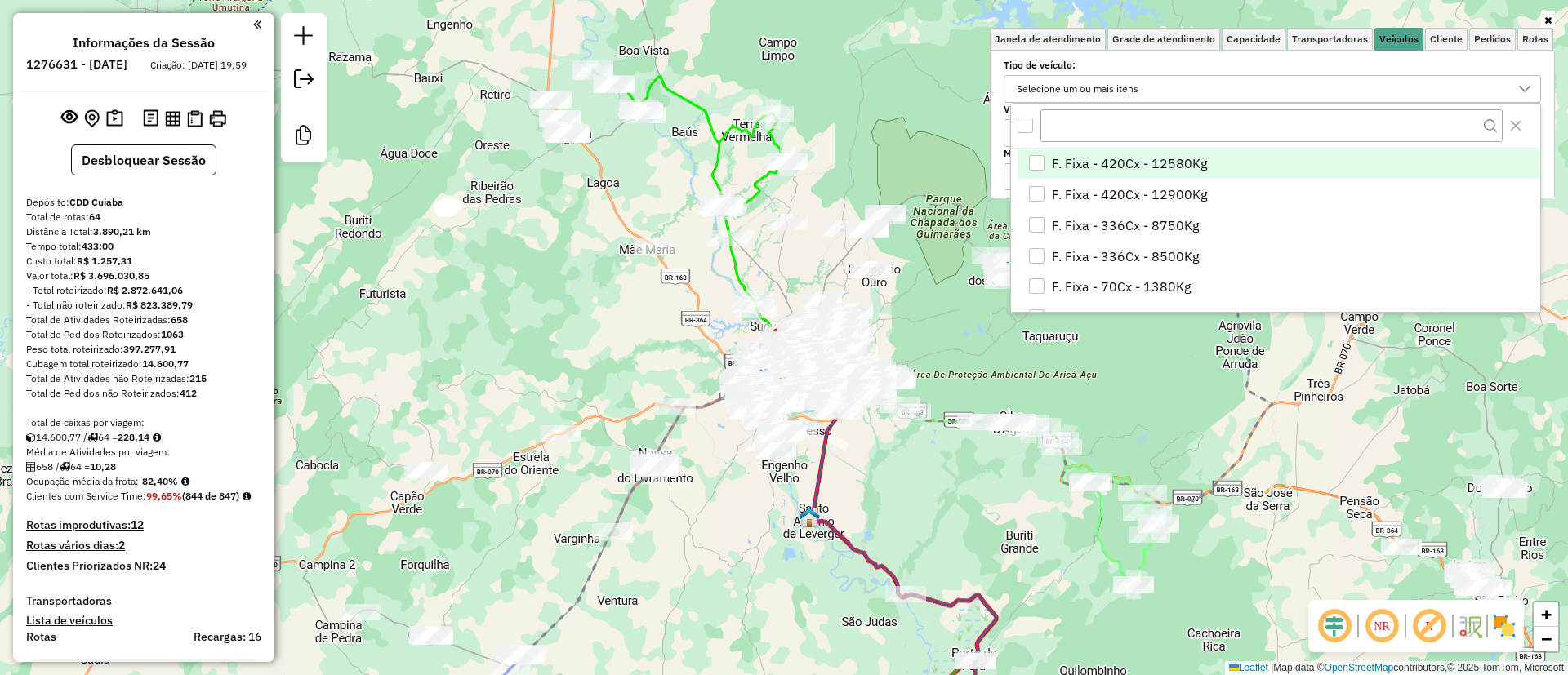
scroll to position [10, 56]
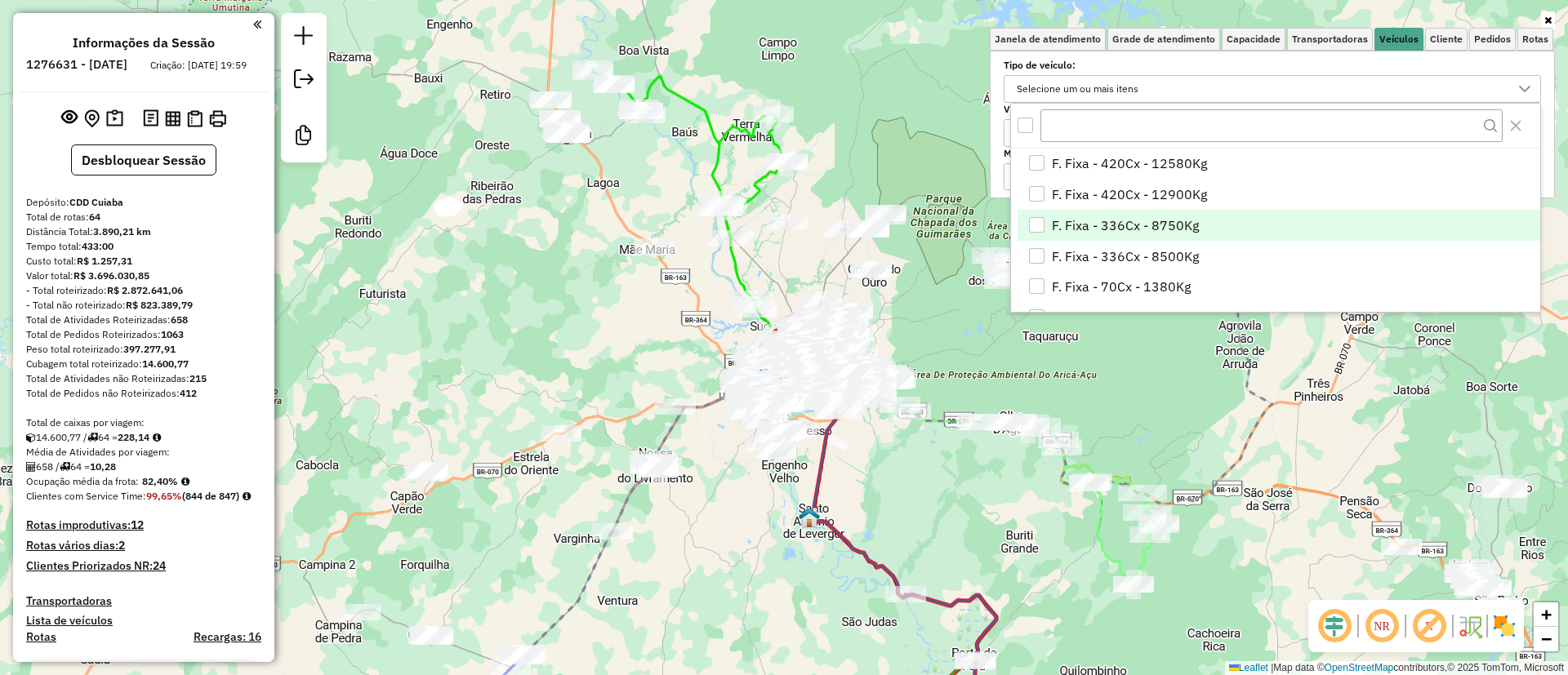
click at [1047, 221] on li "F. Fixa - 336Cx - 8750Kg" at bounding box center [1279, 225] width 522 height 31
click at [1041, 238] on li "F. Fixa - 336Cx - 8750Kg" at bounding box center [1279, 225] width 522 height 31
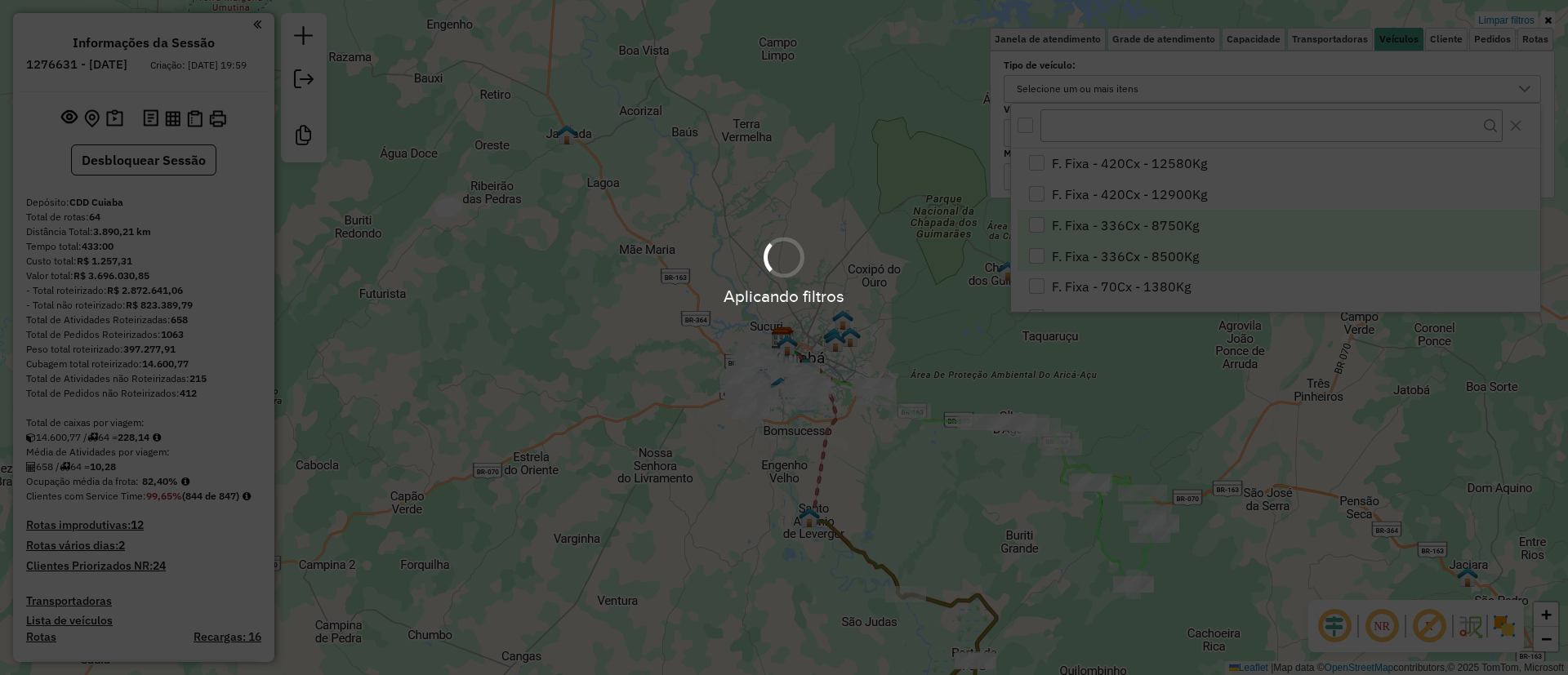
click at [1036, 225] on div "F. Fixa - 336Cx - 8750Kg" at bounding box center [1036, 225] width 15 height 15
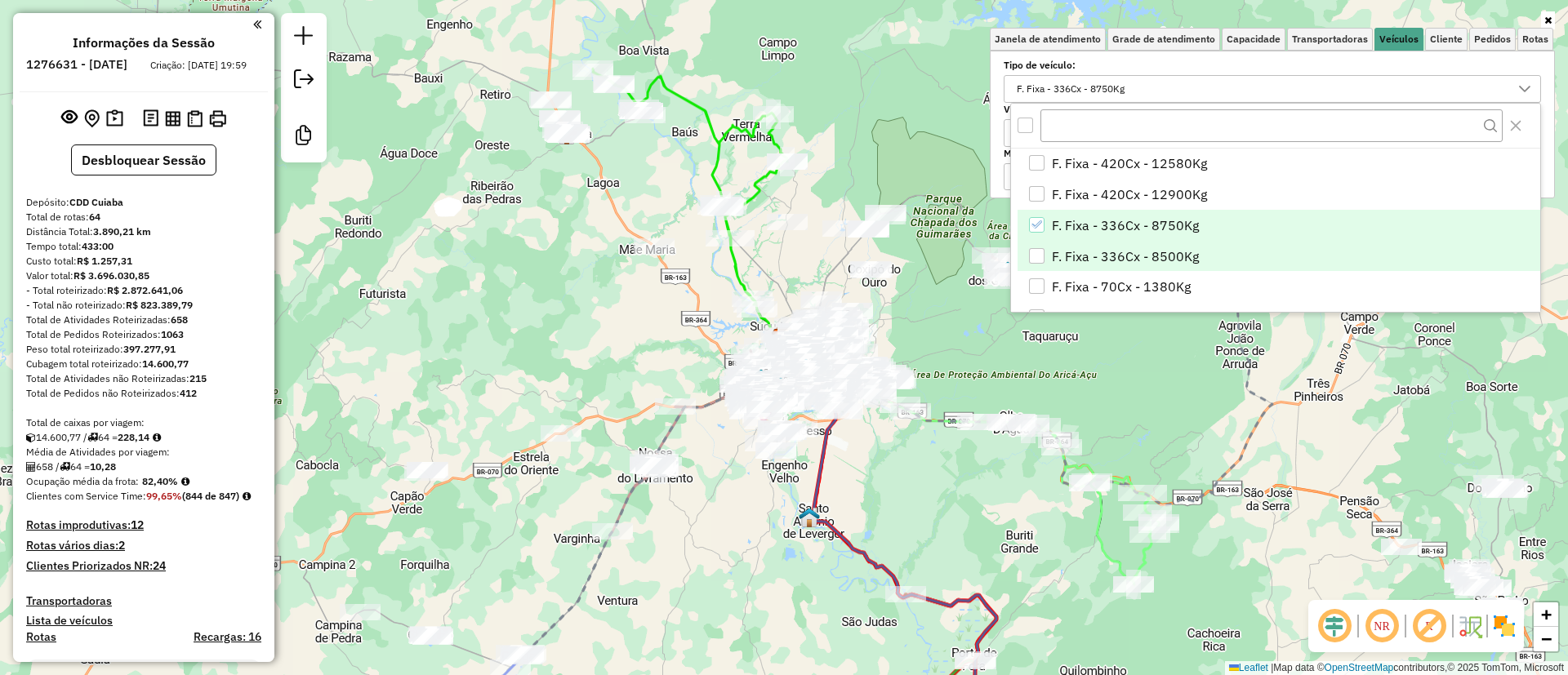
click at [1035, 254] on div "F. Fixa - 336Cx - 8500Kg" at bounding box center [1036, 256] width 15 height 15
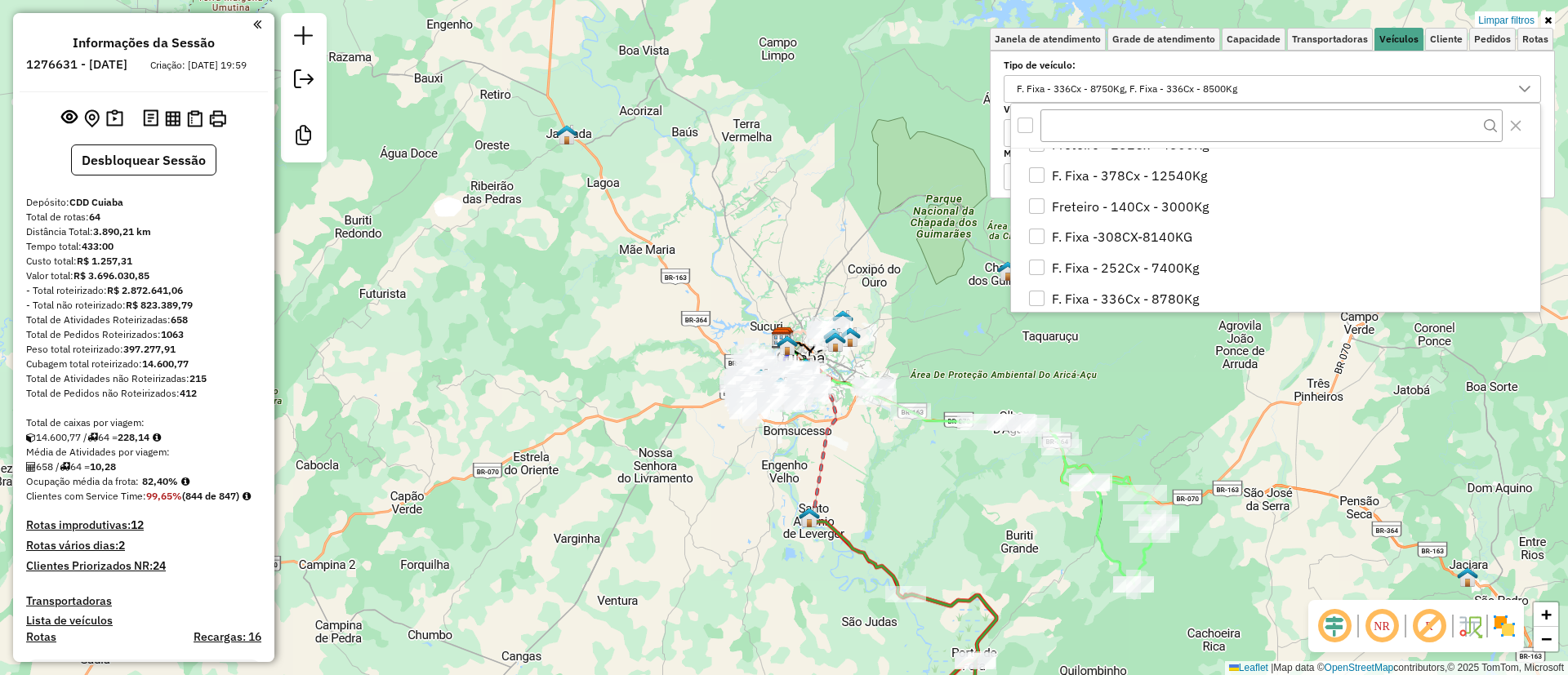
scroll to position [489, 0]
click at [1176, 238] on li "F. Fixa -308CX-8140KG" at bounding box center [1279, 228] width 522 height 31
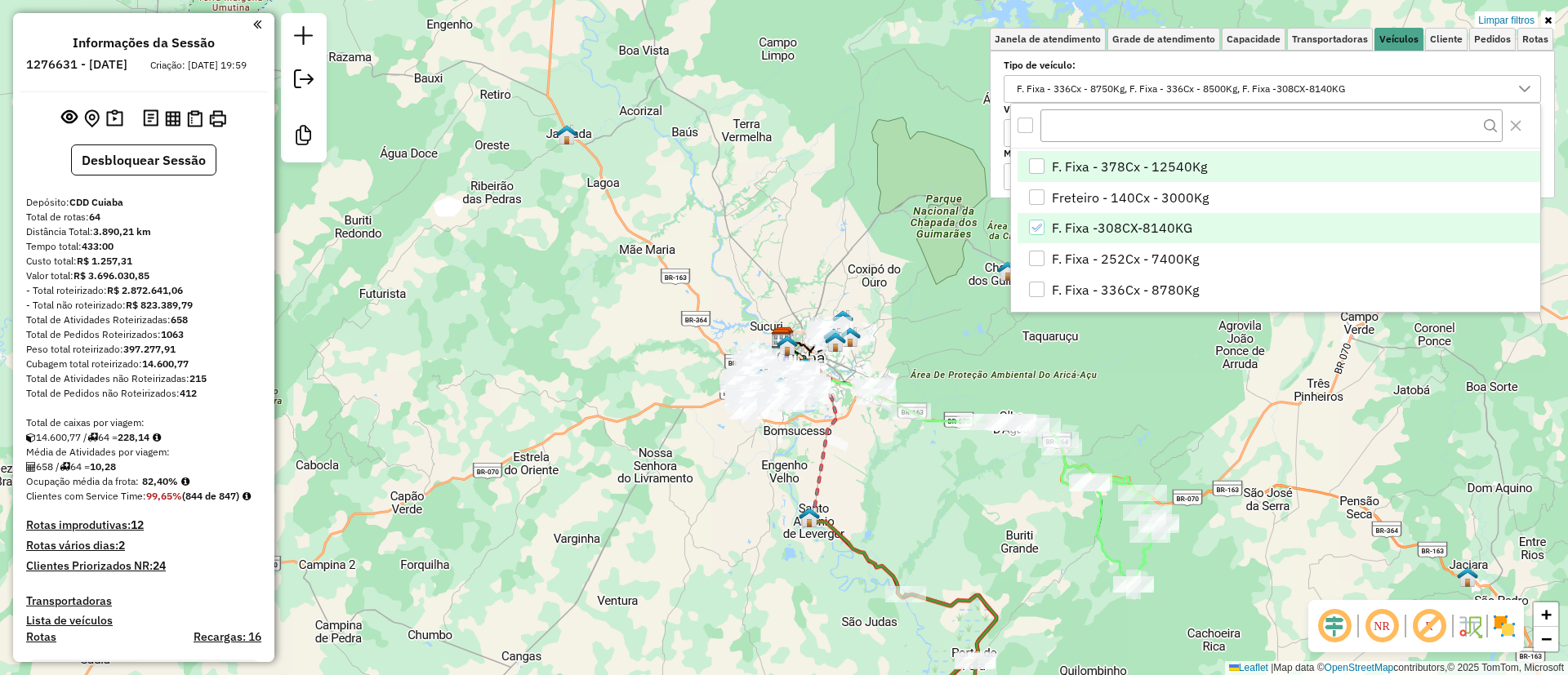
click at [1140, 167] on span "F. Fixa - 378Cx - 12540Kg" at bounding box center [1129, 166] width 155 height 19
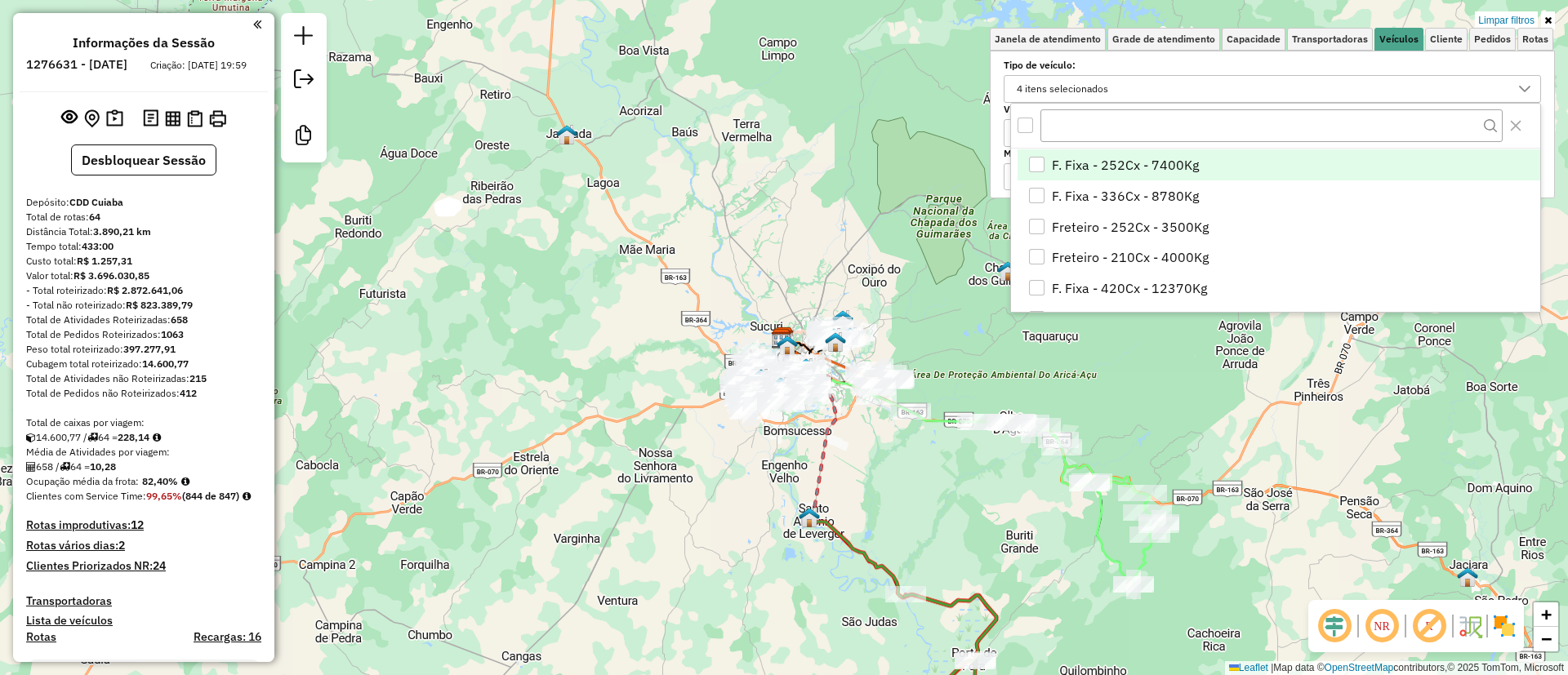
scroll to position [612, 0]
click at [1114, 168] on span "F. Fixa - 336Cx - 8780Kg" at bounding box center [1125, 167] width 147 height 19
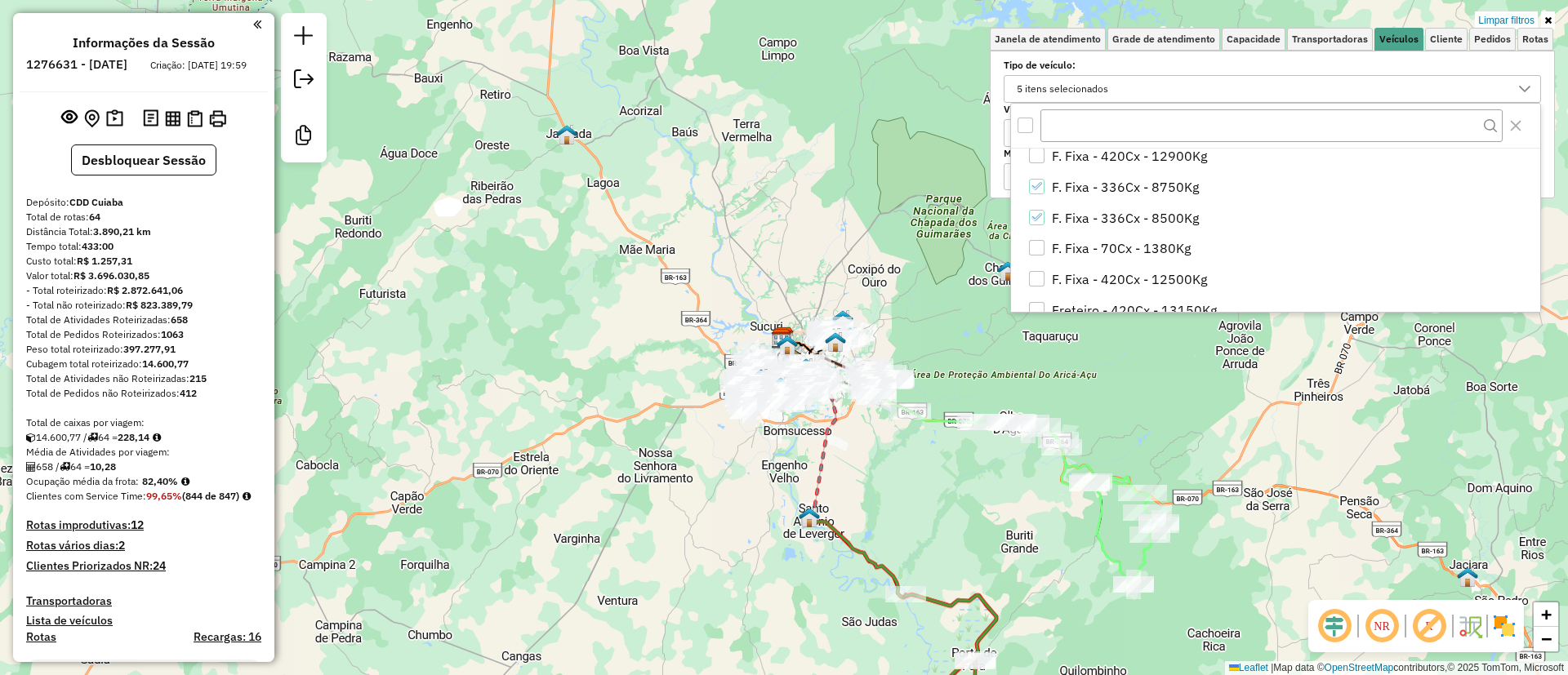
scroll to position [0, 0]
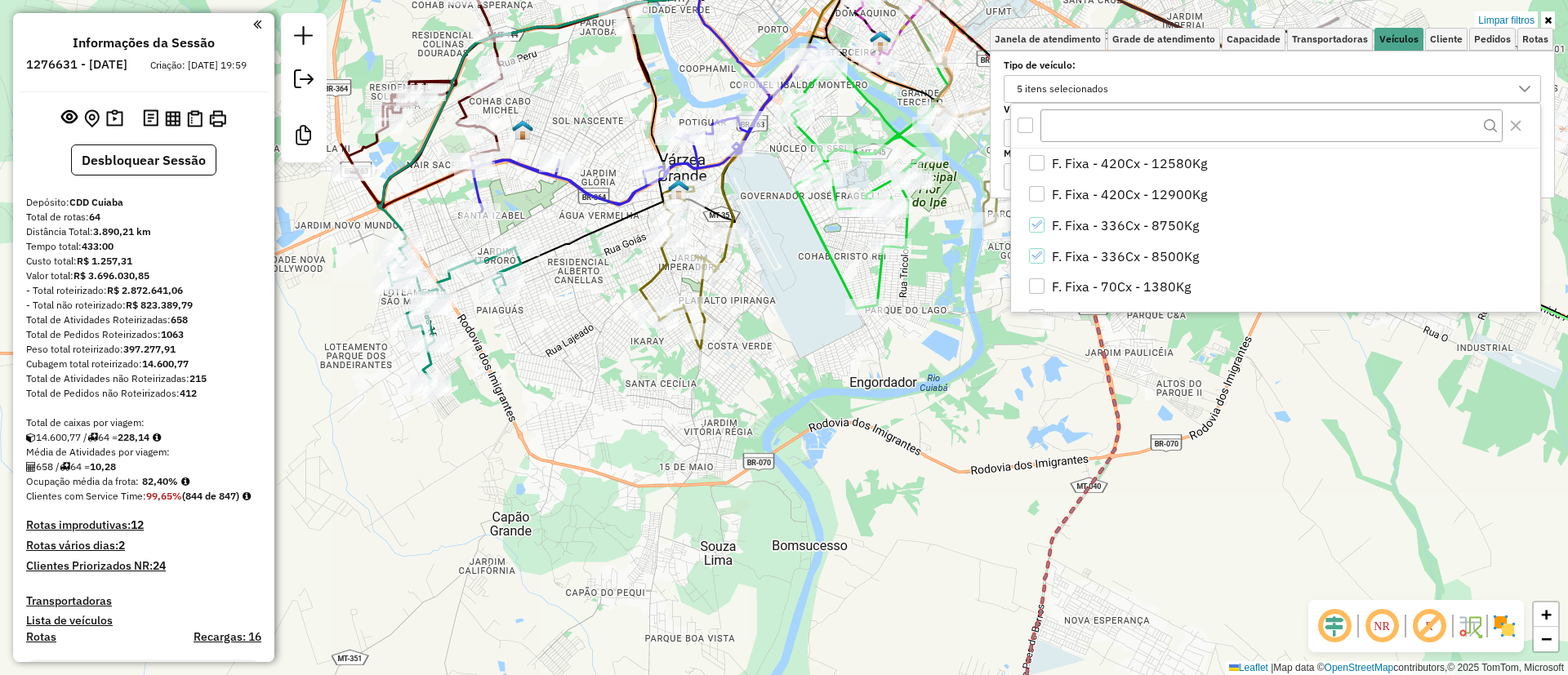
click at [817, 395] on div "Limpar filtros Janela de atendimento Grade de atendimento Capacidade Transporta…" at bounding box center [784, 338] width 1568 height 675
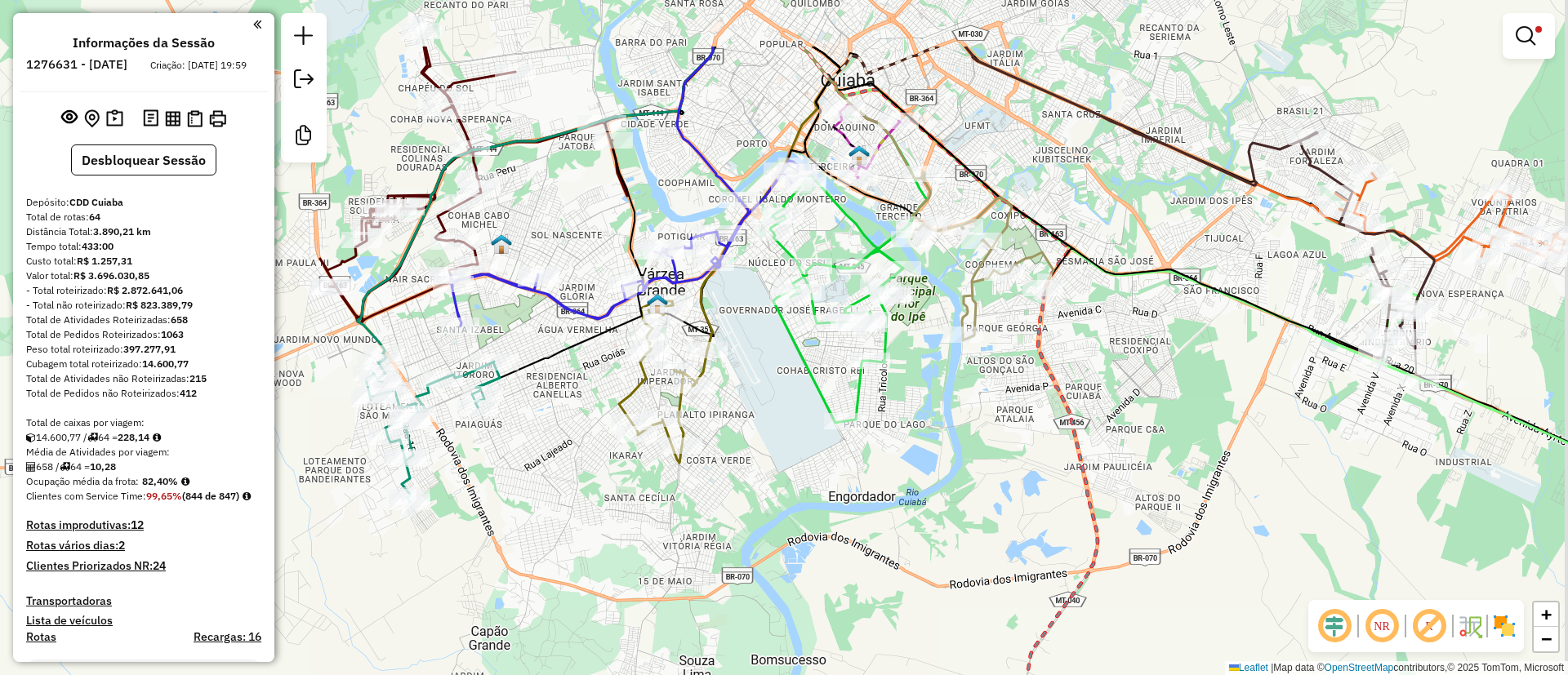
drag, startPoint x: 869, startPoint y: 403, endPoint x: 835, endPoint y: 667, distance: 266.2
click at [834, 667] on div "Limpar filtros Janela de atendimento Grade de atendimento Capacidade Transporta…" at bounding box center [784, 338] width 1568 height 675
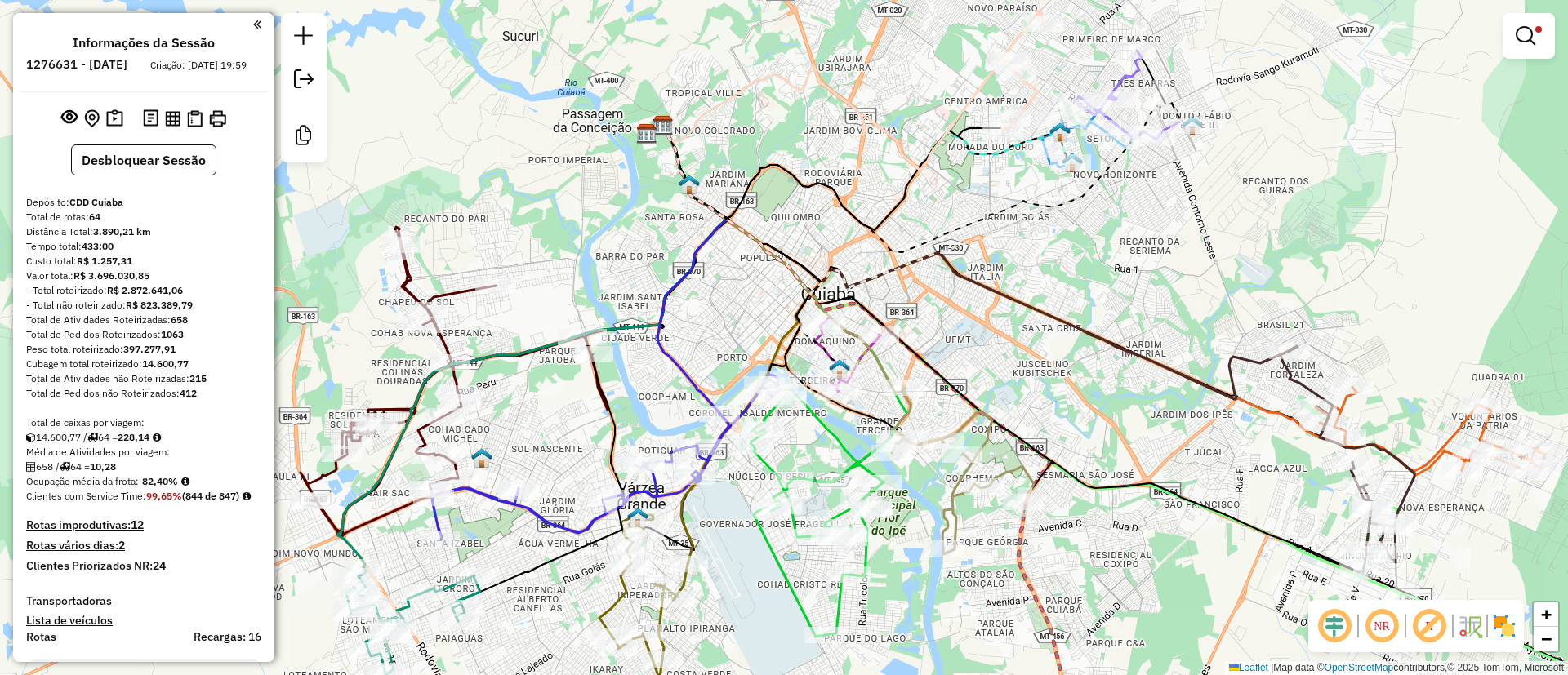
drag, startPoint x: 731, startPoint y: 286, endPoint x: 727, endPoint y: 316, distance: 30.3
click at [727, 316] on div "Limpar filtros Janela de atendimento Grade de atendimento Capacidade Transporta…" at bounding box center [784, 338] width 1568 height 675
click at [1530, 39] on em at bounding box center [1525, 35] width 19 height 19
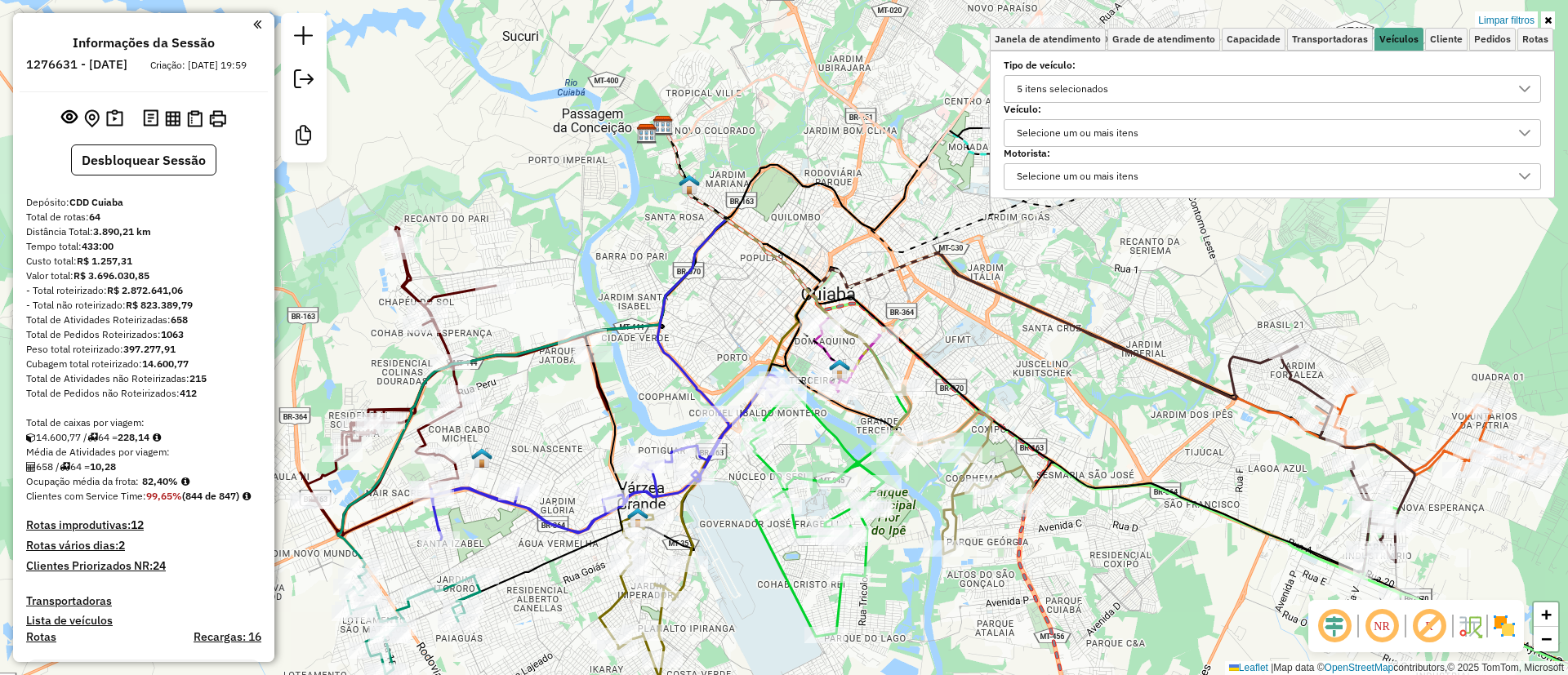
click at [1106, 86] on div "5 itens selecionados" at bounding box center [1062, 88] width 103 height 26
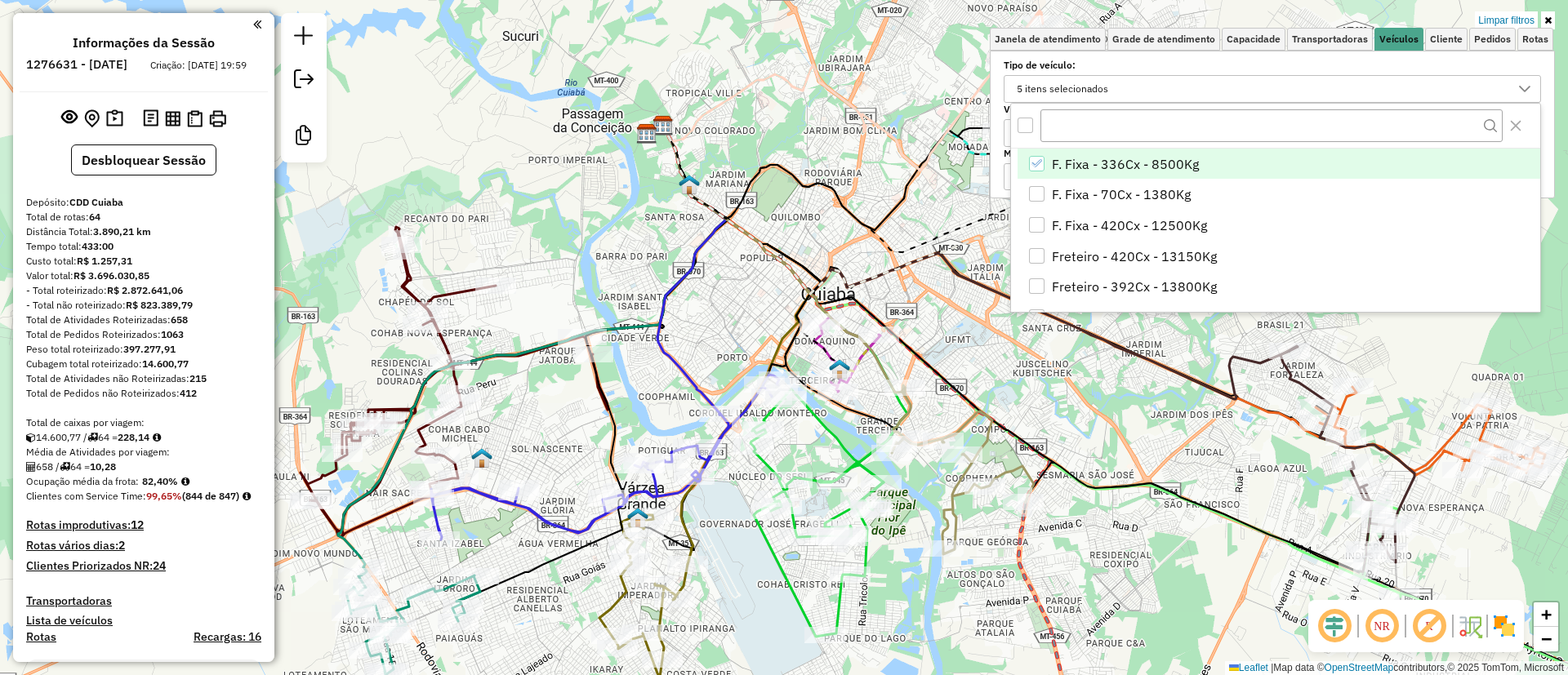
scroll to position [123, 0]
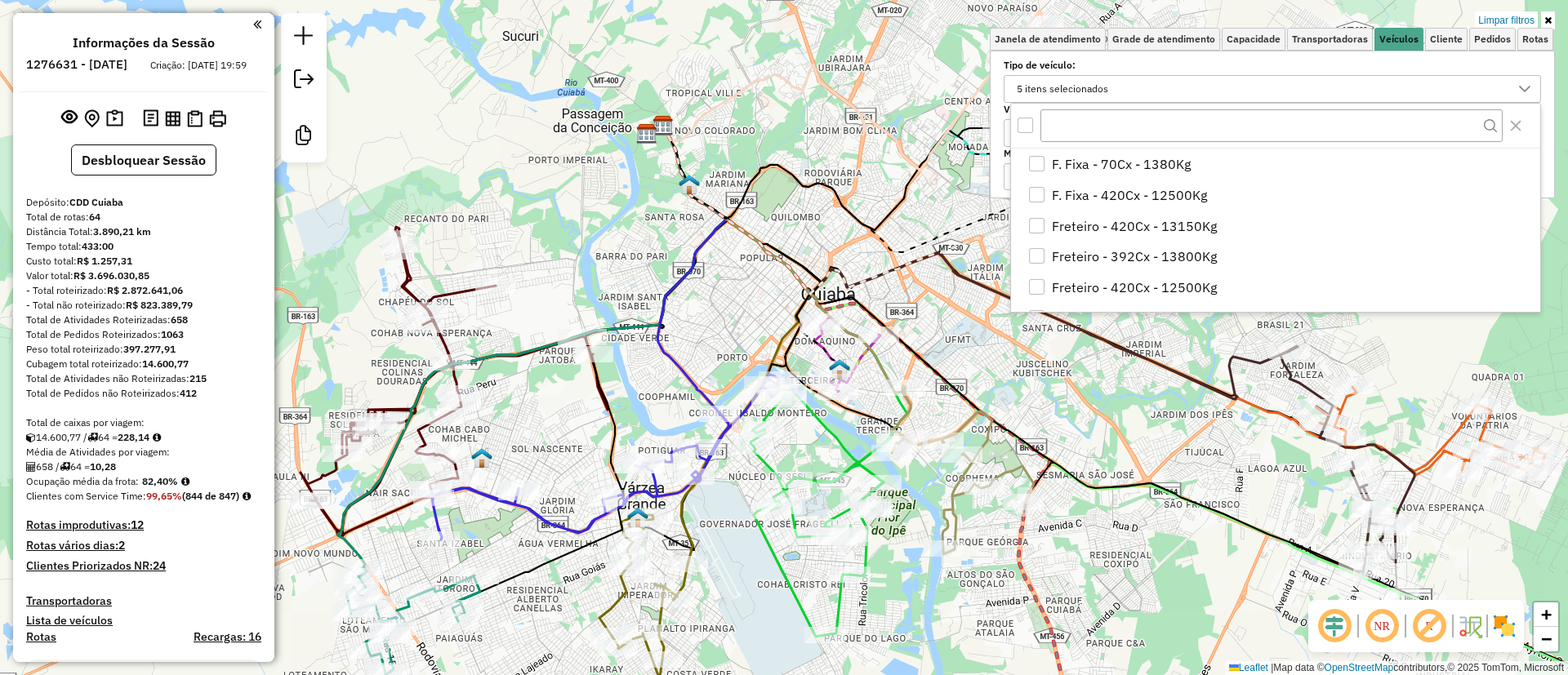
click at [1179, 252] on span "Freteiro - 392Cx - 13800Kg" at bounding box center [1134, 256] width 165 height 19
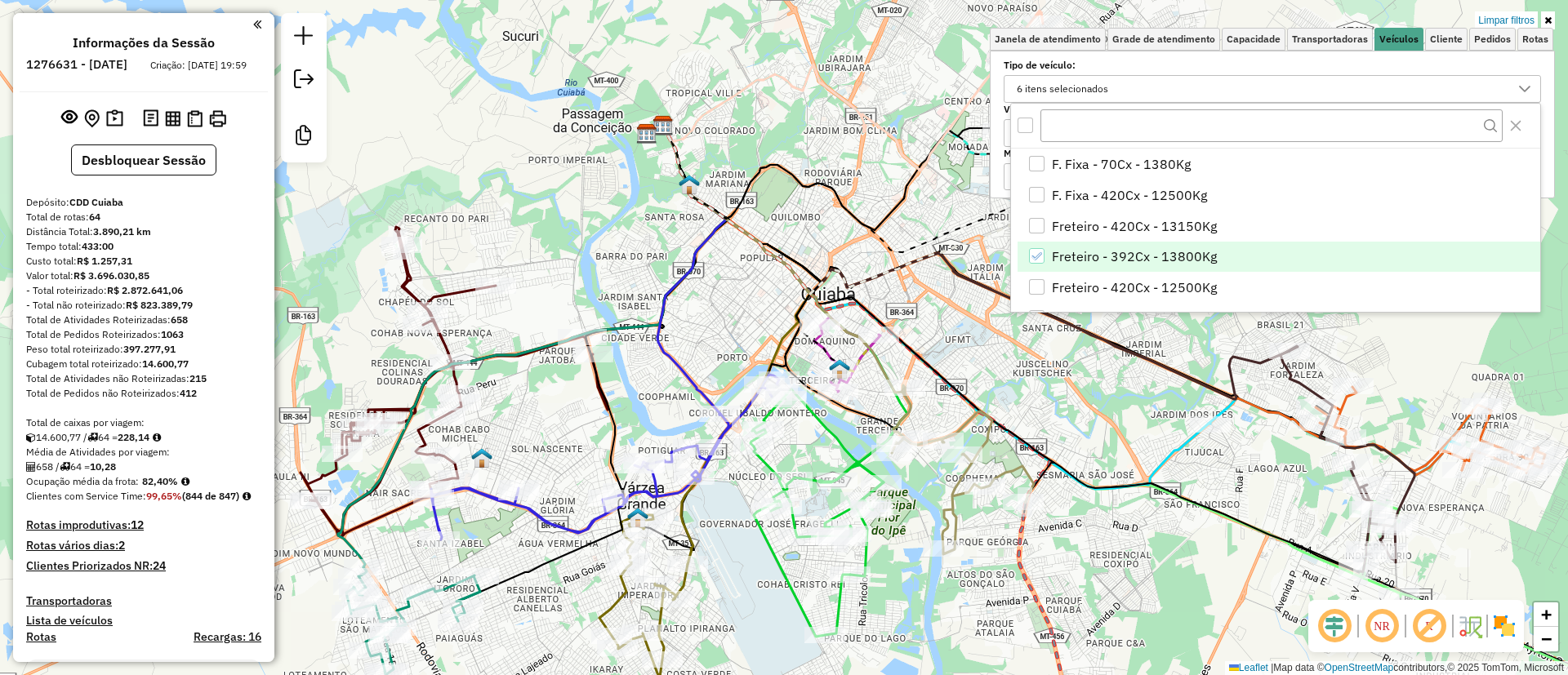
click at [1179, 252] on span "Freteiro - 392Cx - 13800Kg" at bounding box center [1134, 256] width 165 height 19
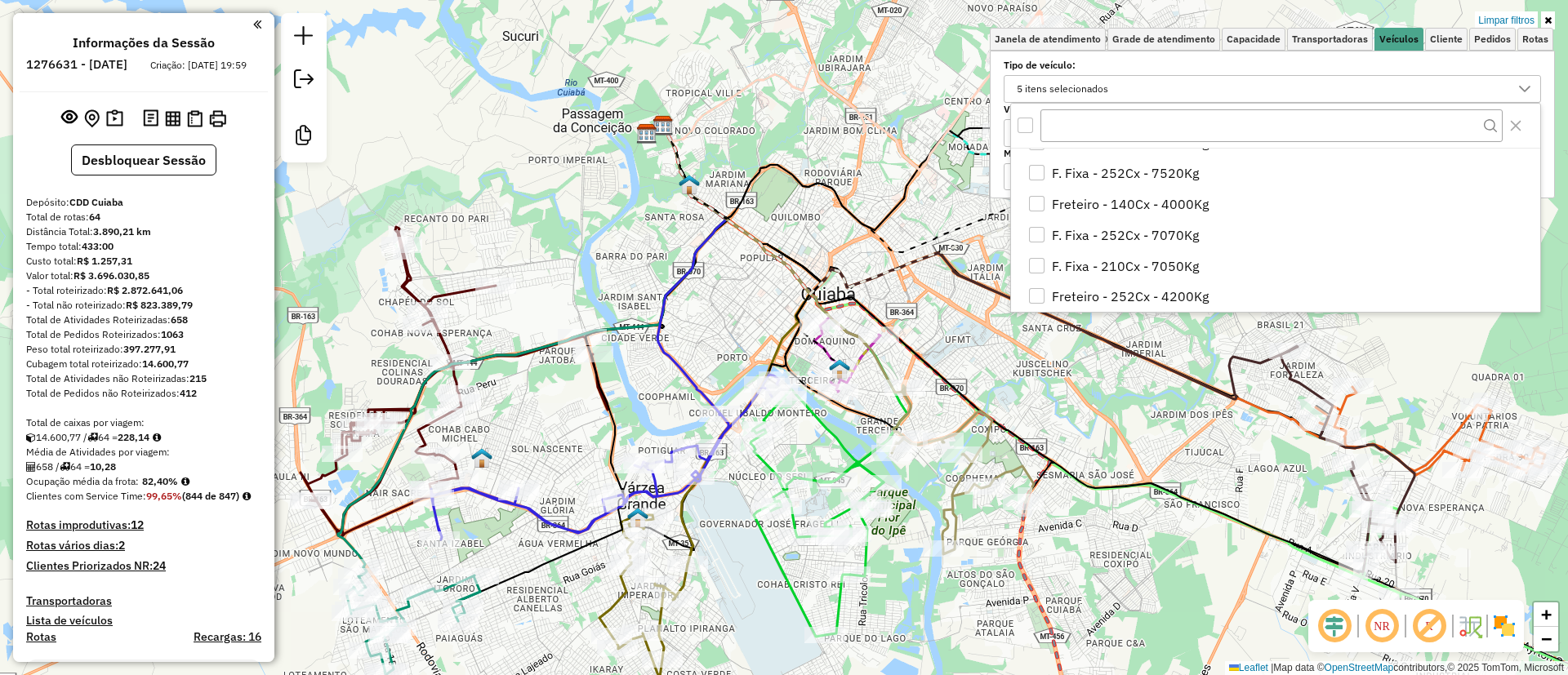
scroll to position [773, 0]
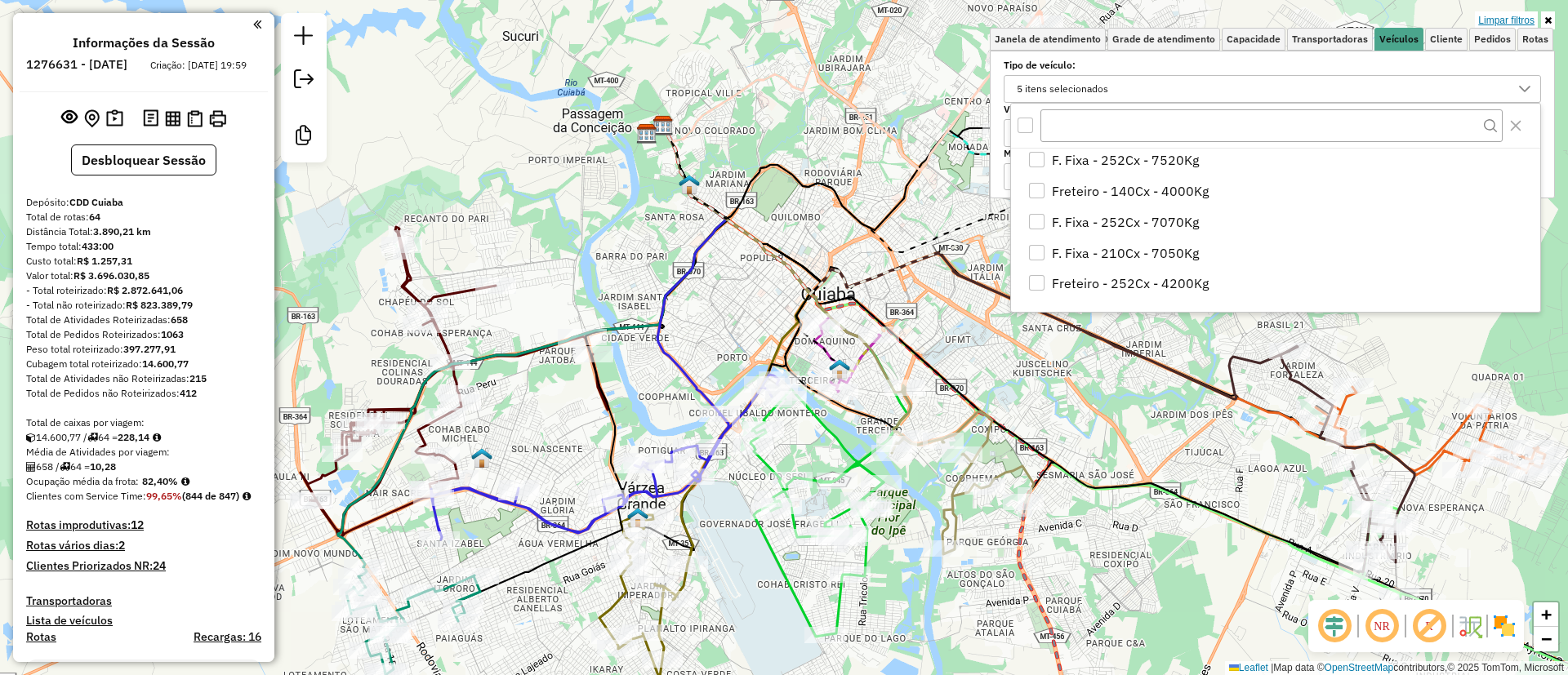
click at [1511, 21] on link "Limpar filtros" at bounding box center [1506, 20] width 63 height 18
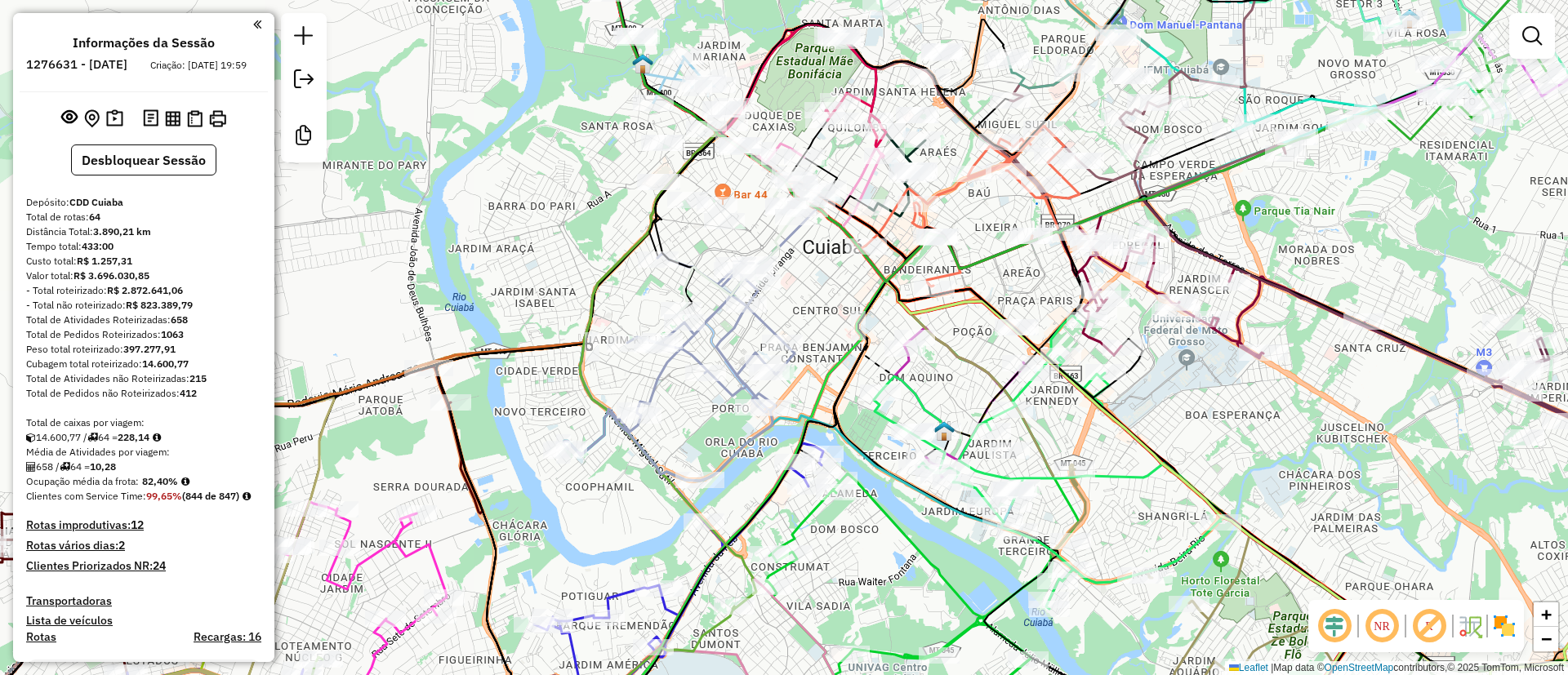
click at [720, 349] on icon at bounding box center [679, 366] width 231 height 228
select select "**********"
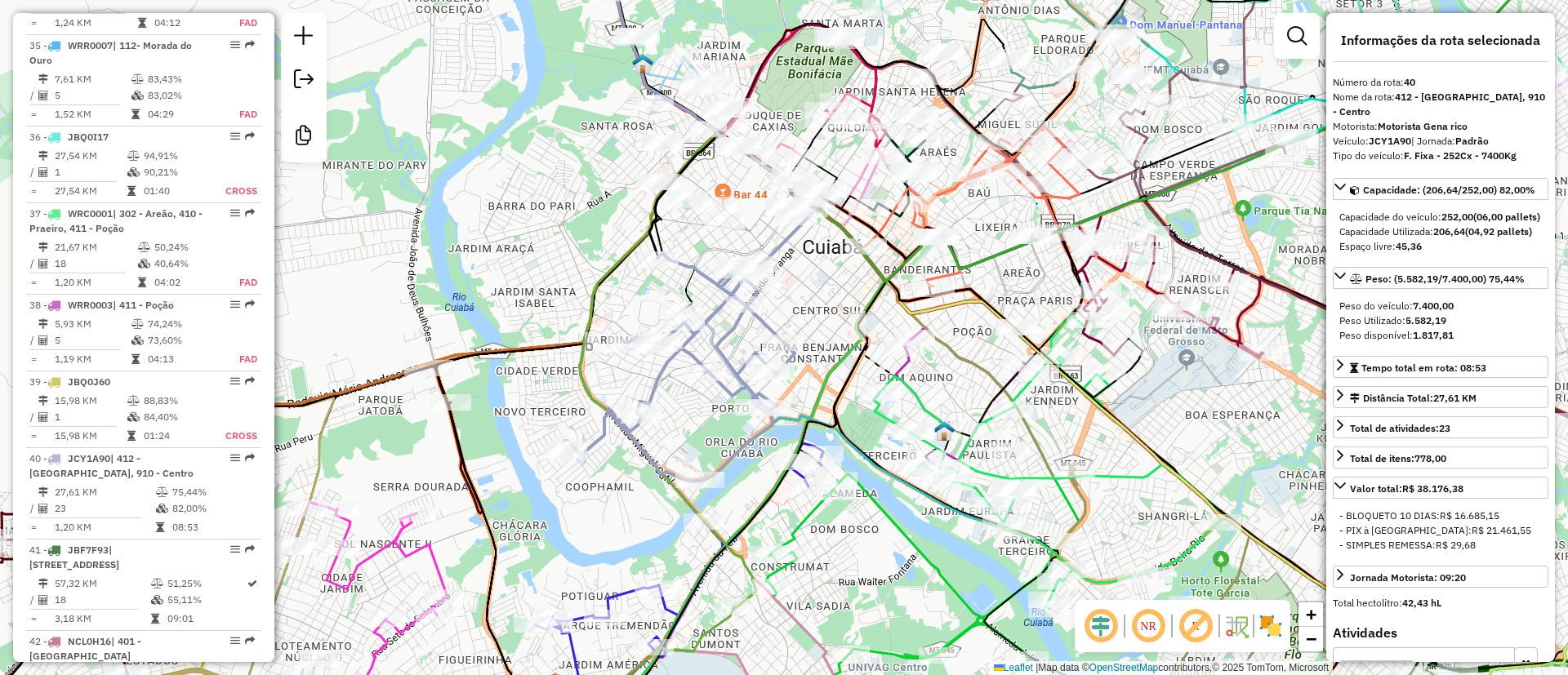
scroll to position [4199, 0]
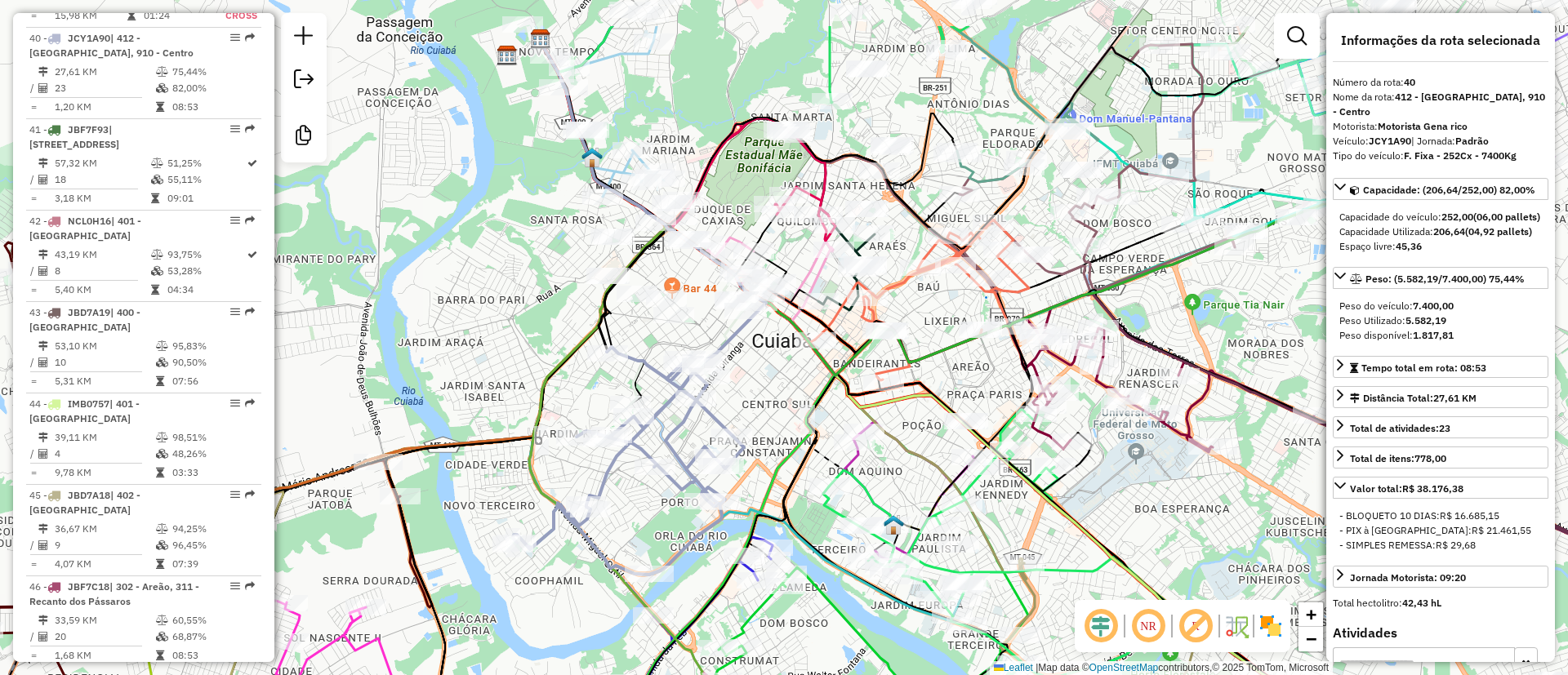
drag, startPoint x: 791, startPoint y: 324, endPoint x: 1088, endPoint y: 463, distance: 327.9
click at [761, 383] on div "Janela de atendimento Grade de atendimento Capacidade Transportadoras Veículos …" at bounding box center [784, 338] width 1568 height 675
click at [1266, 616] on img at bounding box center [1270, 625] width 26 height 26
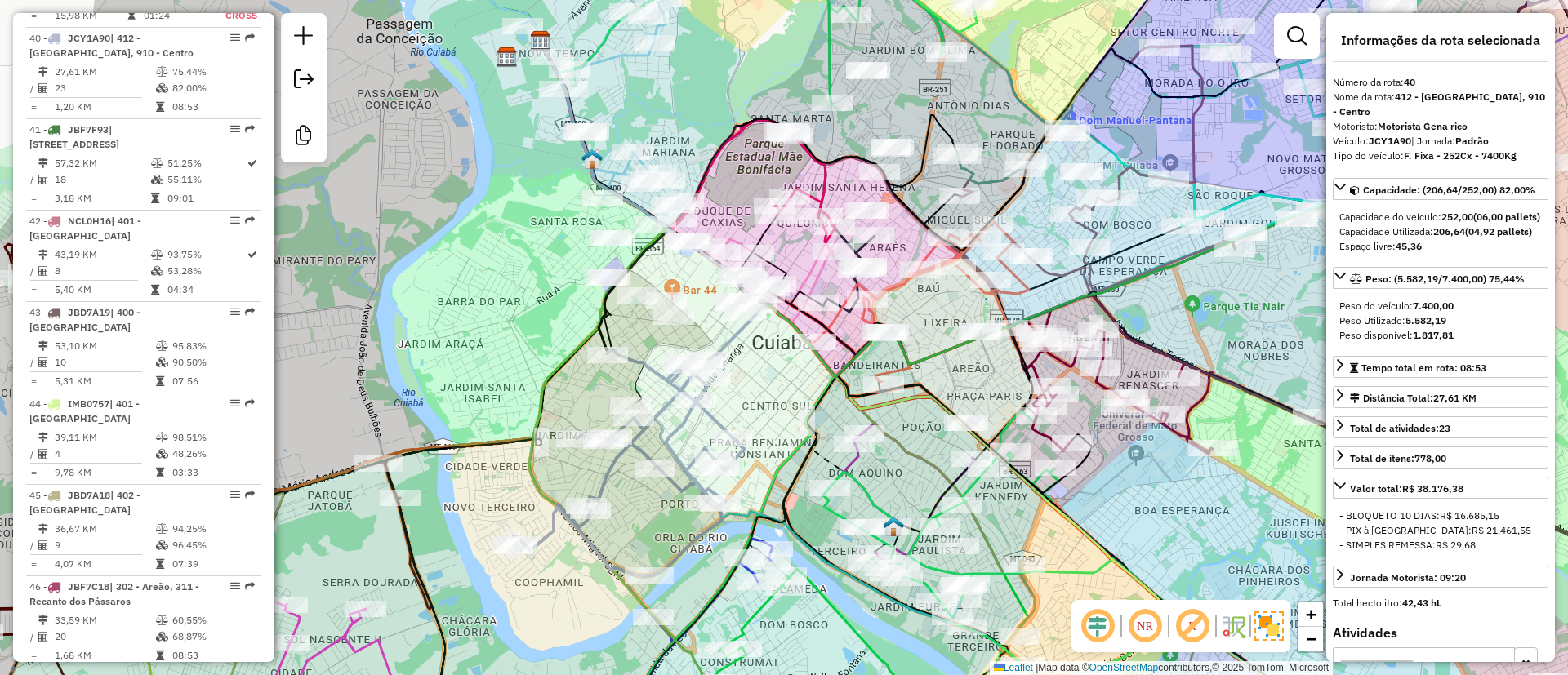
click at [1202, 618] on em at bounding box center [1192, 625] width 39 height 39
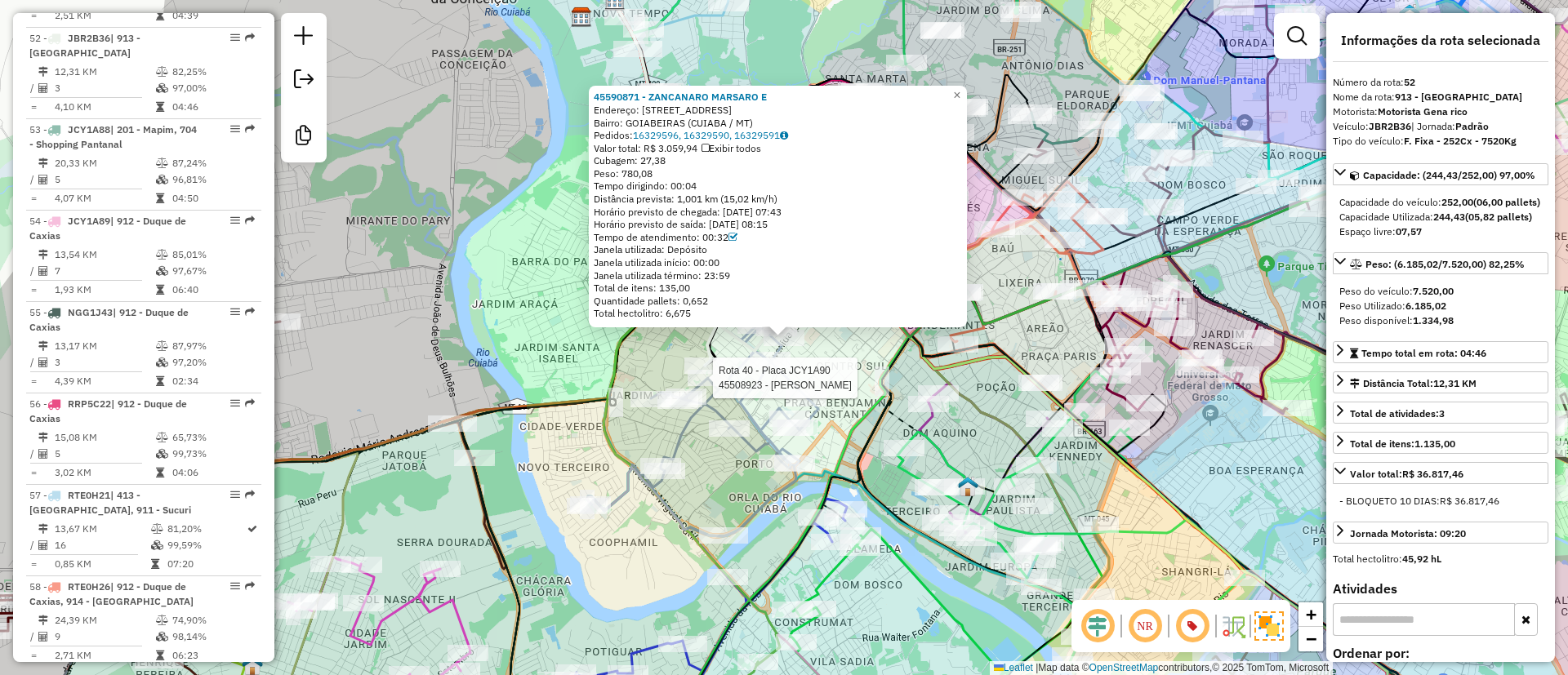
scroll to position [5266, 0]
click at [634, 359] on div "45590871 - ZANCANARO MARSARO E Endereço: AV IPIRANGA 879 Bairro: GOIABEIRAS (CU…" at bounding box center [784, 338] width 1568 height 675
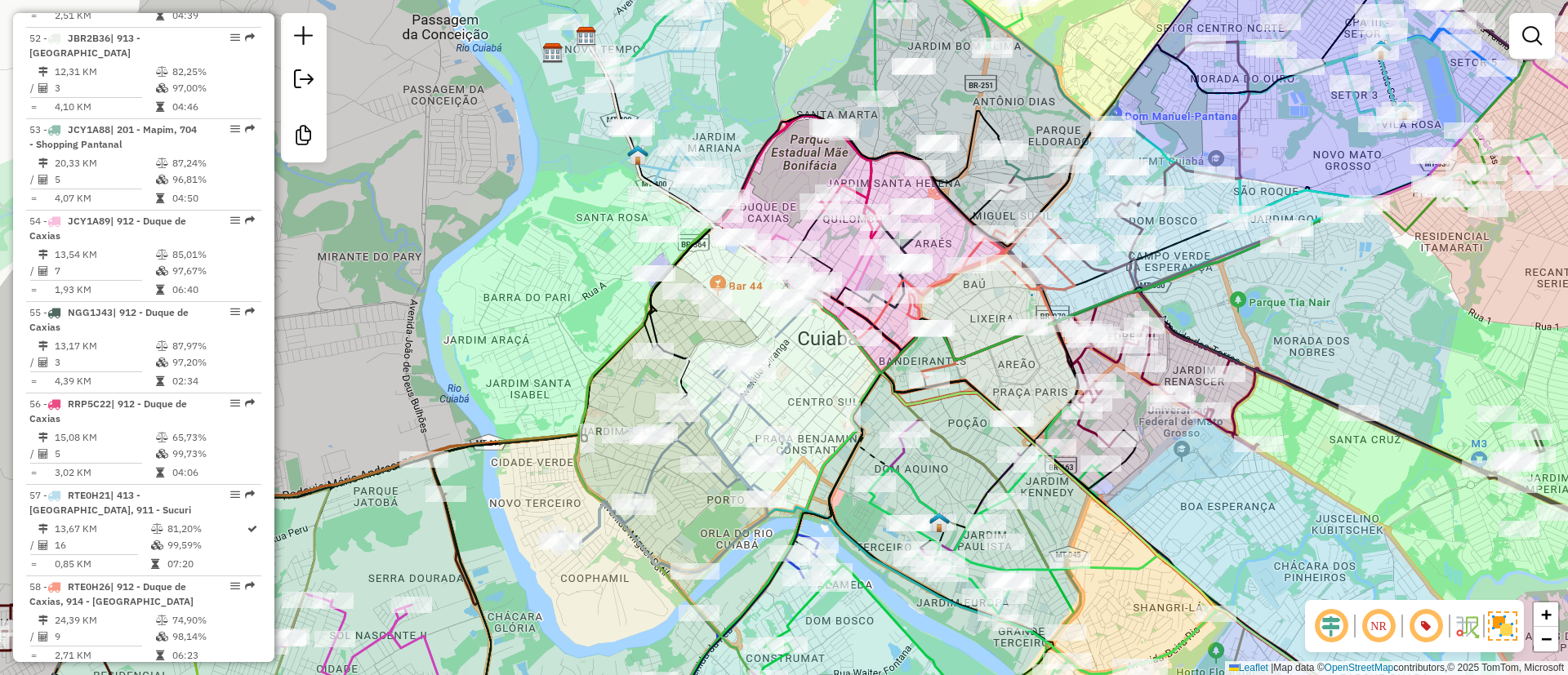
drag, startPoint x: 533, startPoint y: 201, endPoint x: 575, endPoint y: 188, distance: 44.0
click at [476, 317] on div "Janela de atendimento Grade de atendimento Capacidade Transportadoras Veículos …" at bounding box center [784, 338] width 1568 height 675
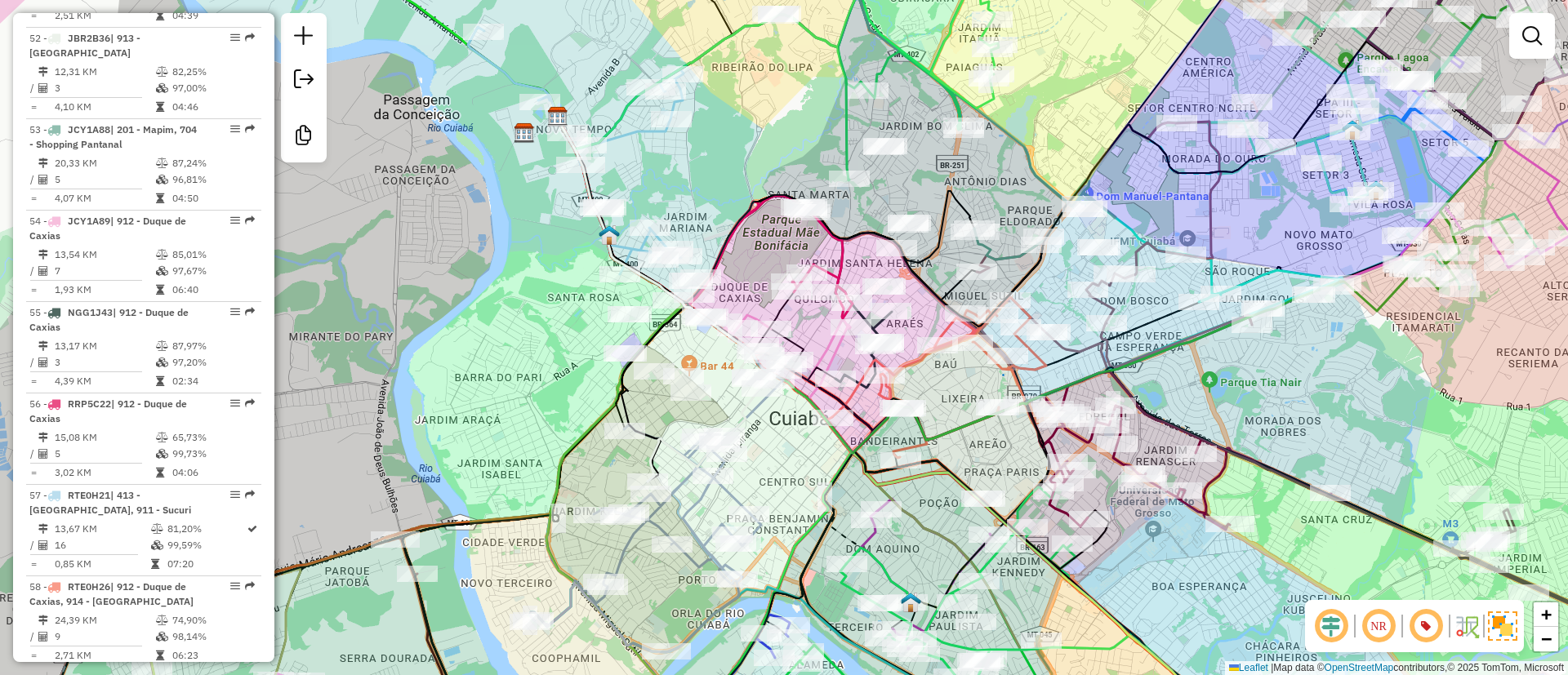
click at [626, 121] on icon at bounding box center [712, 82] width 310 height 134
select select "**********"
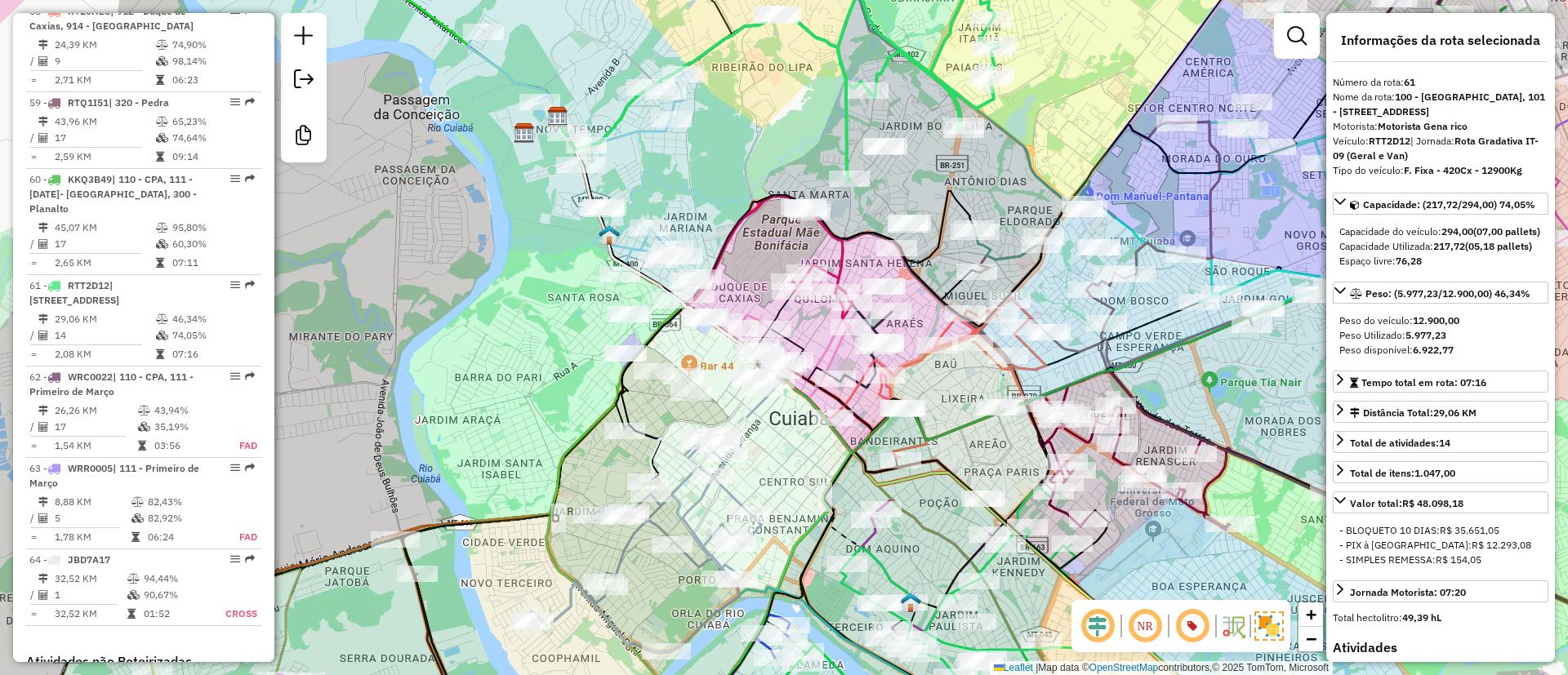
scroll to position [6089, 0]
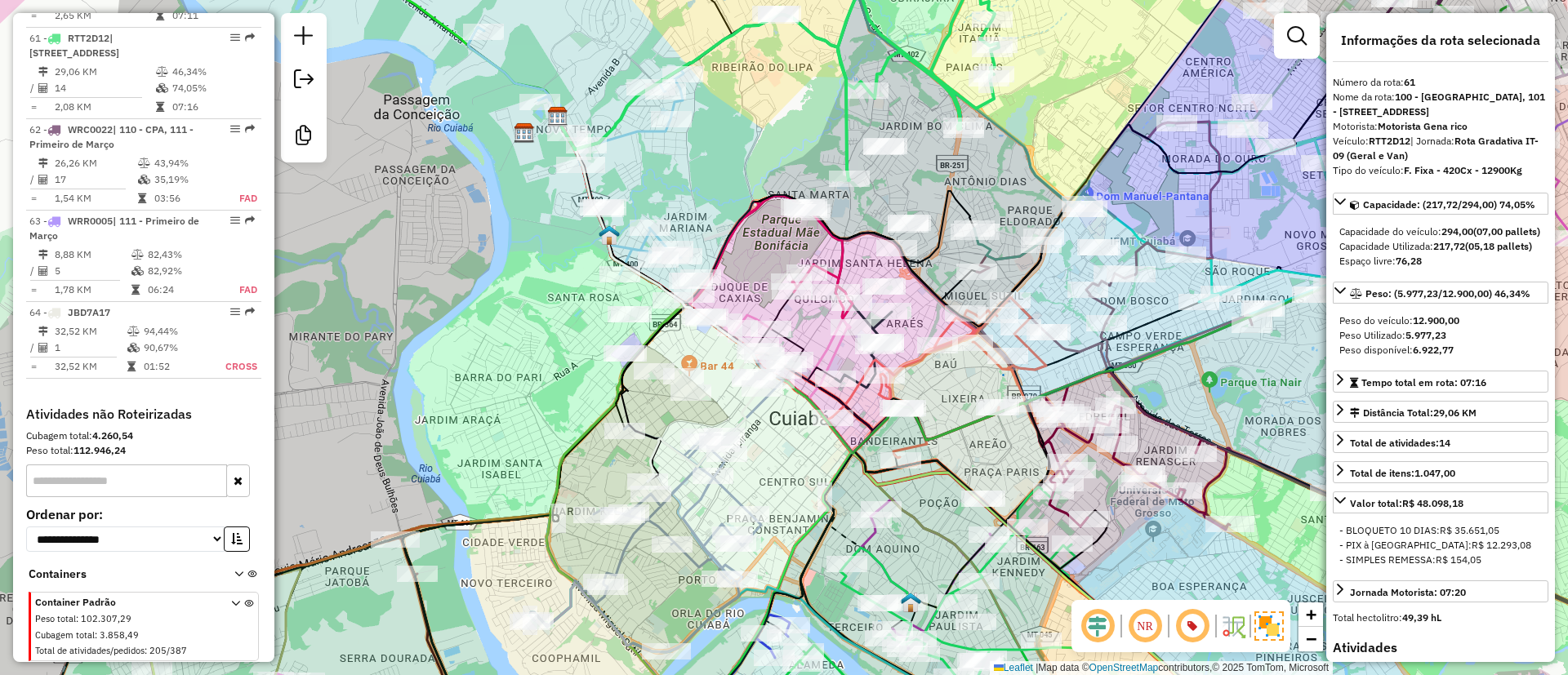
click at [735, 486] on icon at bounding box center [645, 538] width 231 height 228
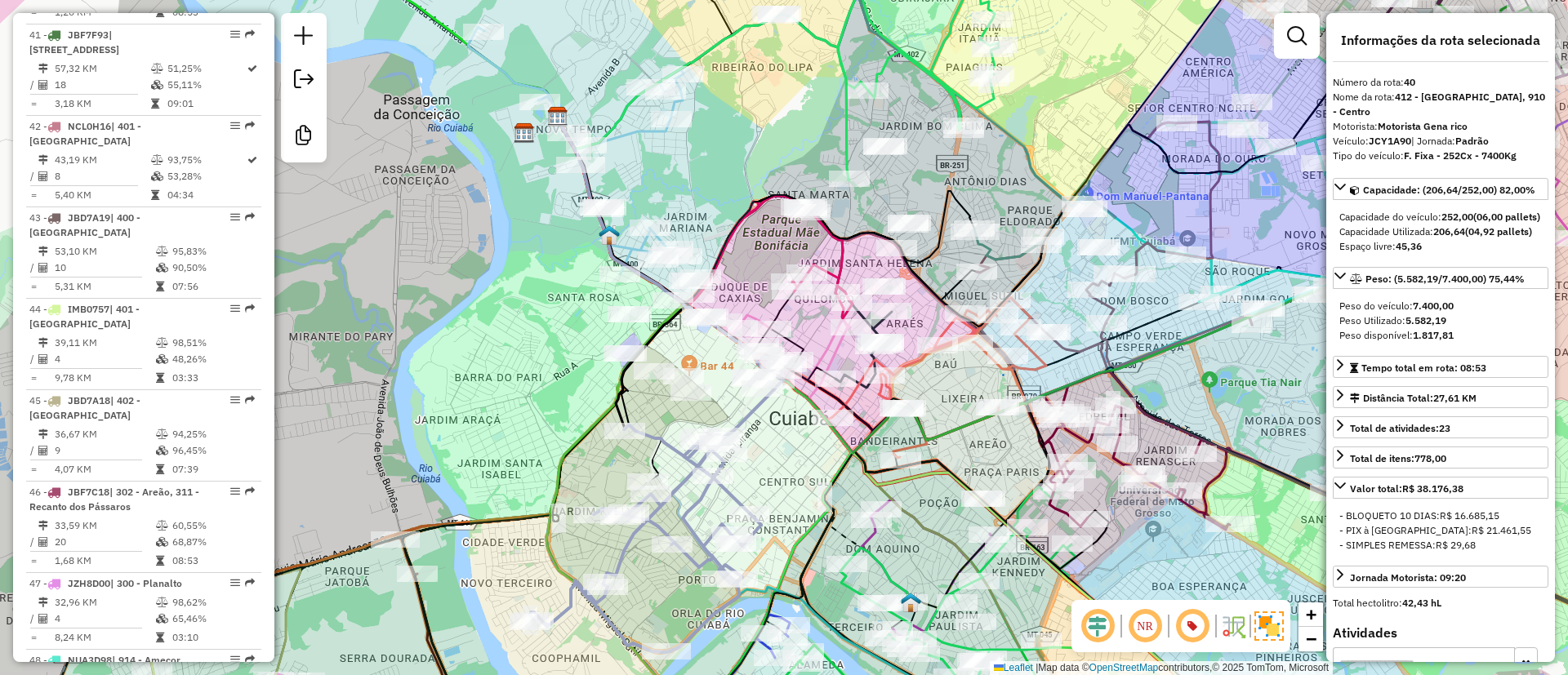
scroll to position [4199, 0]
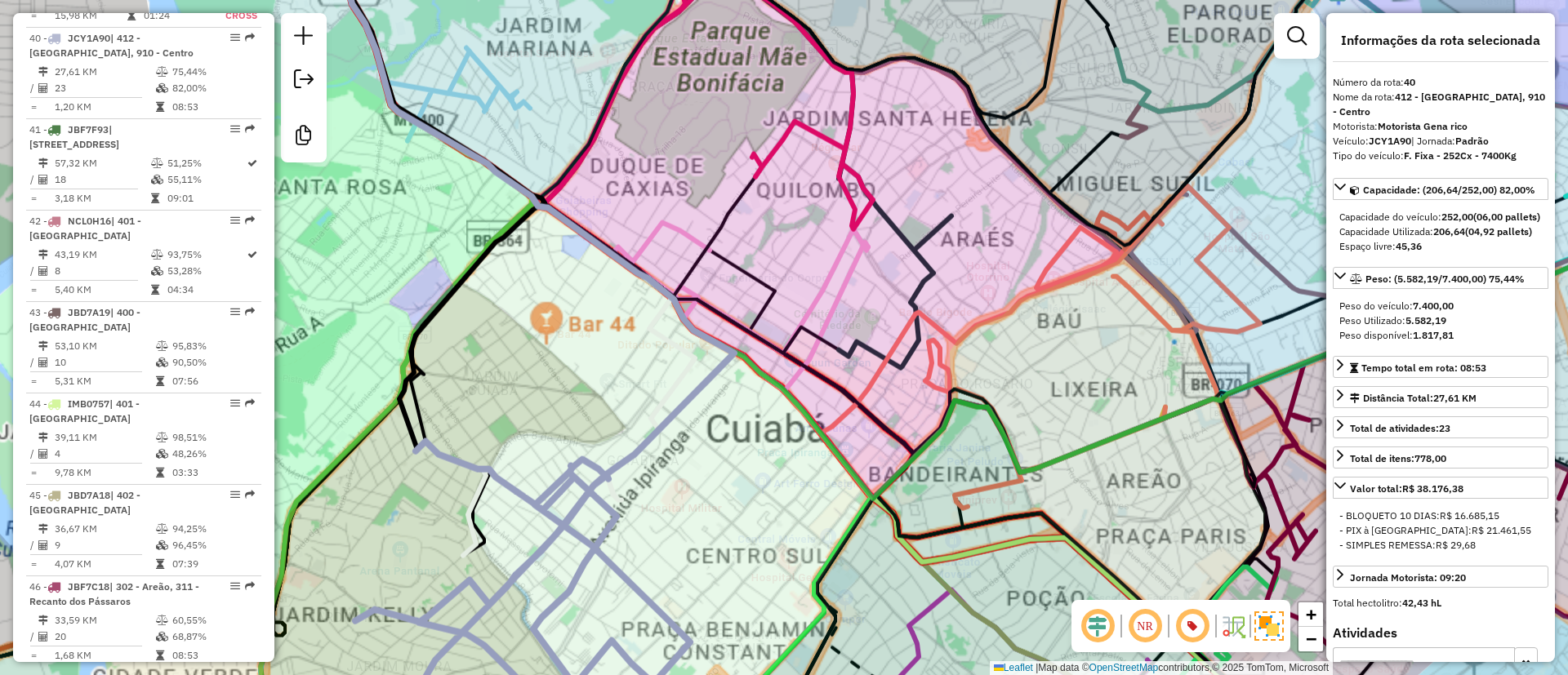
click at [863, 395] on icon at bounding box center [1177, 259] width 1790 height 866
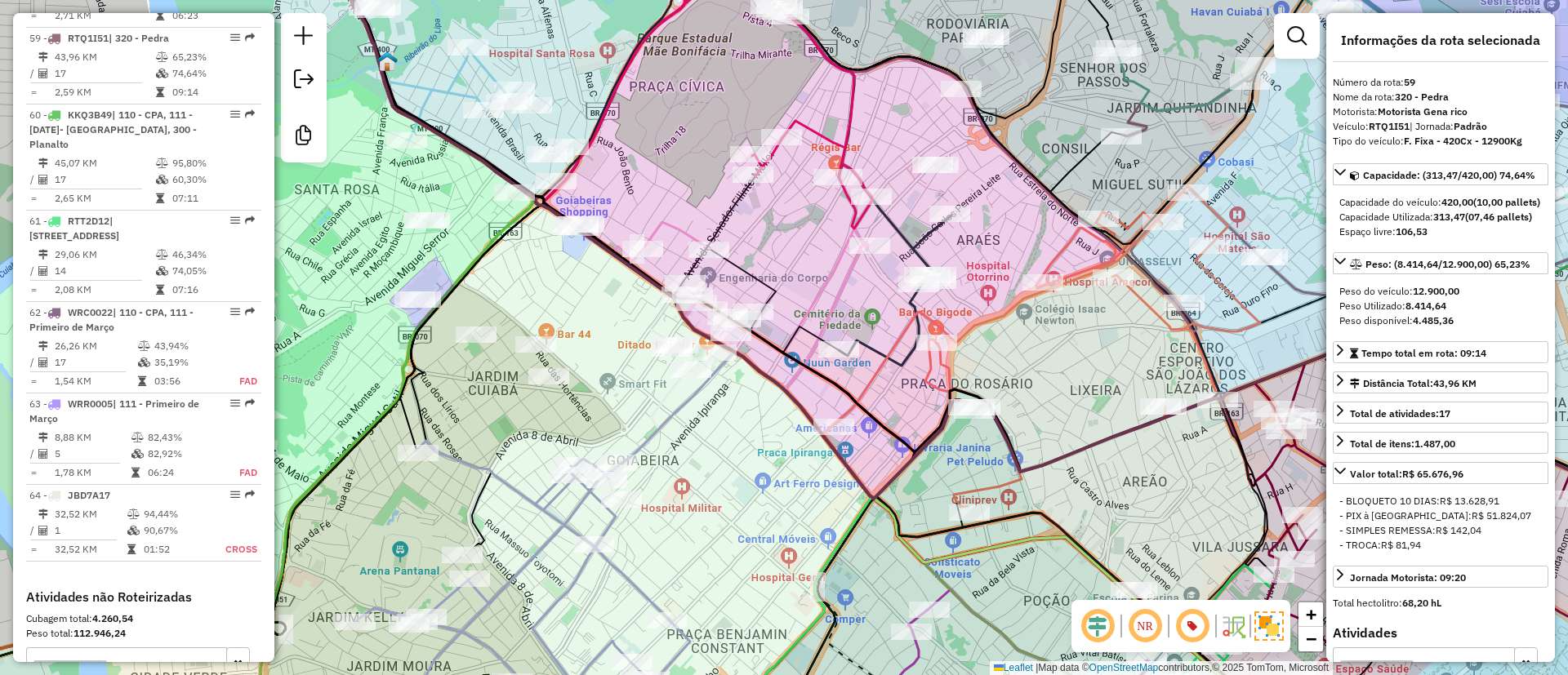
scroll to position [5906, 0]
click at [653, 427] on icon at bounding box center [534, 198] width 399 height 533
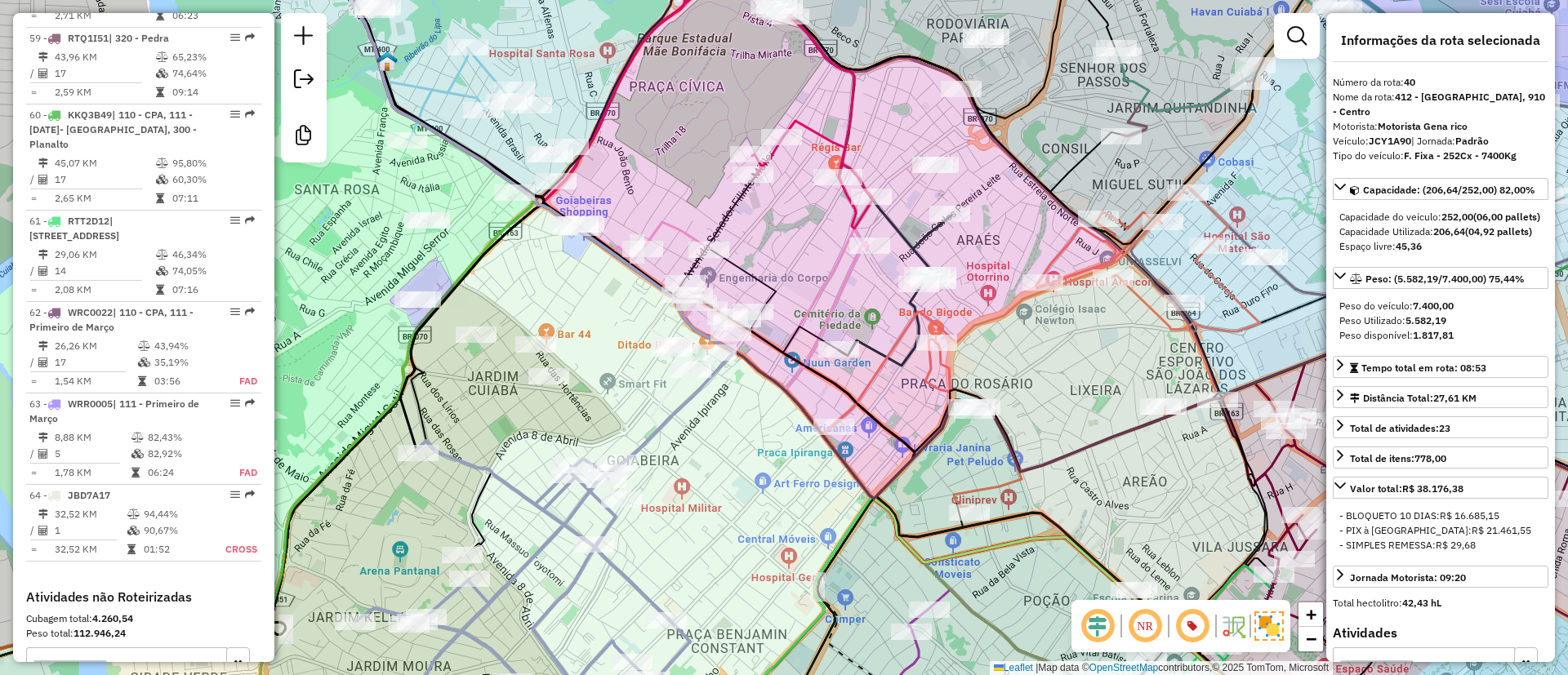
scroll to position [4199, 0]
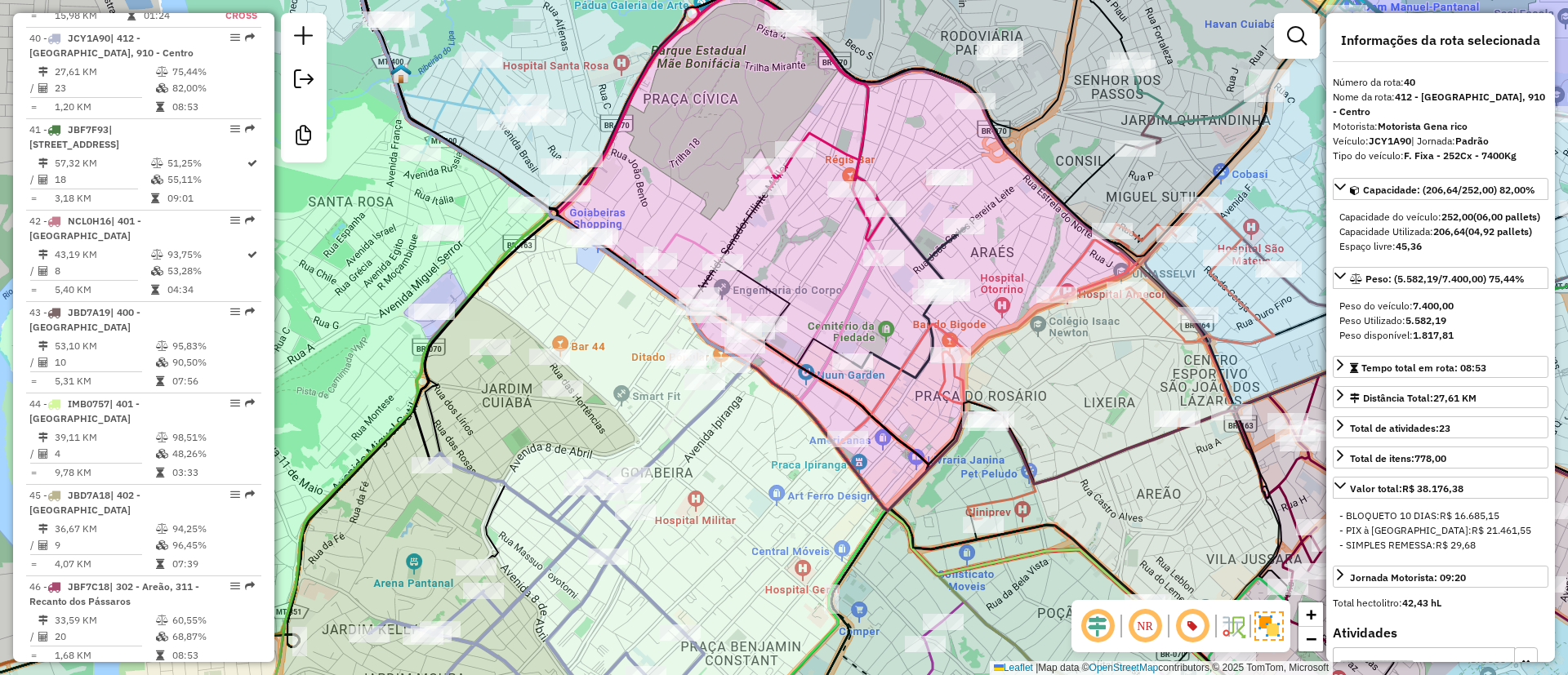
drag, startPoint x: 695, startPoint y: 479, endPoint x: 710, endPoint y: 491, distance: 19.2
click at [710, 491] on div "Janela de atendimento Grade de atendimento Capacidade Transportadoras Veículos …" at bounding box center [784, 338] width 1568 height 675
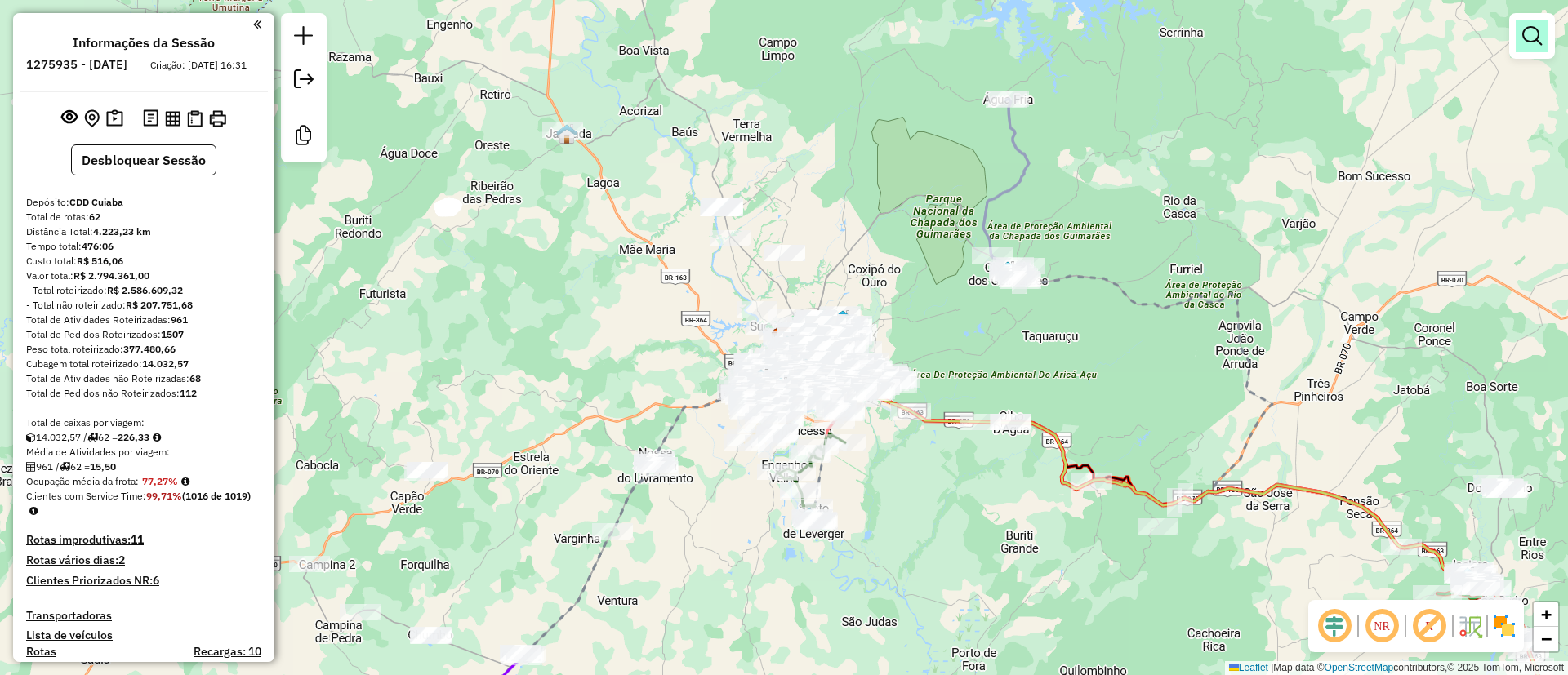
click at [1527, 44] on em at bounding box center [1531, 35] width 19 height 19
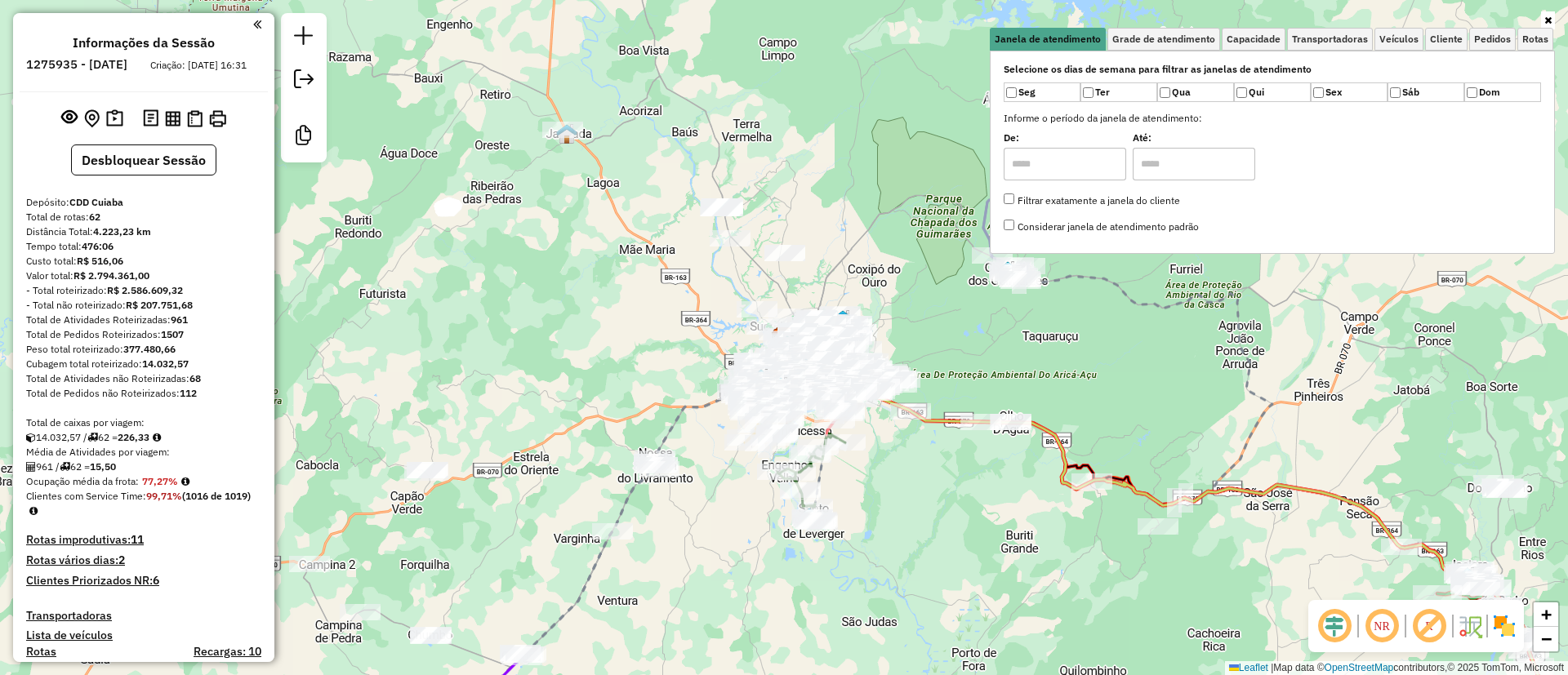
click at [1341, 625] on em at bounding box center [1334, 625] width 39 height 39
click at [1421, 625] on em at bounding box center [1429, 625] width 39 height 39
click at [1392, 34] on span "Veículos" at bounding box center [1398, 39] width 39 height 10
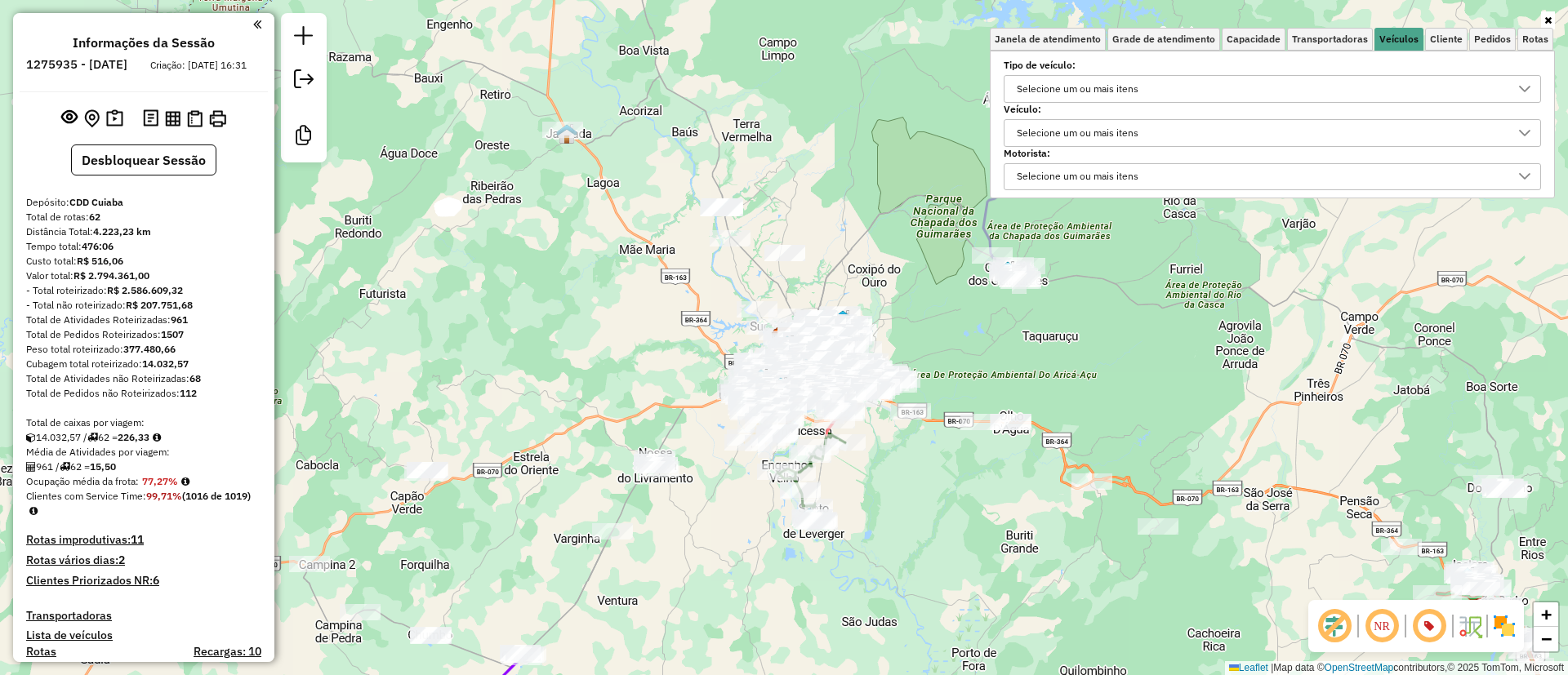
click at [1049, 76] on div "Selecione um ou mais itens" at bounding box center [1078, 88] width 133 height 26
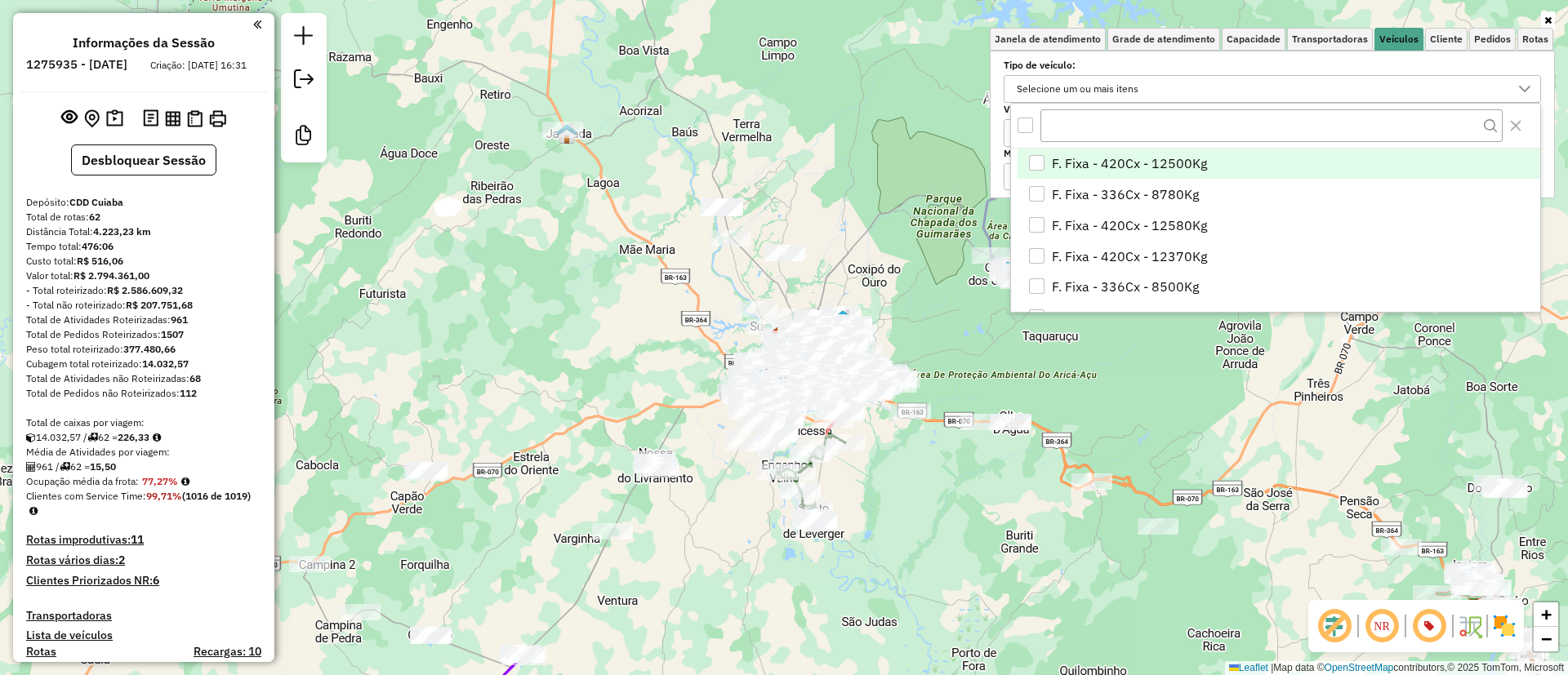
scroll to position [10, 56]
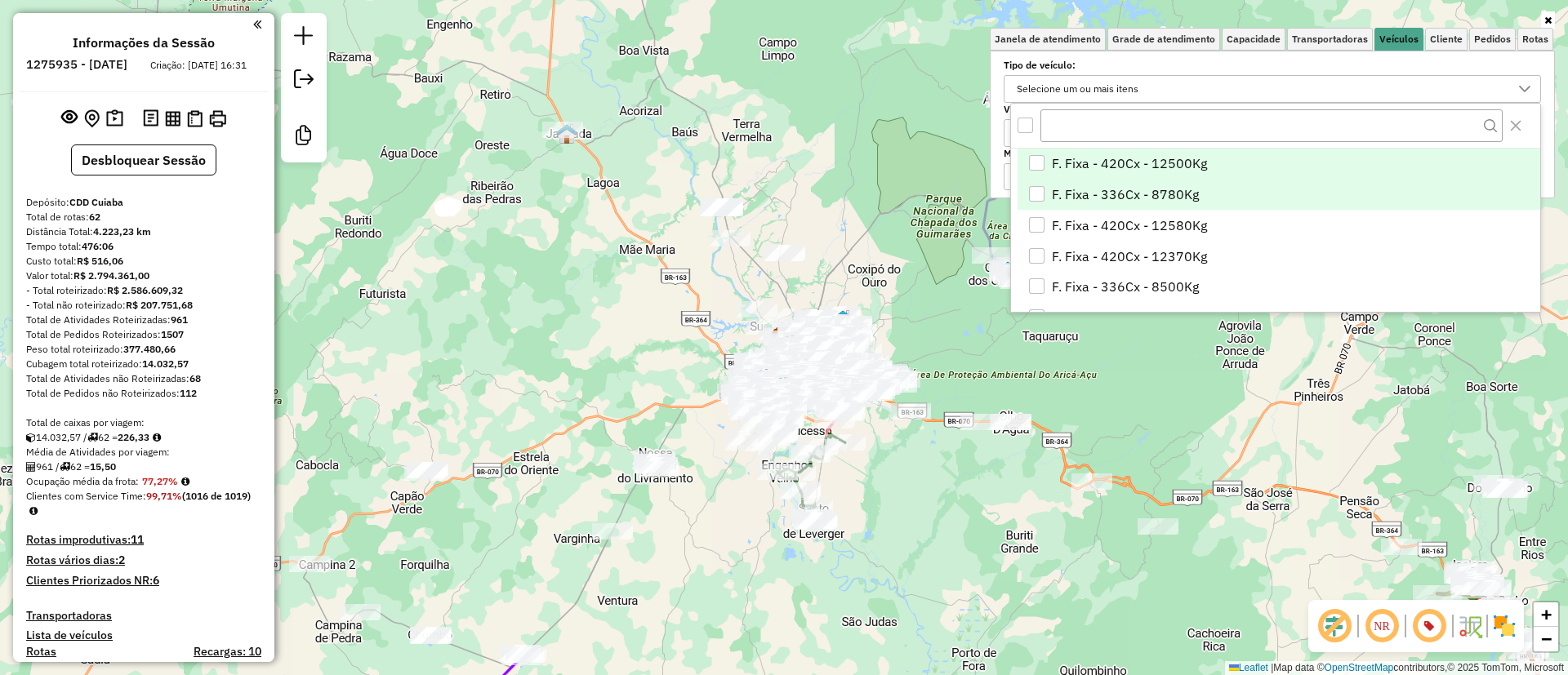
click at [1097, 195] on span "F. Fixa - 336Cx - 8780Kg" at bounding box center [1125, 194] width 147 height 19
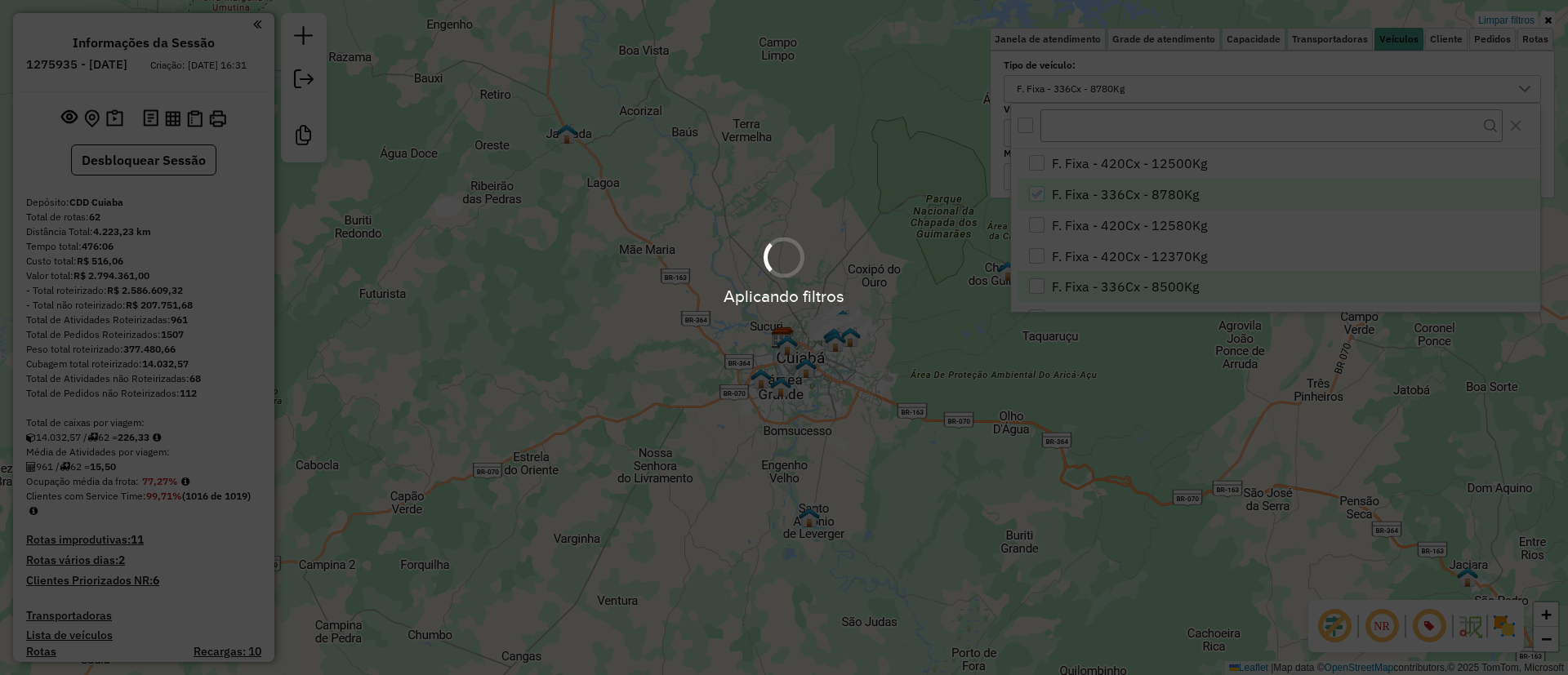
click at [1125, 285] on div "Aplicando filtros" at bounding box center [784, 296] width 1568 height 25
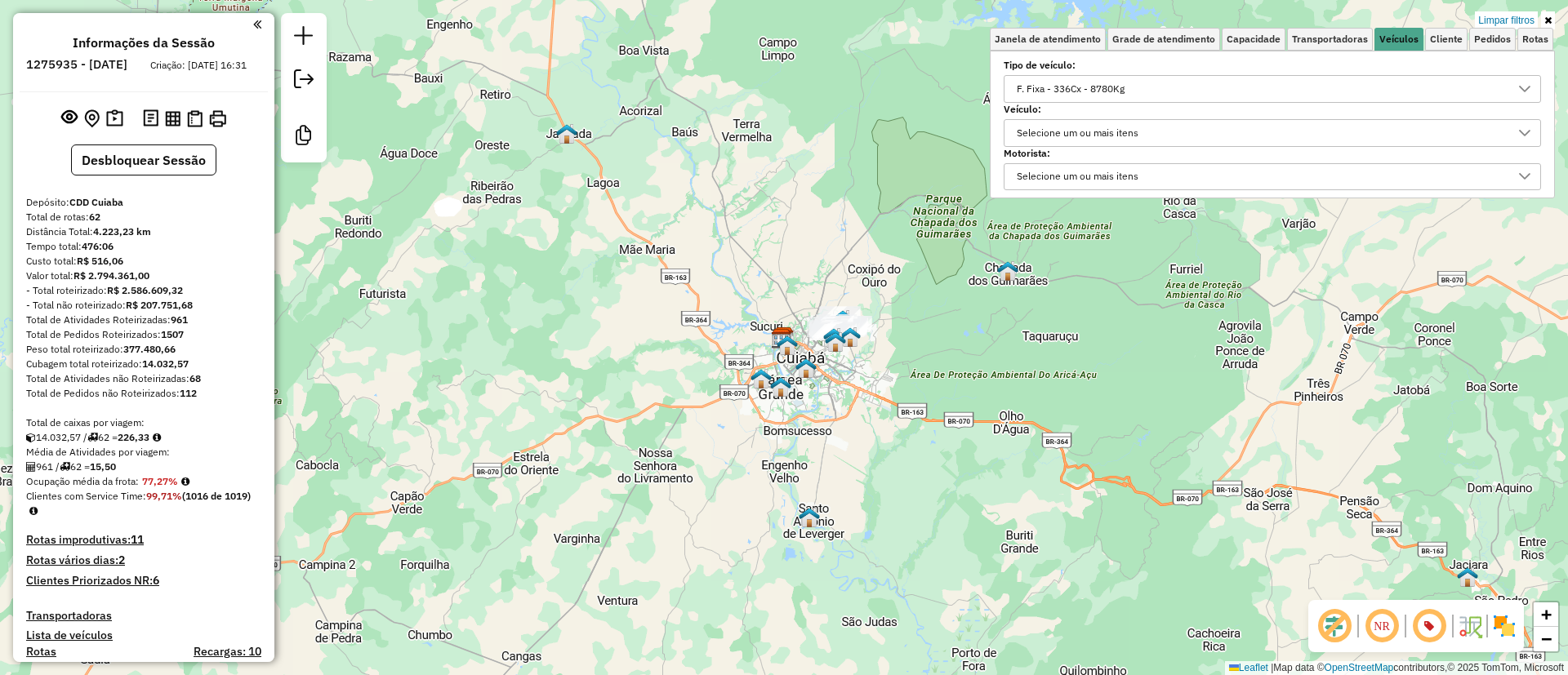
click at [1120, 288] on div "Limpar filtros Janela de atendimento Grade de atendimento Capacidade Transporta…" at bounding box center [784, 338] width 1568 height 675
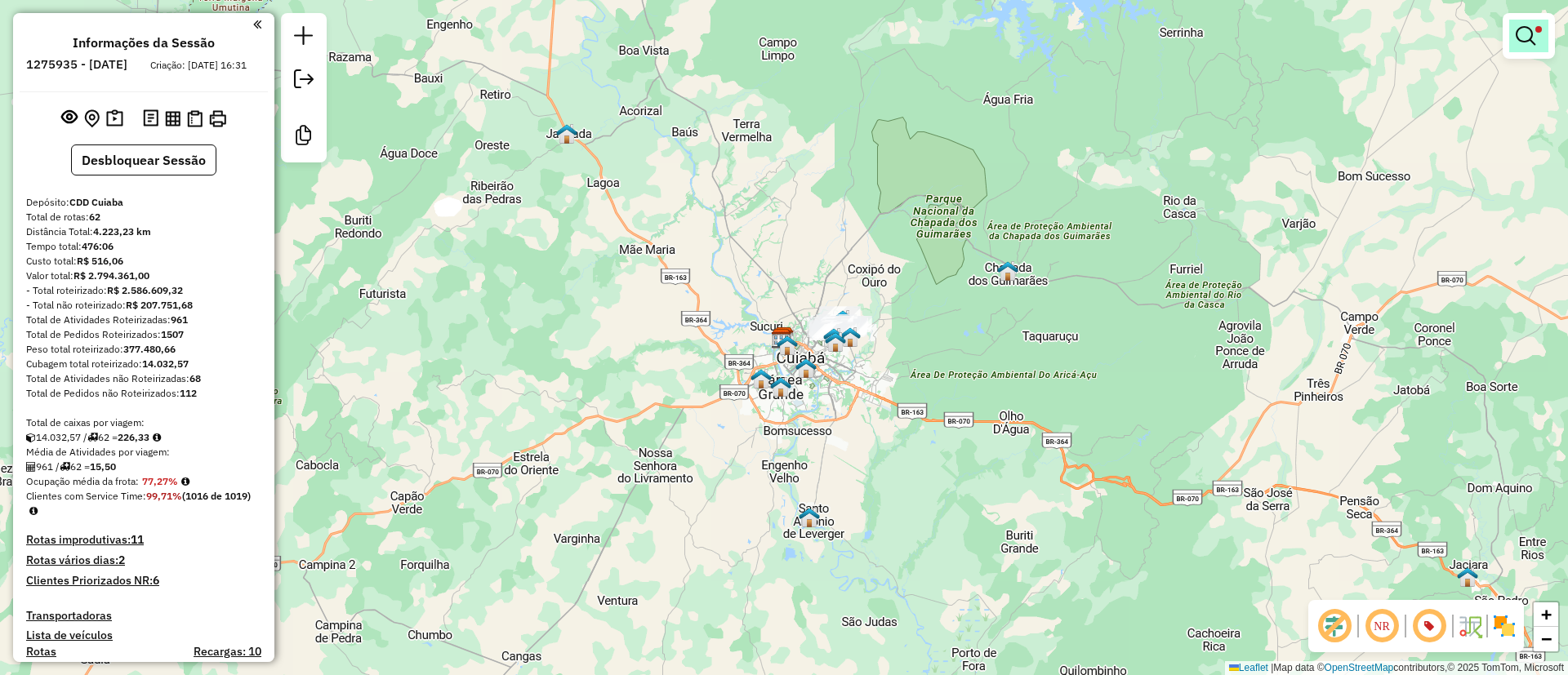
click at [1540, 38] on link at bounding box center [1529, 35] width 39 height 33
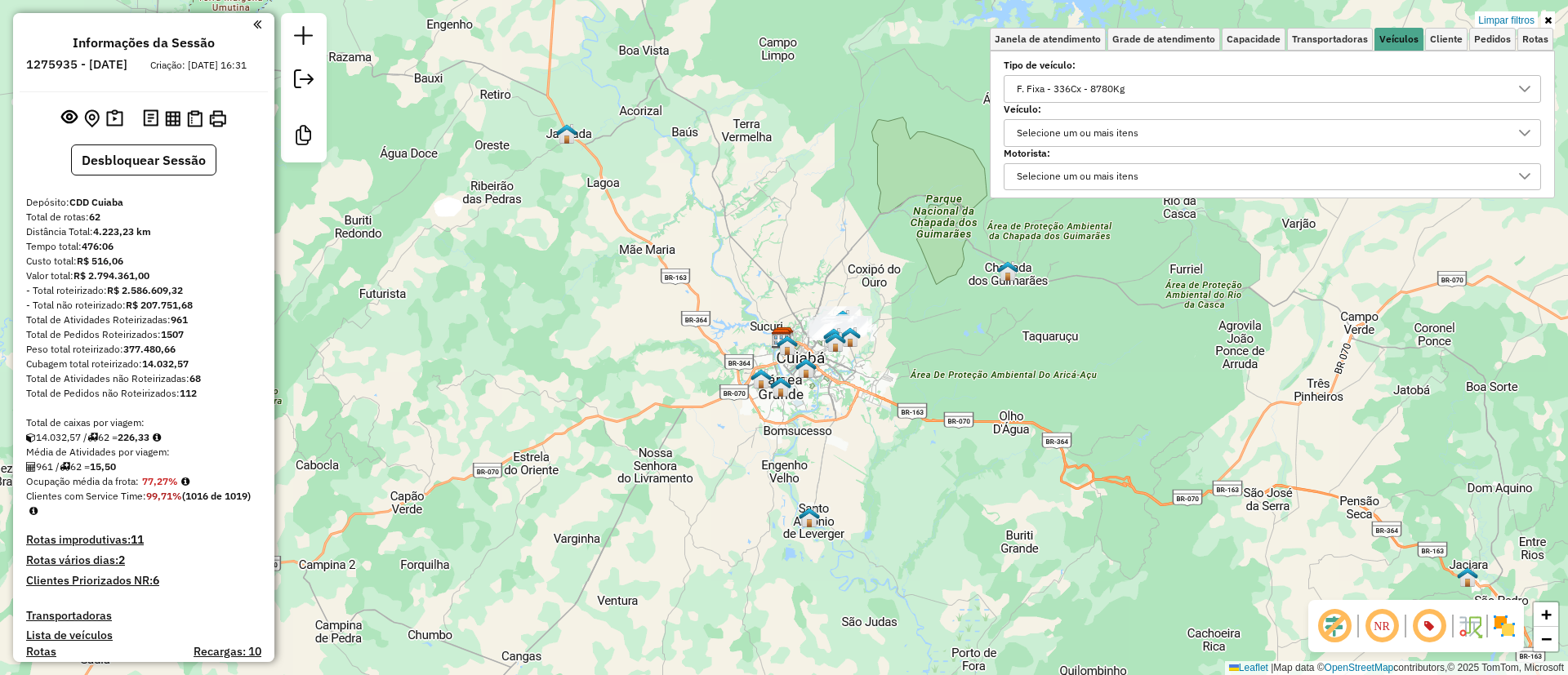
click at [1083, 92] on div "F. Fixa - 336Cx - 8780Kg" at bounding box center [1071, 88] width 119 height 26
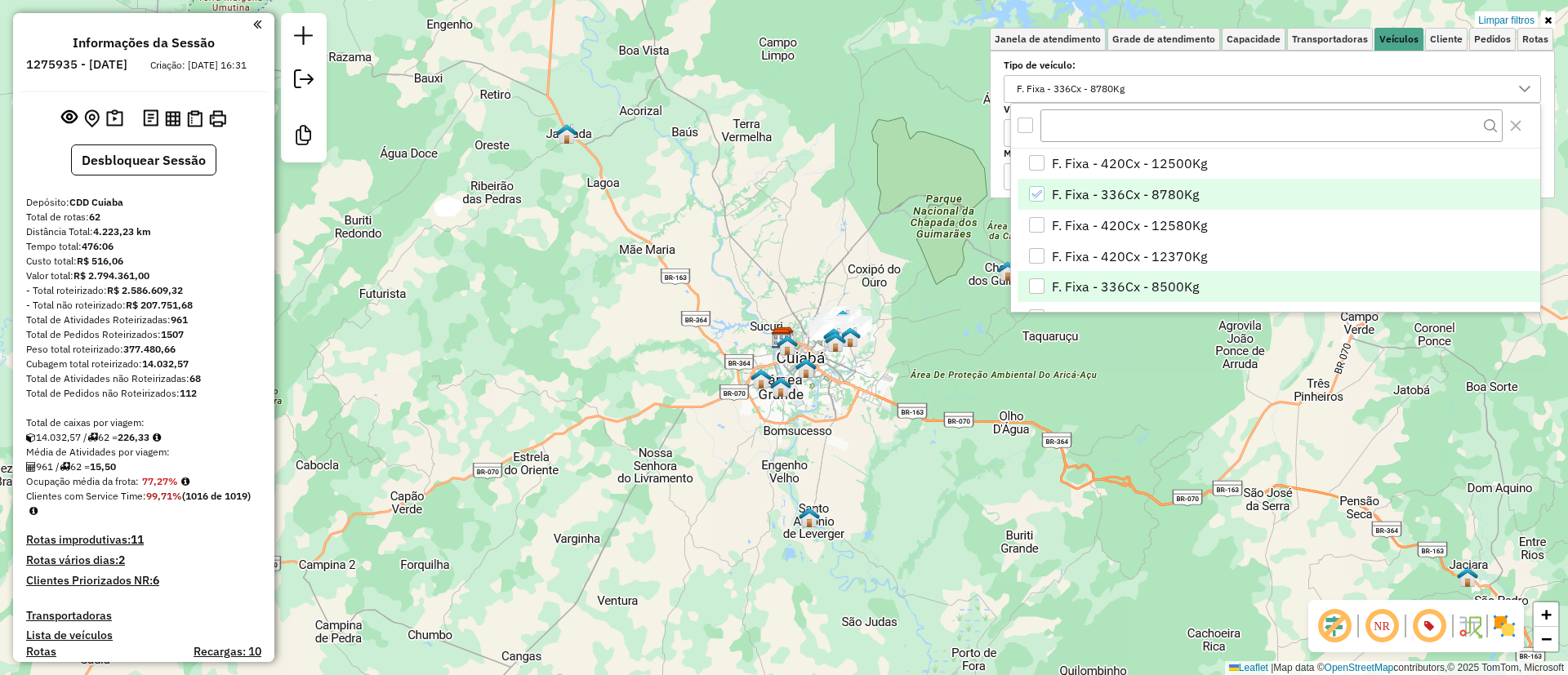
click at [1086, 277] on span "F. Fixa - 336Cx - 8500Kg" at bounding box center [1125, 286] width 147 height 19
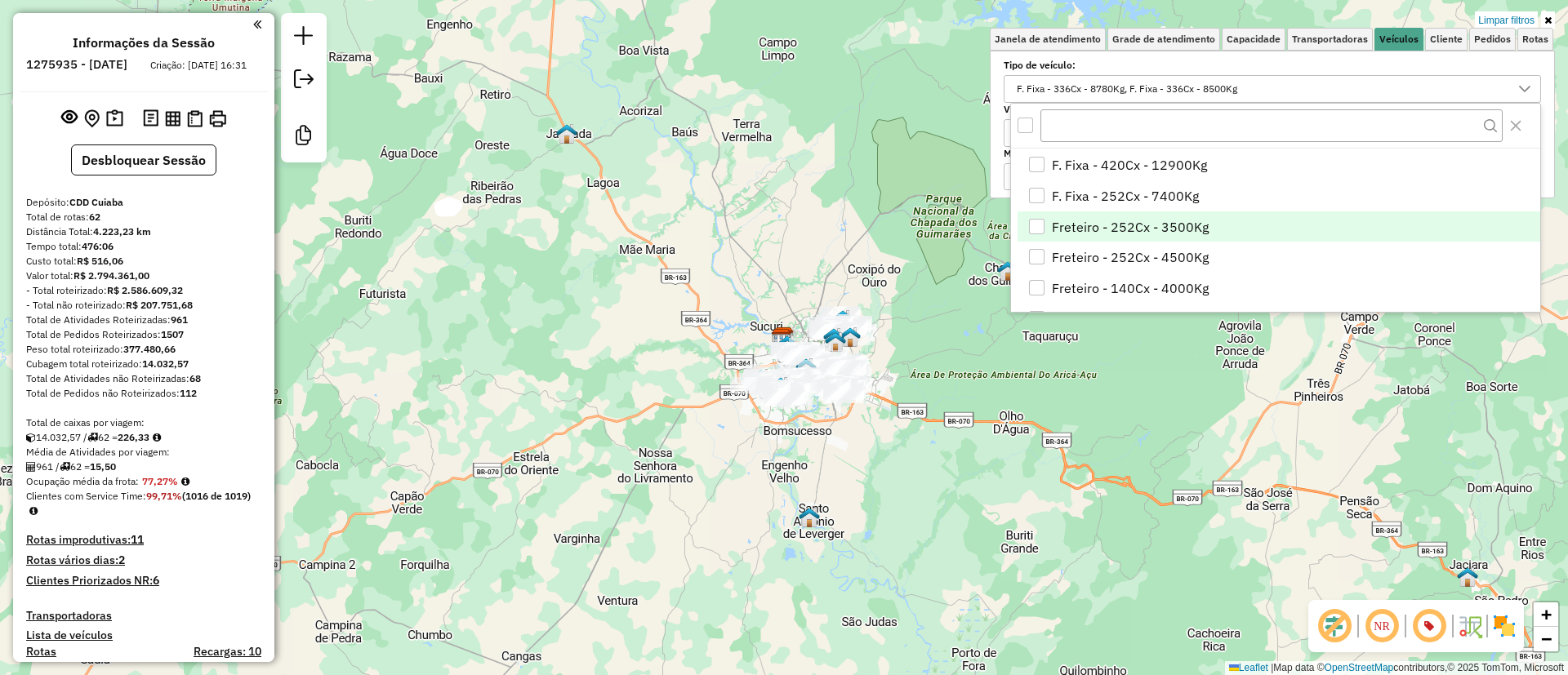
scroll to position [123, 0]
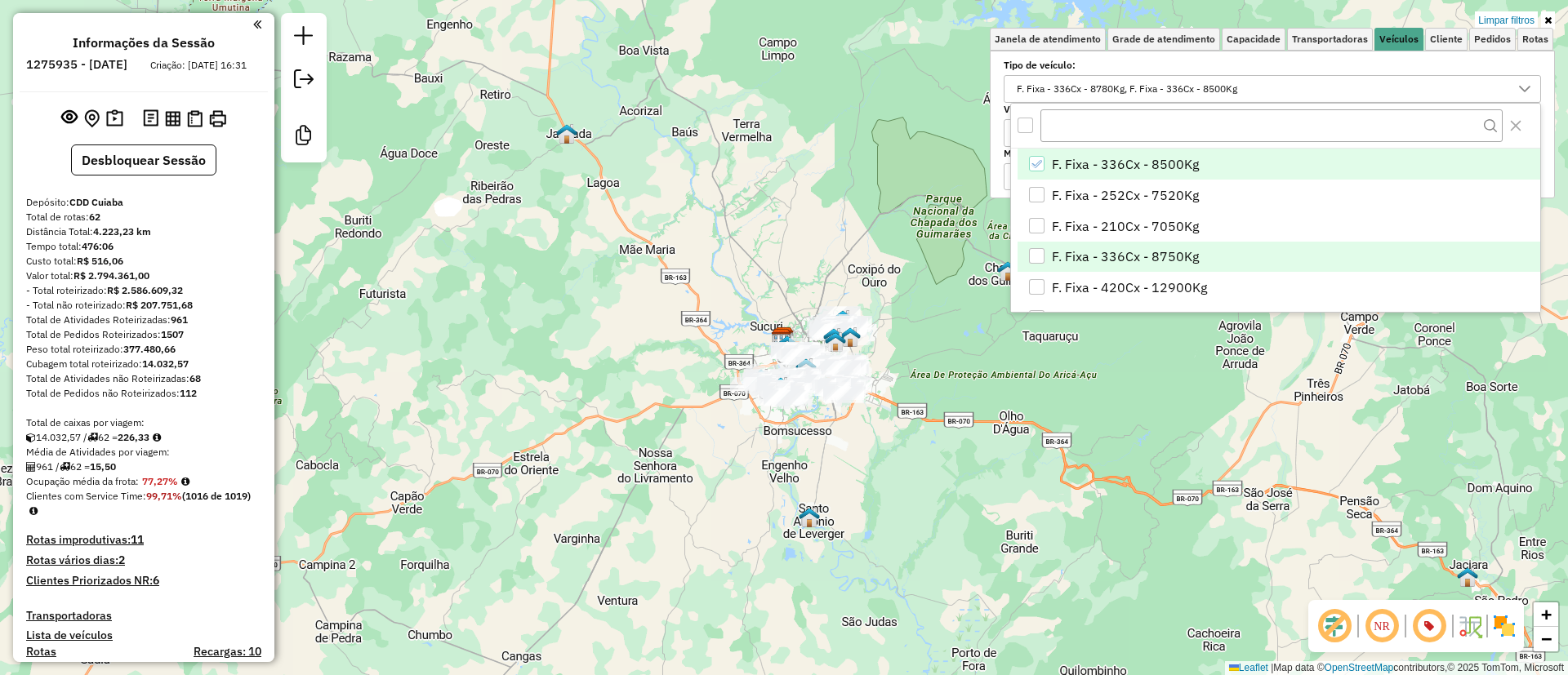
click at [1165, 252] on span "F. Fixa - 336Cx - 8750Kg" at bounding box center [1125, 256] width 147 height 19
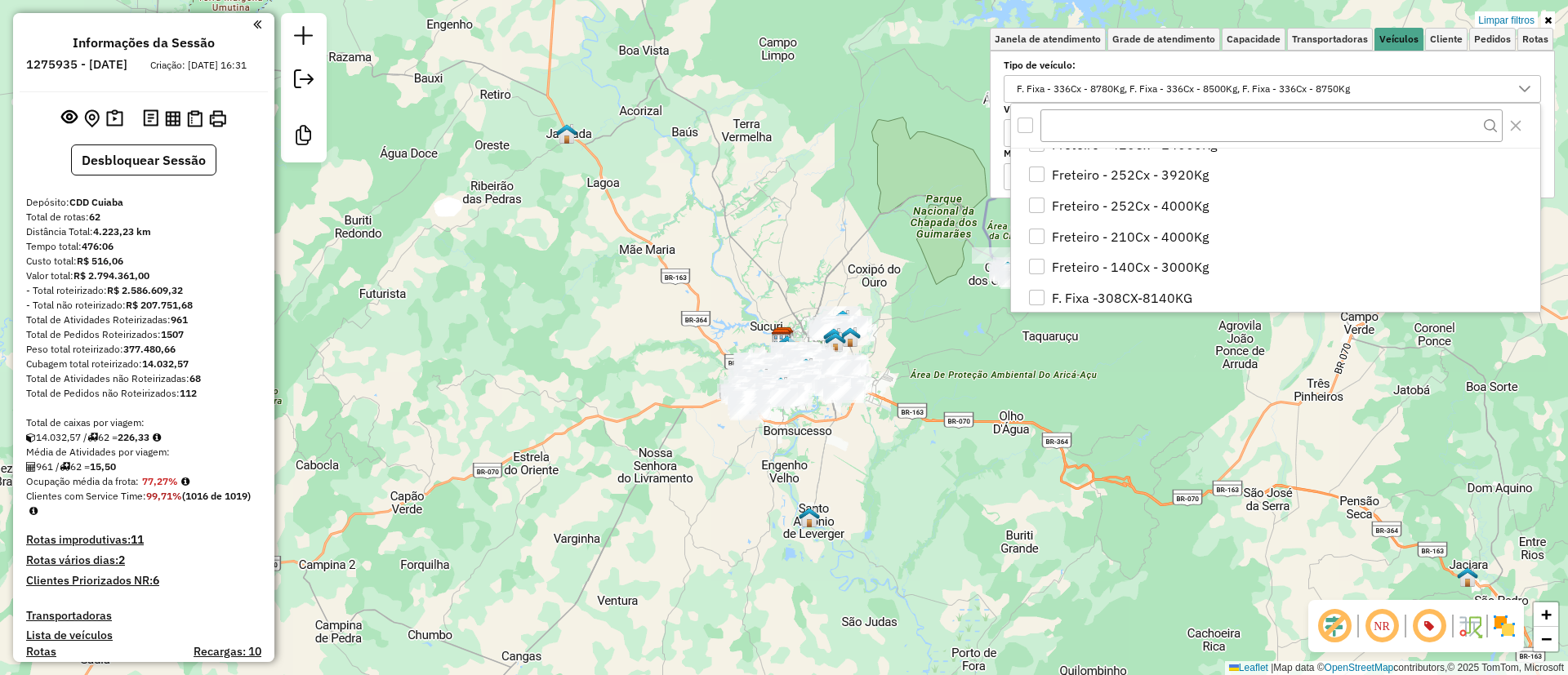
scroll to position [681, 0]
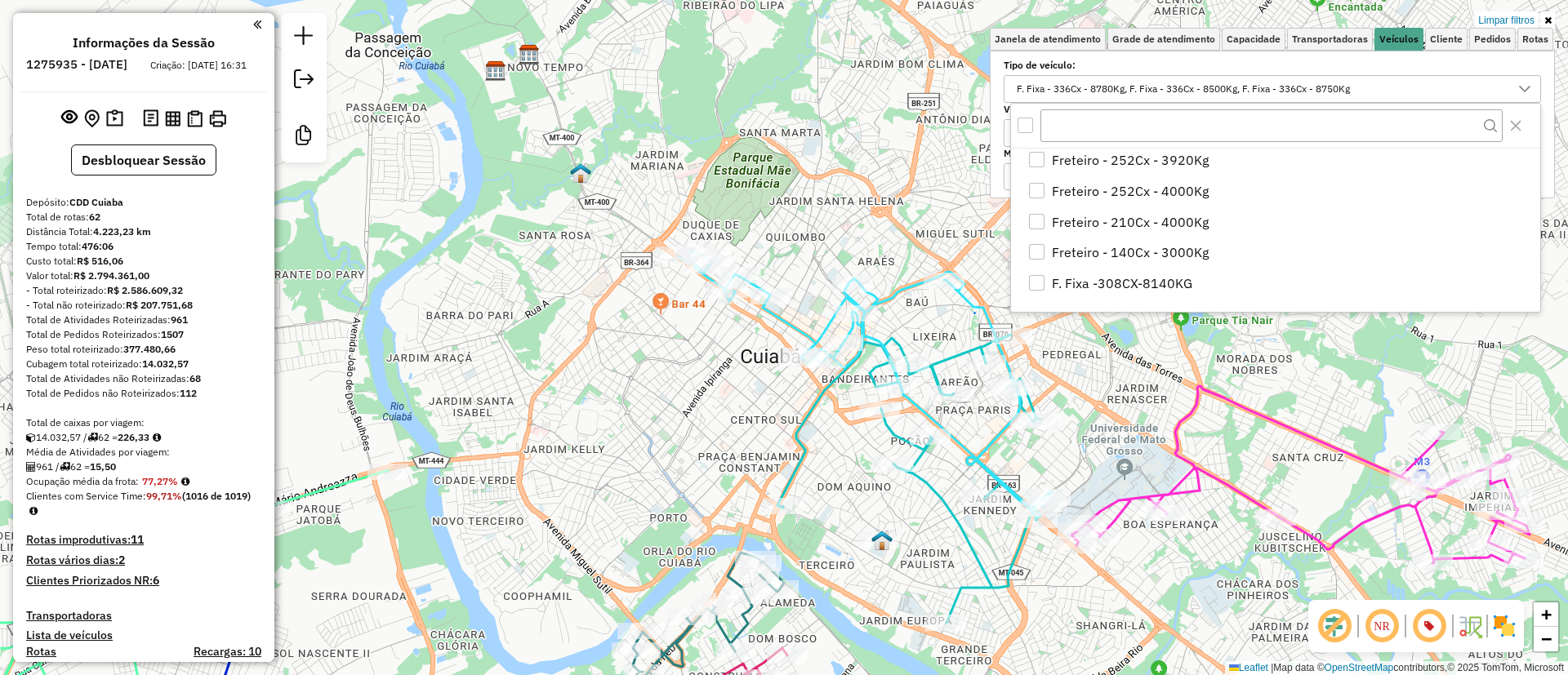
click at [792, 318] on icon at bounding box center [865, 385] width 373 height 267
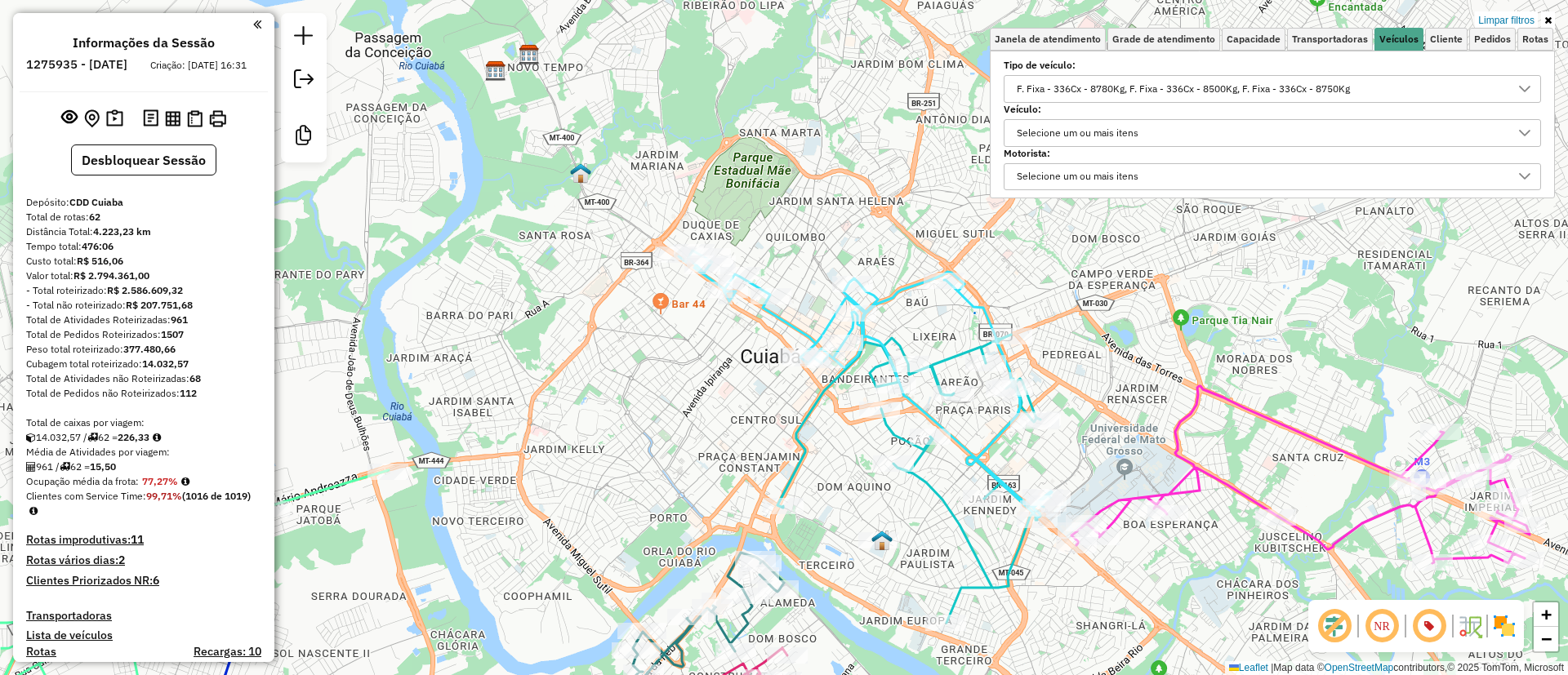
select select "**********"
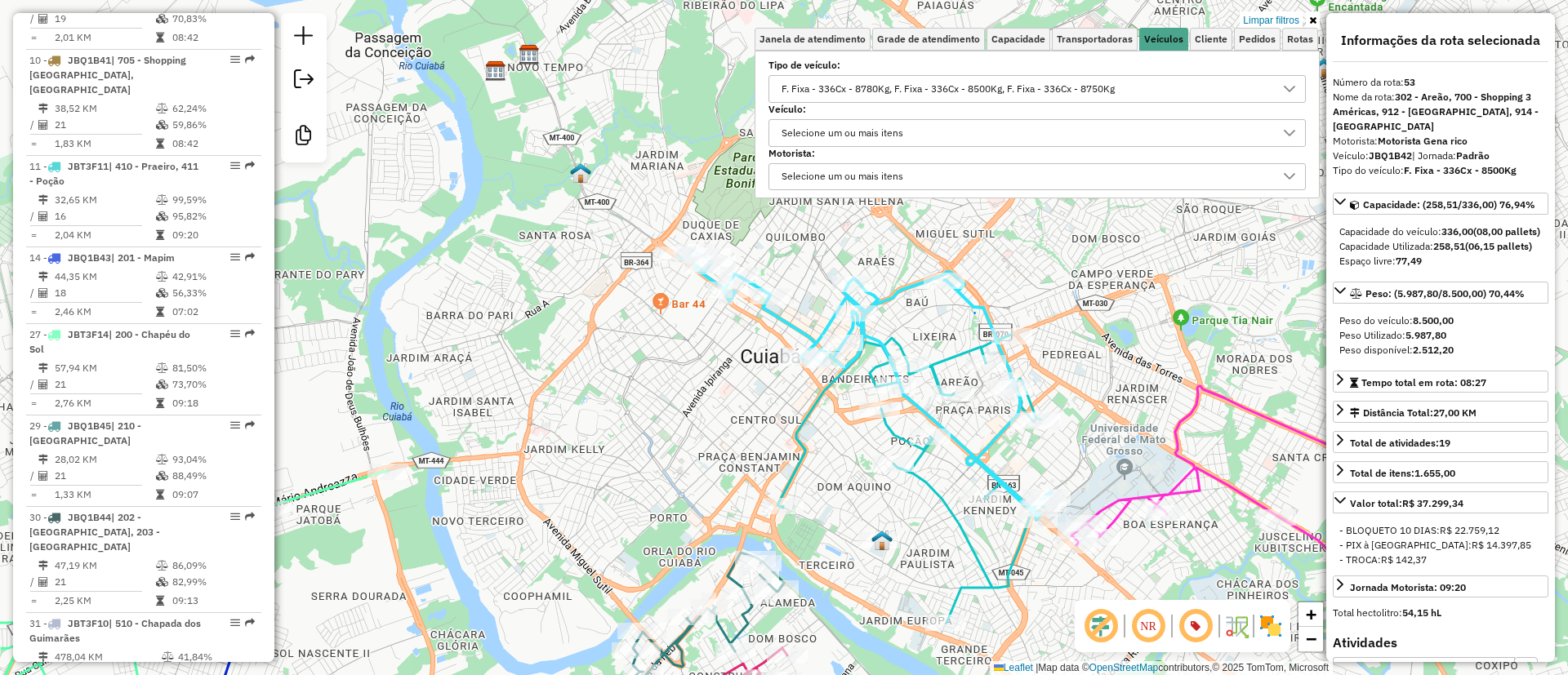
scroll to position [1840, 0]
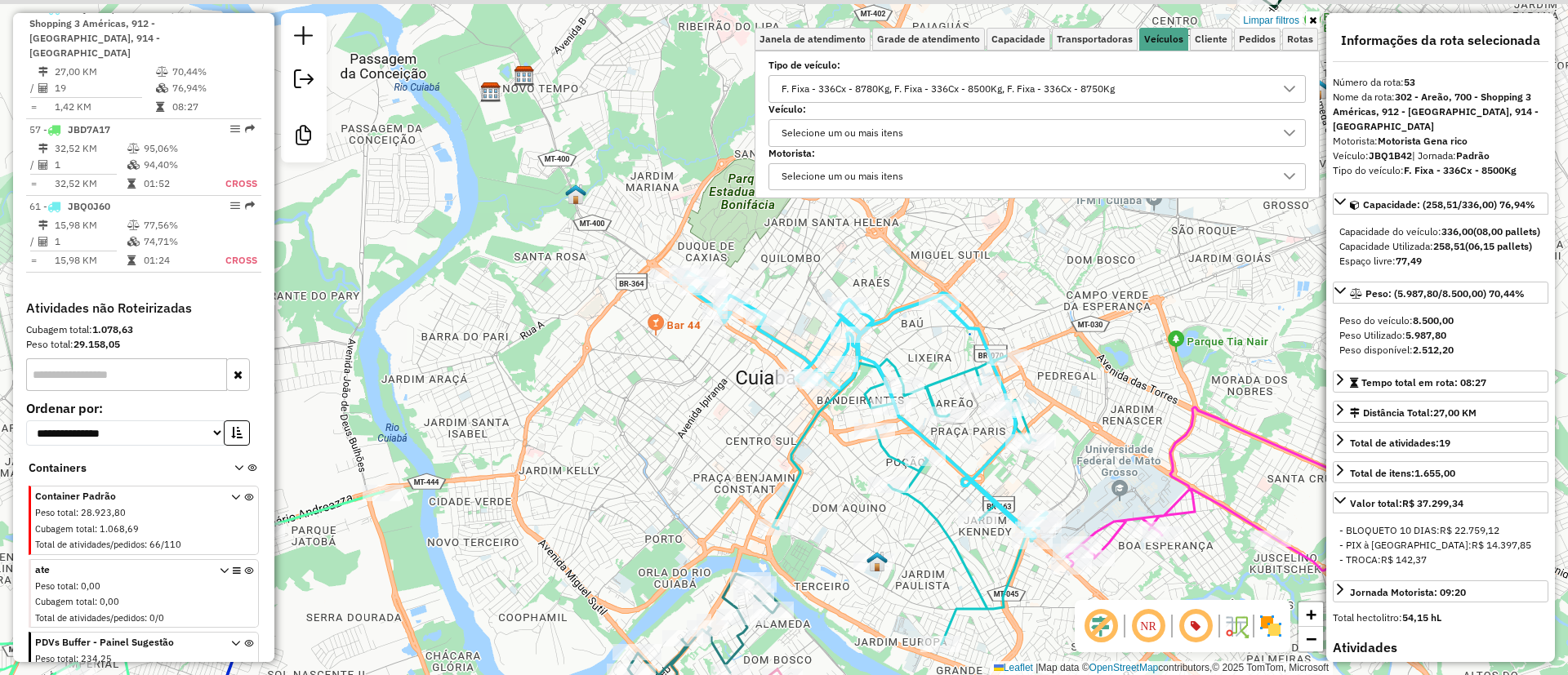
drag, startPoint x: 732, startPoint y: 378, endPoint x: 726, endPoint y: 400, distance: 22.8
click at [726, 400] on div "Limpar filtros Janela de atendimento Grade de atendimento Capacidade Transporta…" at bounding box center [784, 338] width 1568 height 675
click at [788, 339] on icon at bounding box center [860, 406] width 373 height 267
click at [866, 360] on icon at bounding box center [860, 406] width 373 height 267
drag, startPoint x: 821, startPoint y: 238, endPoint x: 831, endPoint y: 247, distance: 13.5
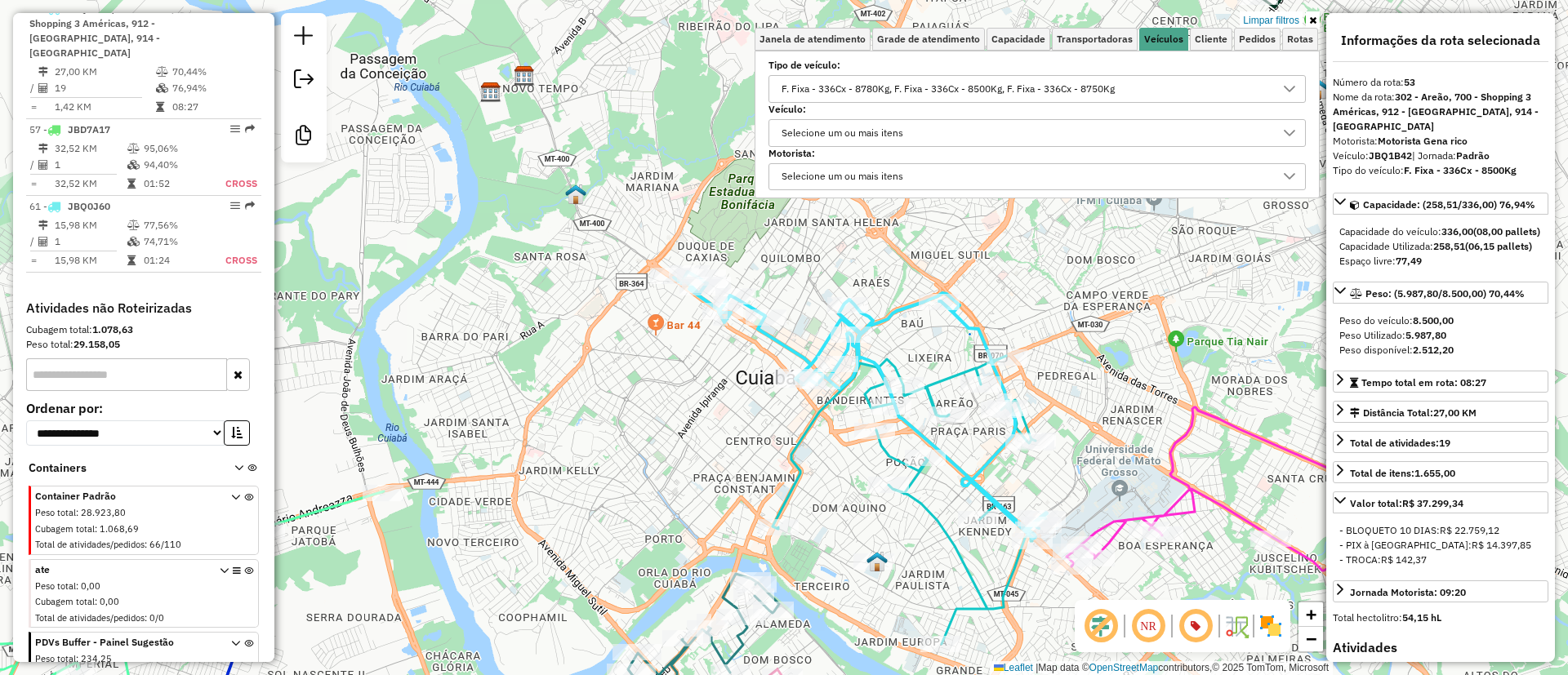
click at [821, 238] on div "Limpar filtros Janela de atendimento Grade de atendimento Capacidade Transporta…" at bounding box center [784, 338] width 1568 height 675
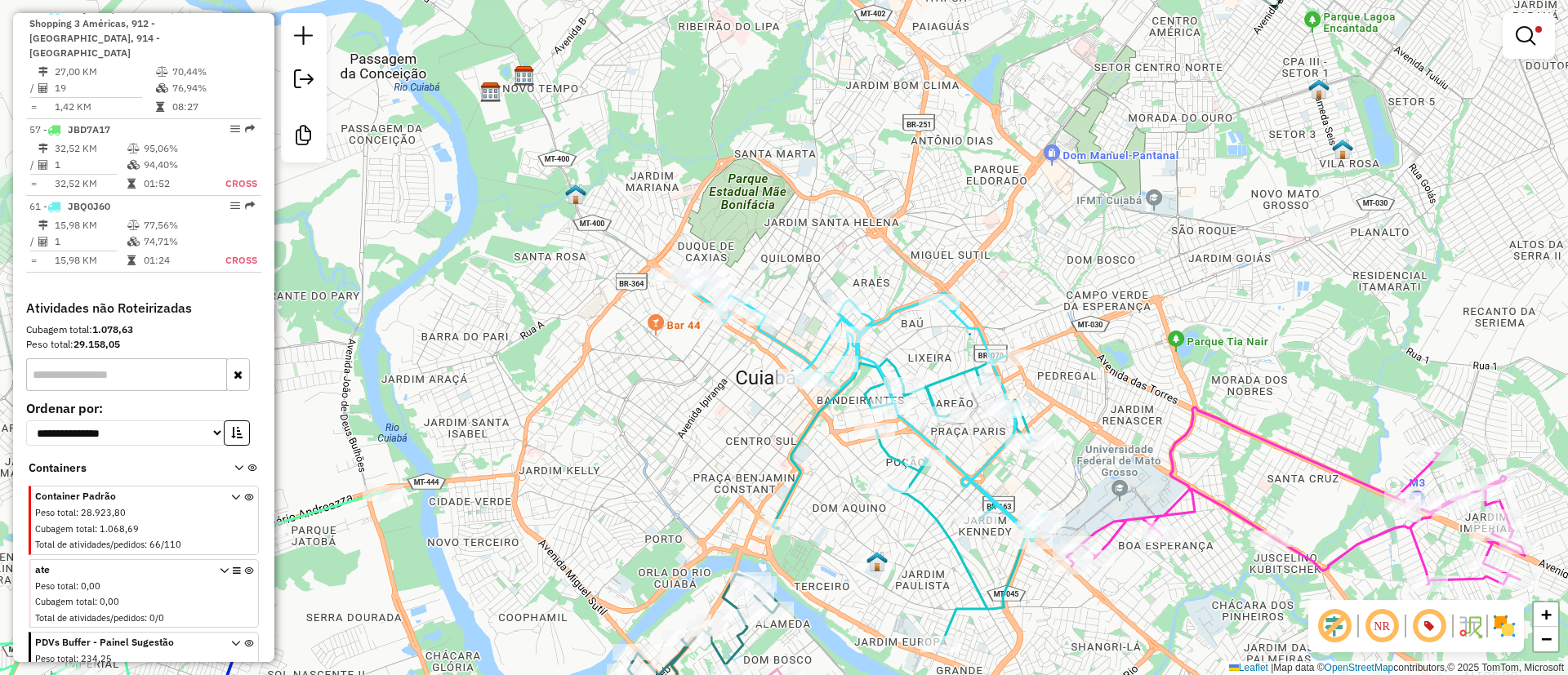
click at [885, 311] on icon at bounding box center [860, 406] width 373 height 267
select select "**********"
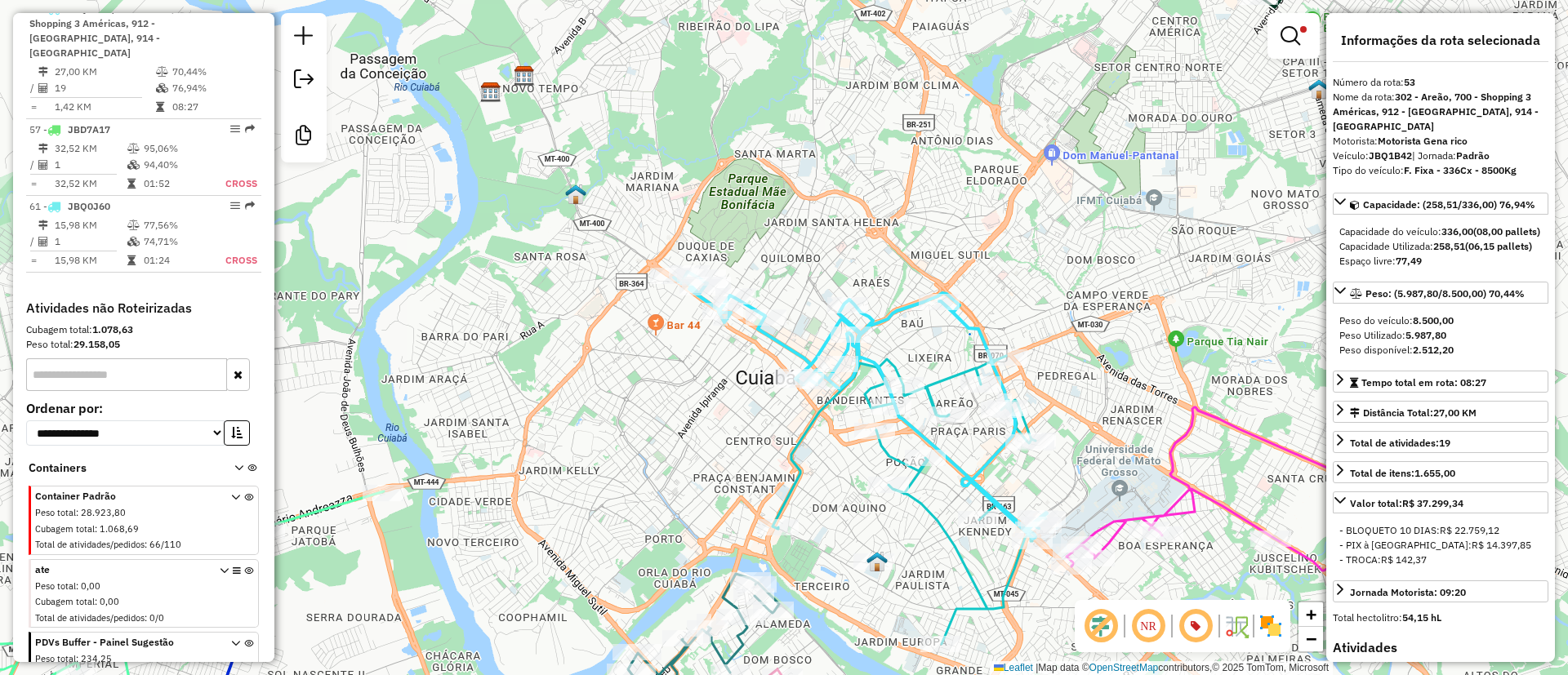
click at [931, 400] on icon at bounding box center [904, 500] width 263 height 288
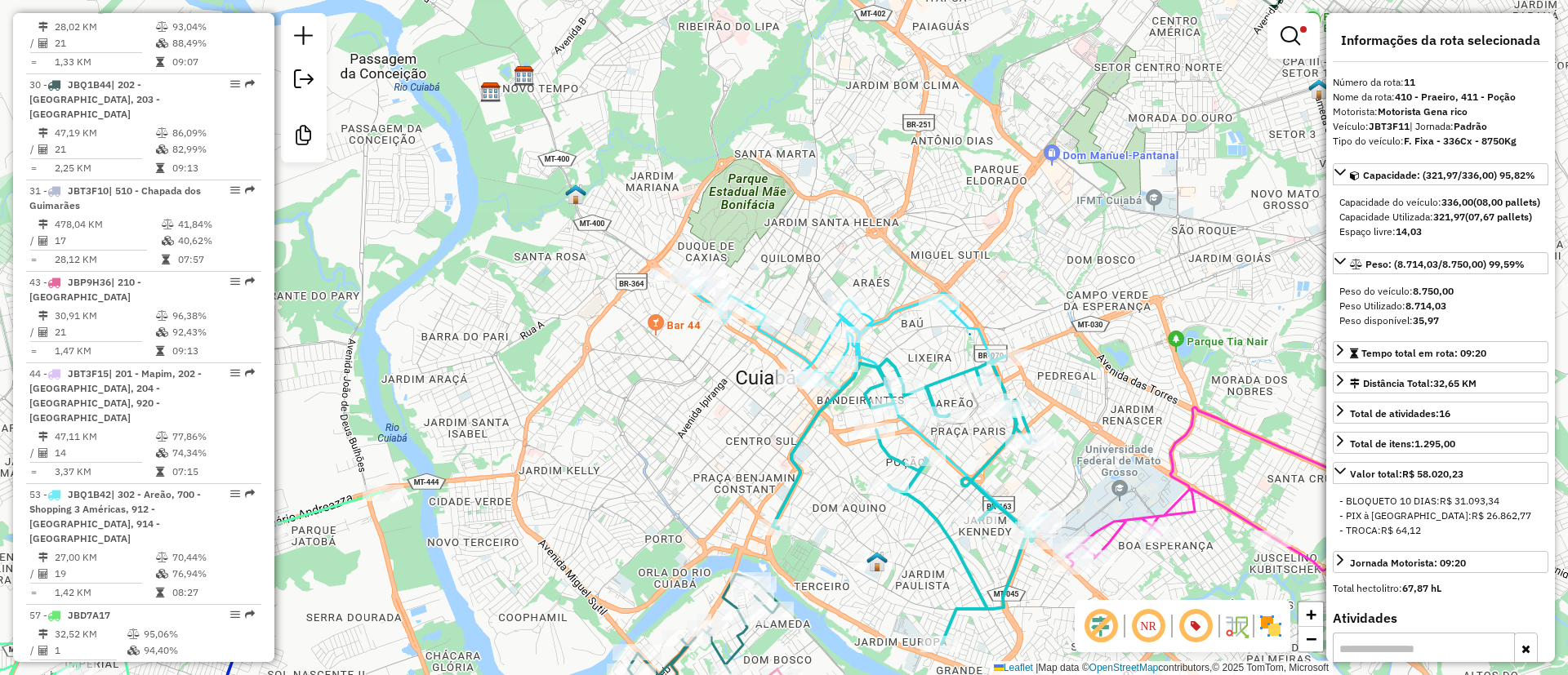
scroll to position [1094, 0]
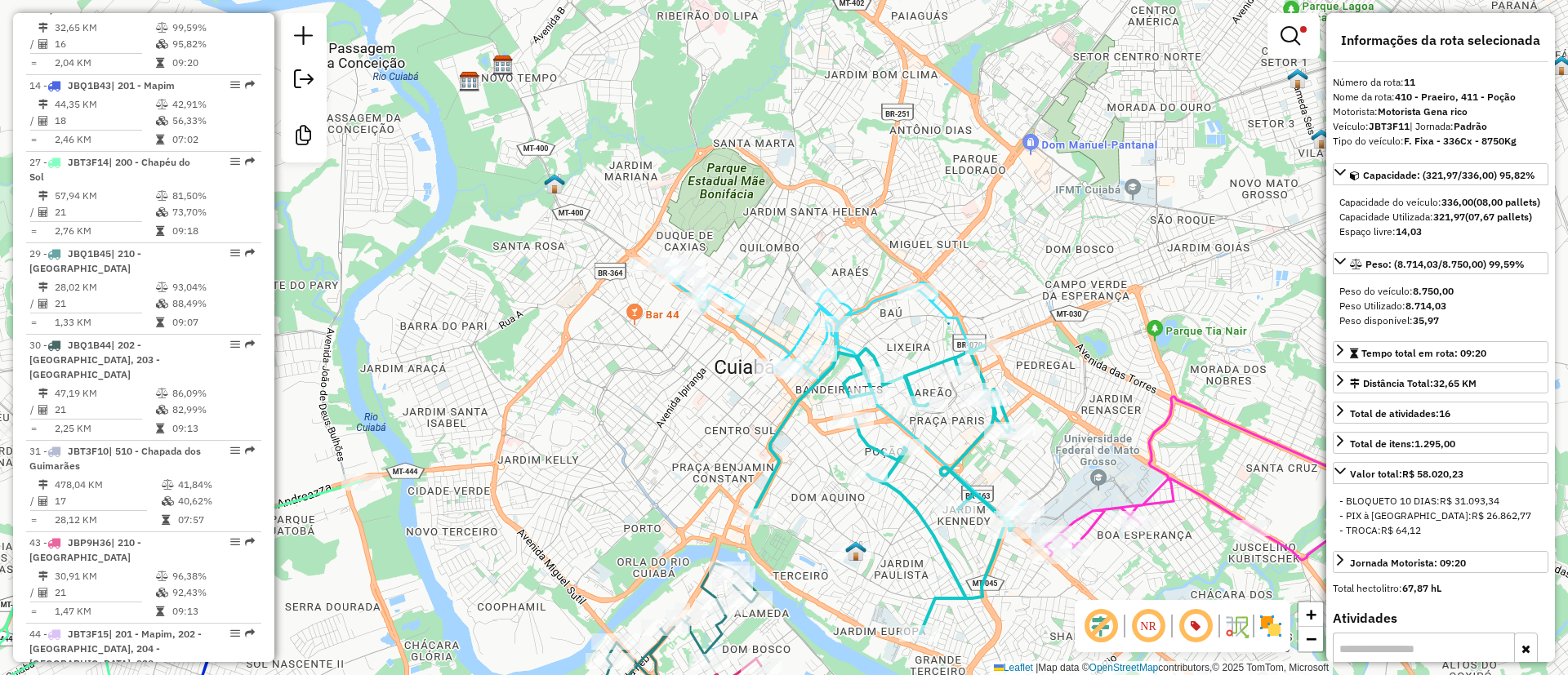
drag, startPoint x: 1082, startPoint y: 338, endPoint x: 959, endPoint y: 254, distance: 148.9
click at [959, 254] on div "Limpar filtros Janela de atendimento Grade de atendimento Capacidade Transporta…" at bounding box center [784, 338] width 1568 height 675
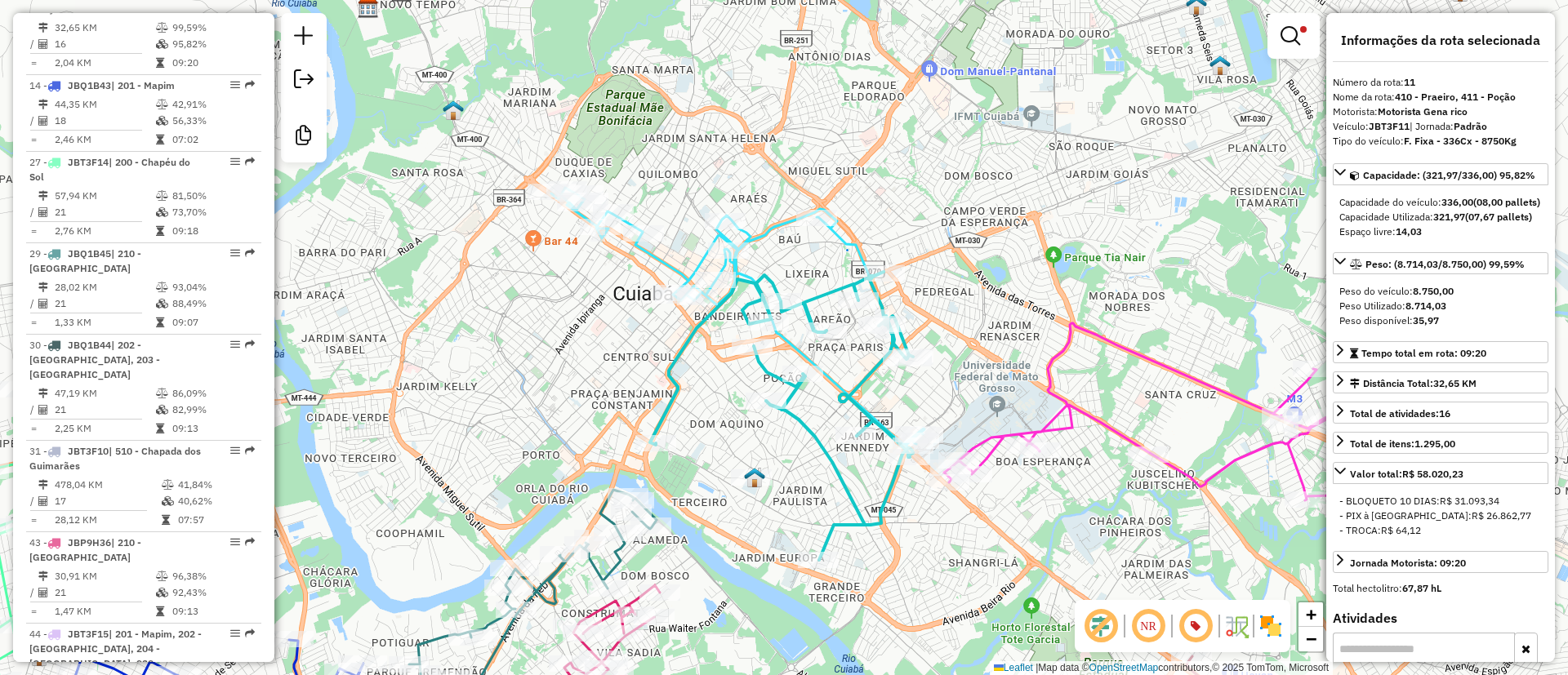
click at [666, 258] on icon at bounding box center [737, 322] width 373 height 267
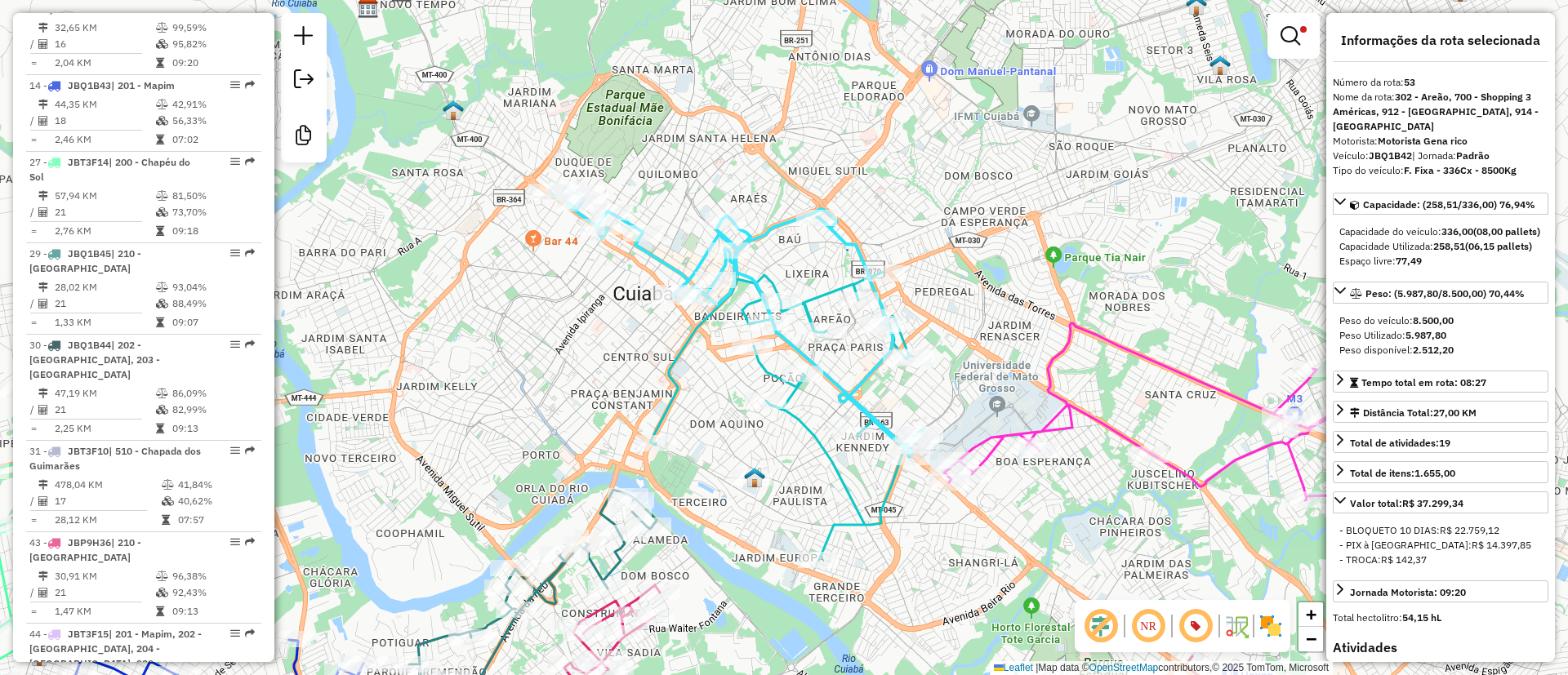
scroll to position [1840, 0]
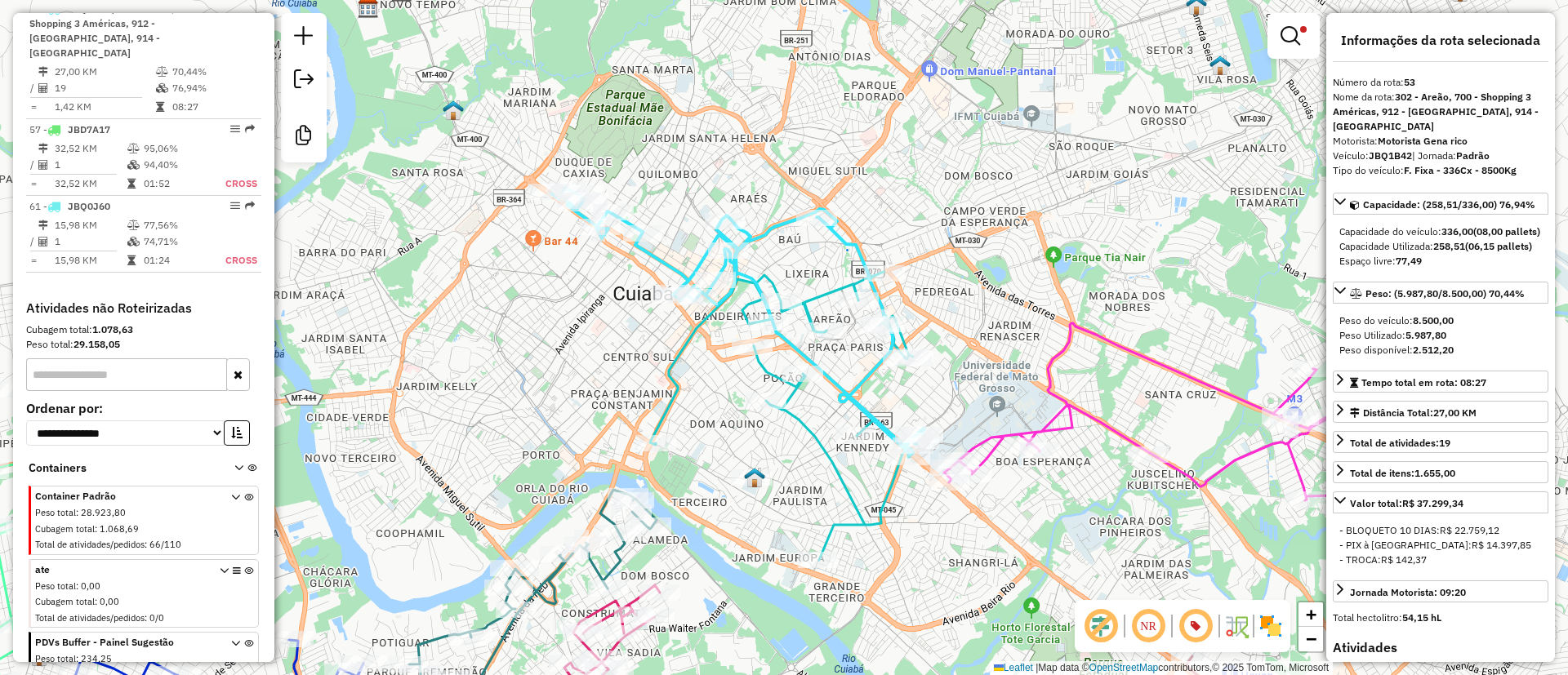
click at [663, 266] on icon at bounding box center [737, 322] width 373 height 267
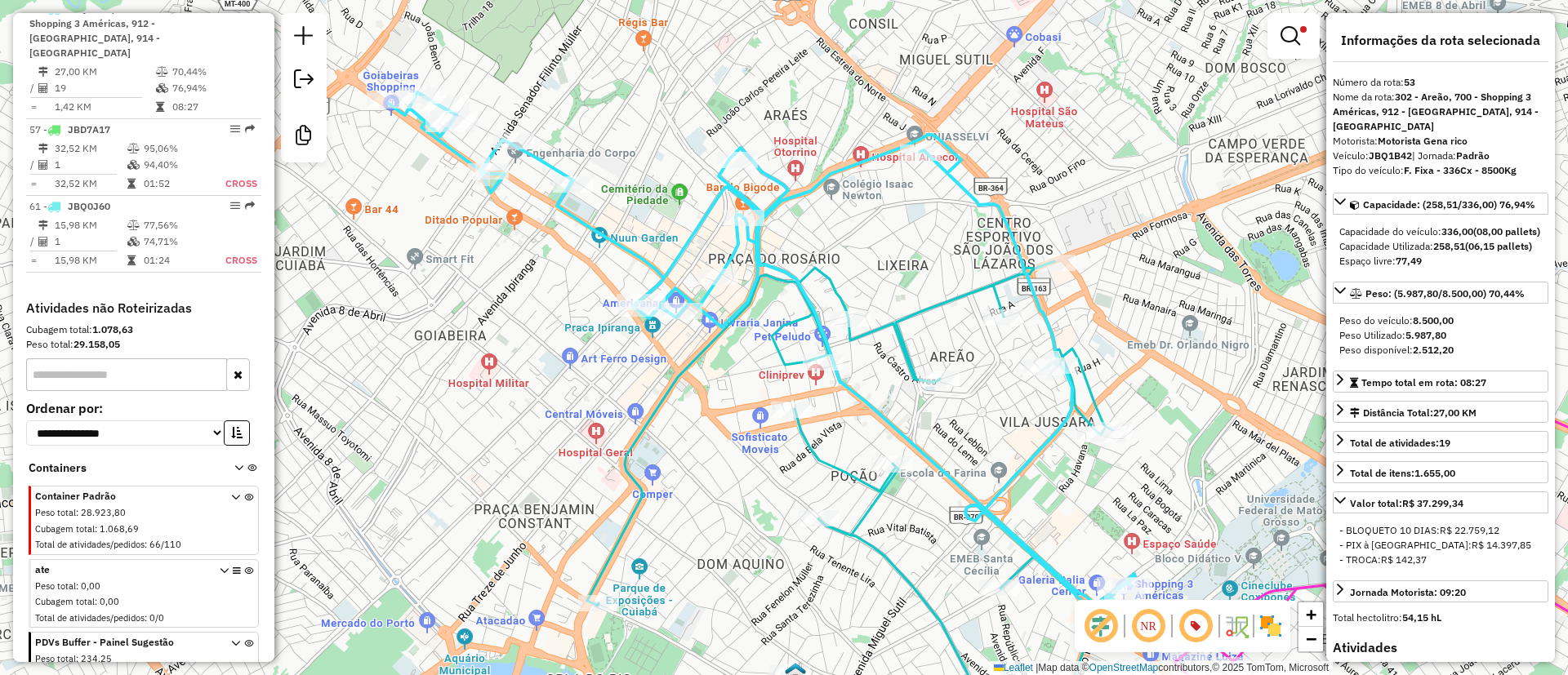
click at [563, 210] on icon at bounding box center [762, 358] width 747 height 533
